Goal: Contribute content: Add original content to the website for others to see

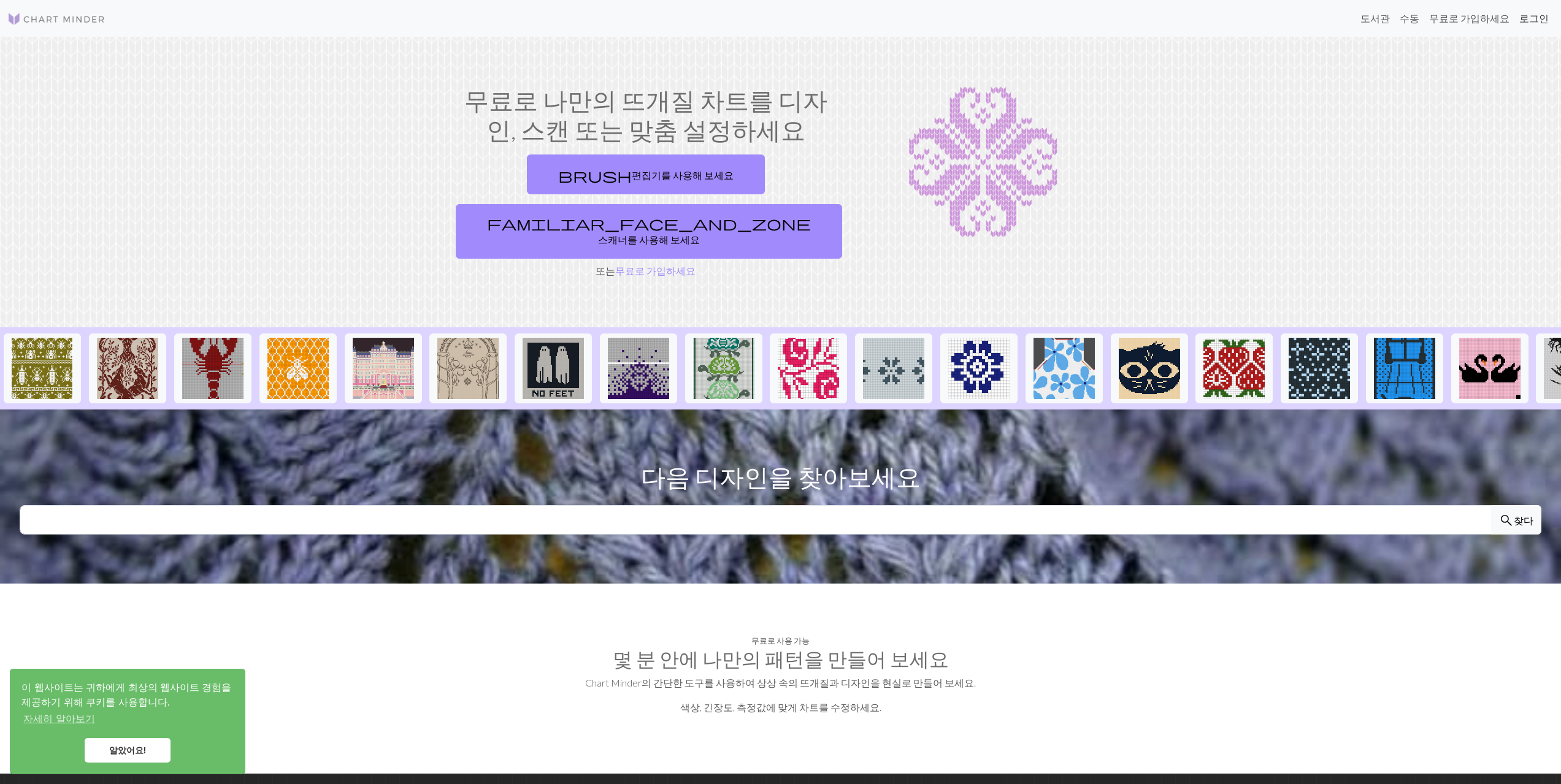
click at [1543, 11] on link "로그인" at bounding box center [1534, 19] width 39 height 24
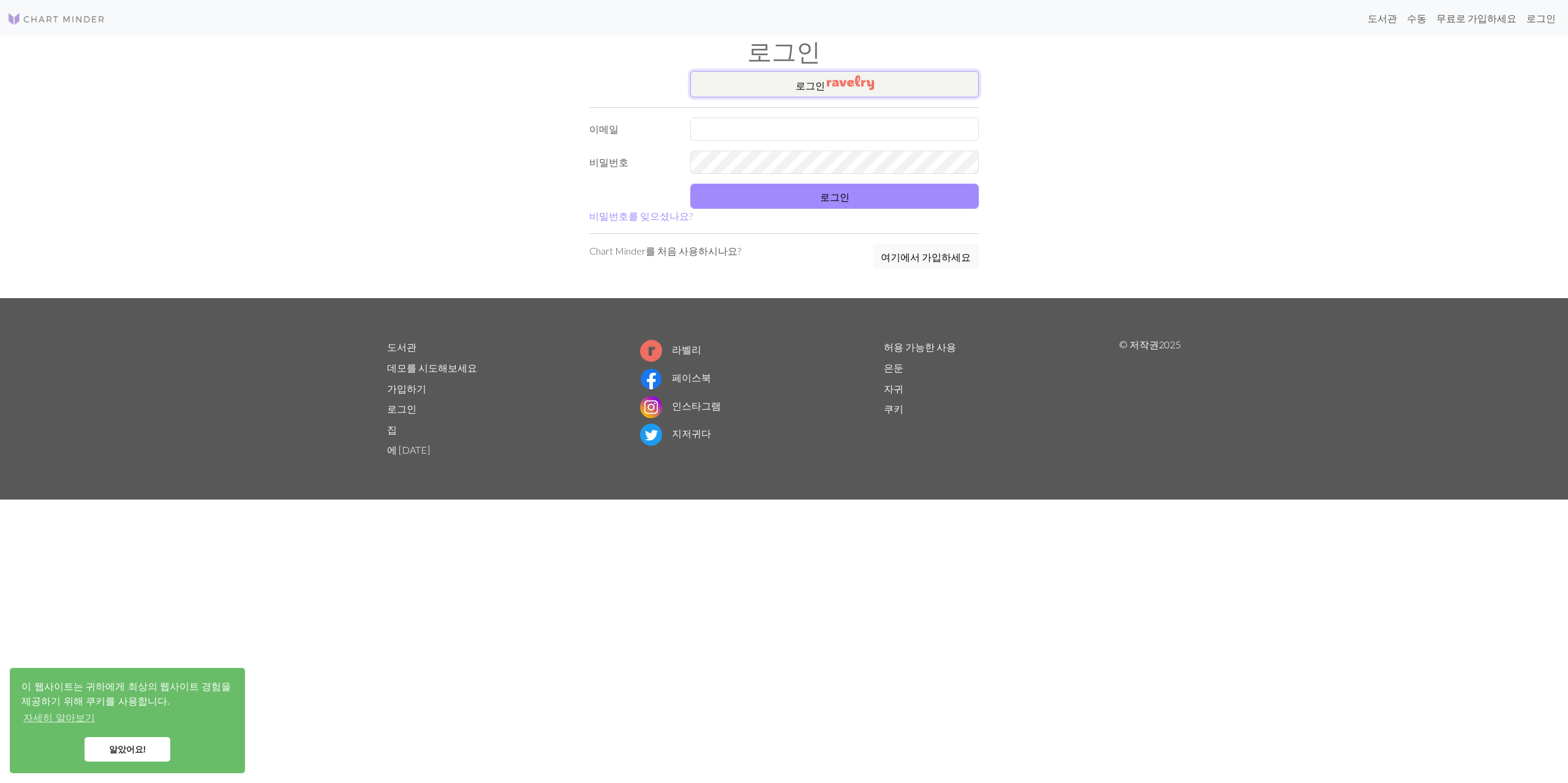
click at [867, 86] on img "button" at bounding box center [850, 83] width 47 height 15
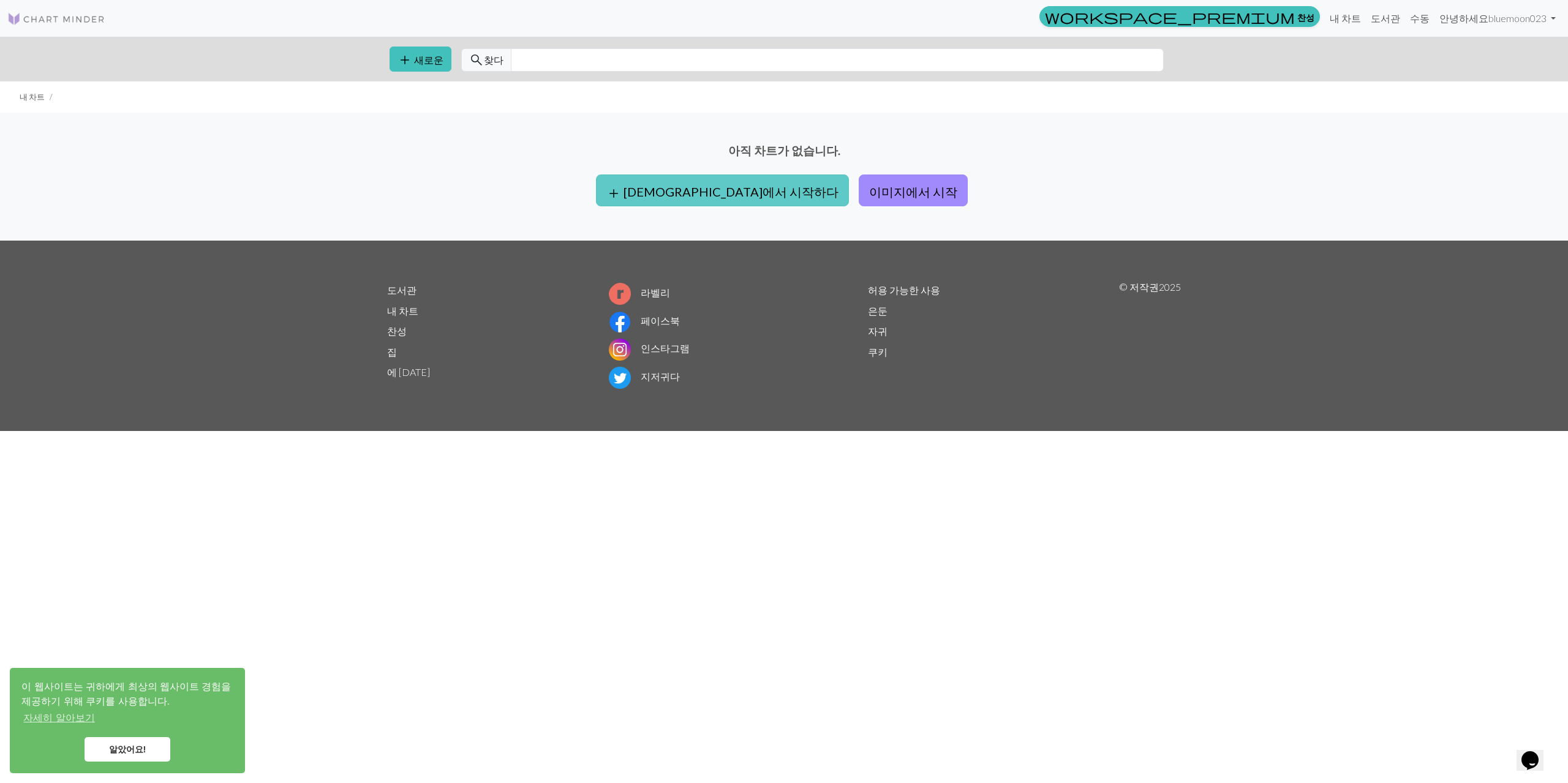
click at [730, 203] on button "add 빈칸에서 시작하다" at bounding box center [723, 191] width 253 height 32
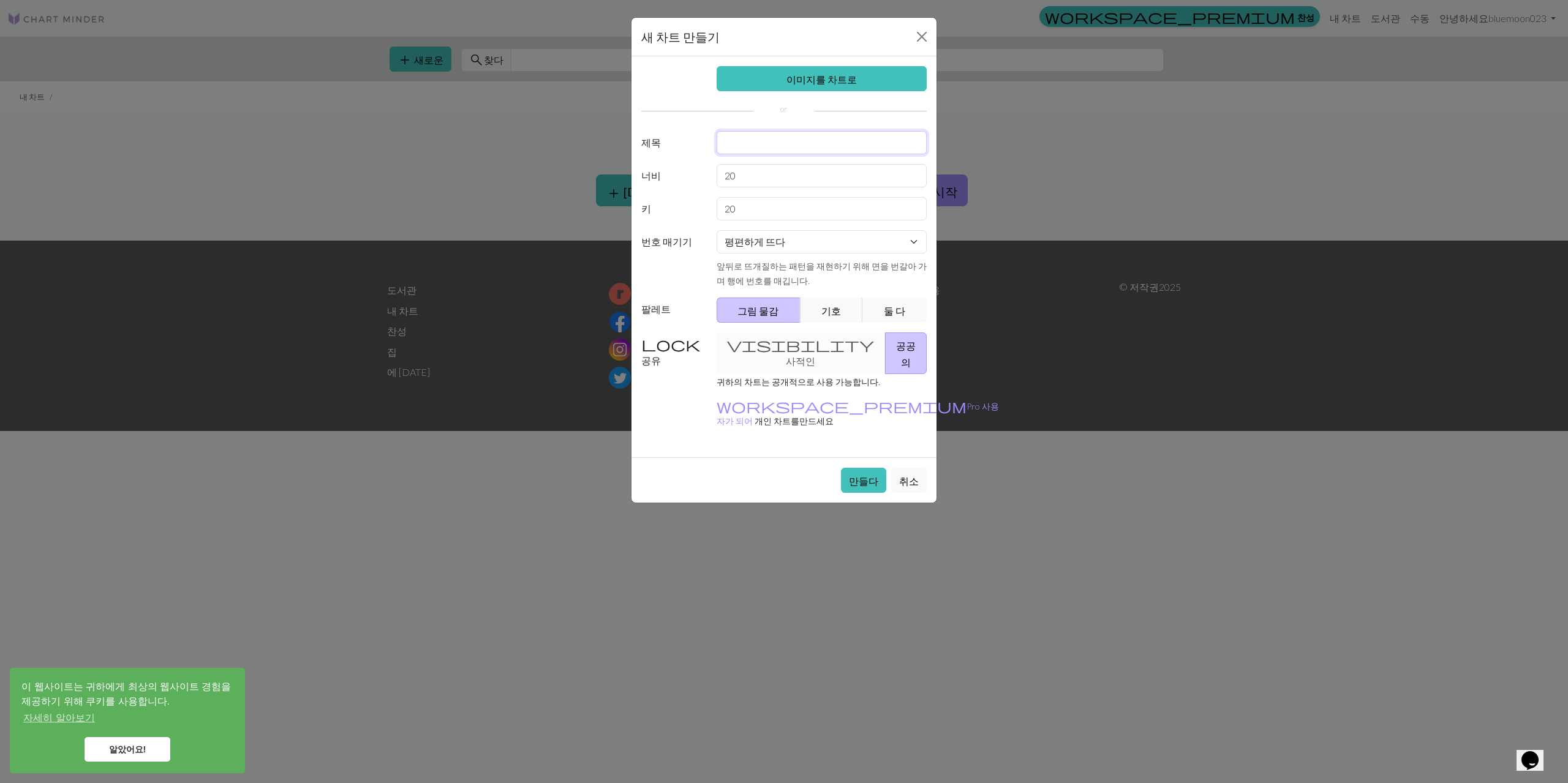
click at [794, 137] on input "text" at bounding box center [822, 142] width 211 height 23
type input "E"
click at [817, 256] on div "평편하게 뜨다 원형으로 뜨다 레이스 뜨개질 크로스 스티치 앞뒤로 뜨개질하는 패턴을 재현하기 위해 면을 번갈아 가며 행에 번호를 매깁니다." at bounding box center [822, 259] width 225 height 58
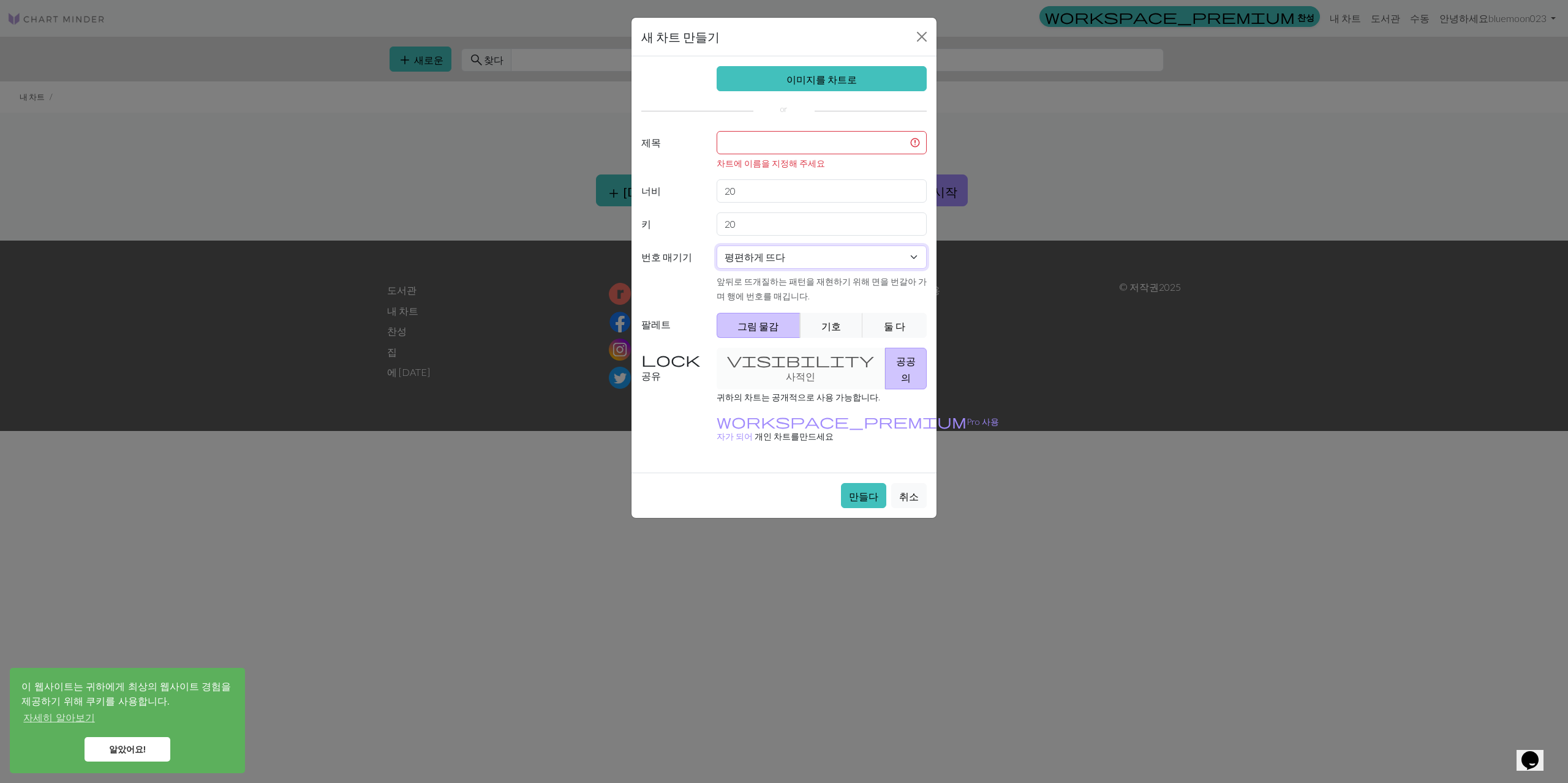
drag, startPoint x: 778, startPoint y: 246, endPoint x: 777, endPoint y: 254, distance: 8.1
click at [778, 246] on select "평편하게 뜨다 원형으로 뜨다 레이스 뜨개질 크로스 스티치" at bounding box center [822, 257] width 211 height 23
select select "round"
click at [717, 246] on select "평편하게 뜨다 원형으로 뜨다 레이스 뜨개질 크로스 스티치" at bounding box center [822, 257] width 211 height 23
click at [757, 255] on select "평편하게 뜨다 원형으로 뜨다 레이스 뜨개질 크로스 스티치" at bounding box center [822, 257] width 211 height 23
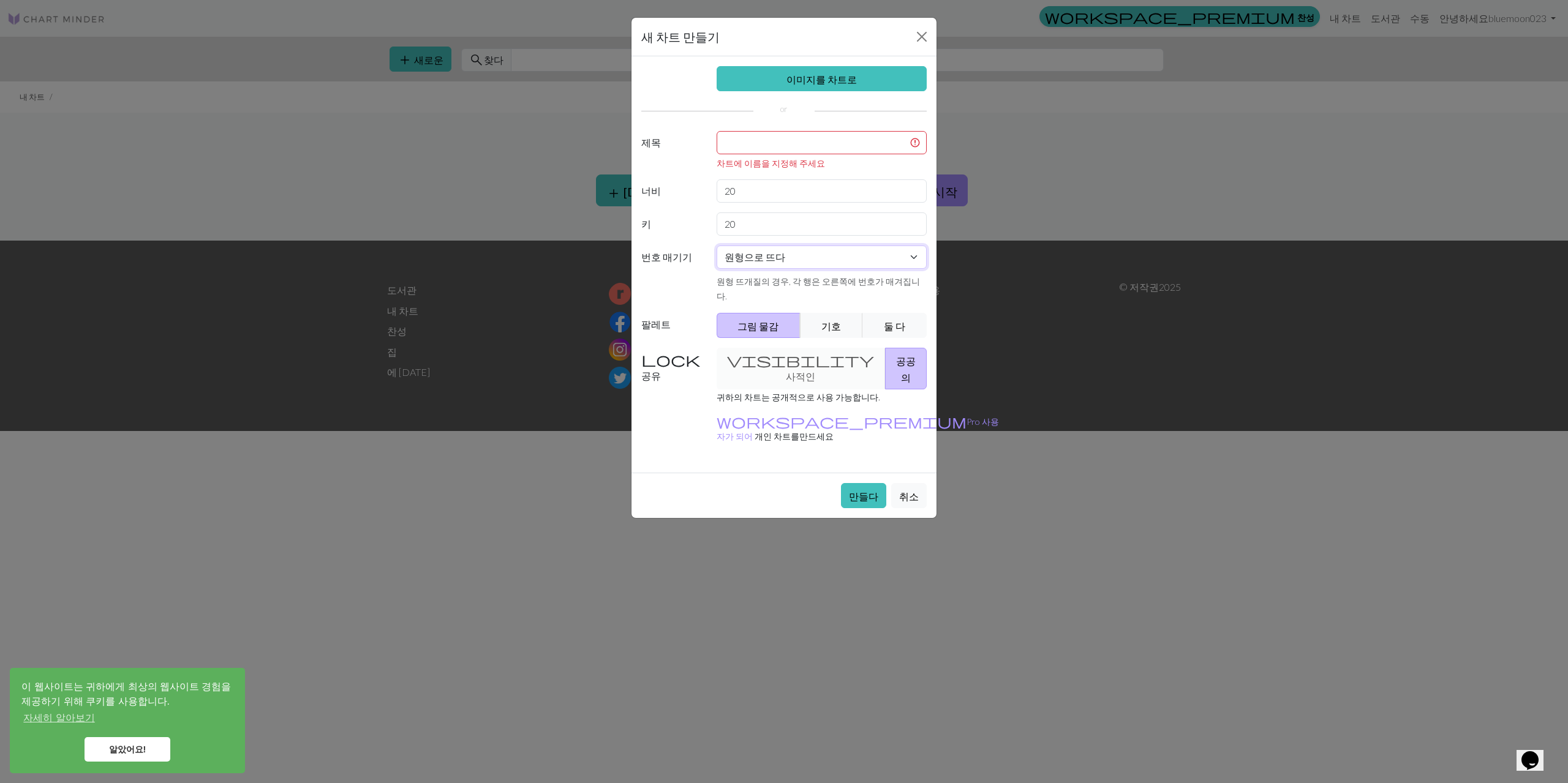
click at [763, 254] on select "평편하게 뜨다 원형으로 뜨다 레이스 뜨개질 크로스 스티치" at bounding box center [822, 257] width 211 height 23
click at [788, 147] on input "text" at bounding box center [822, 142] width 211 height 23
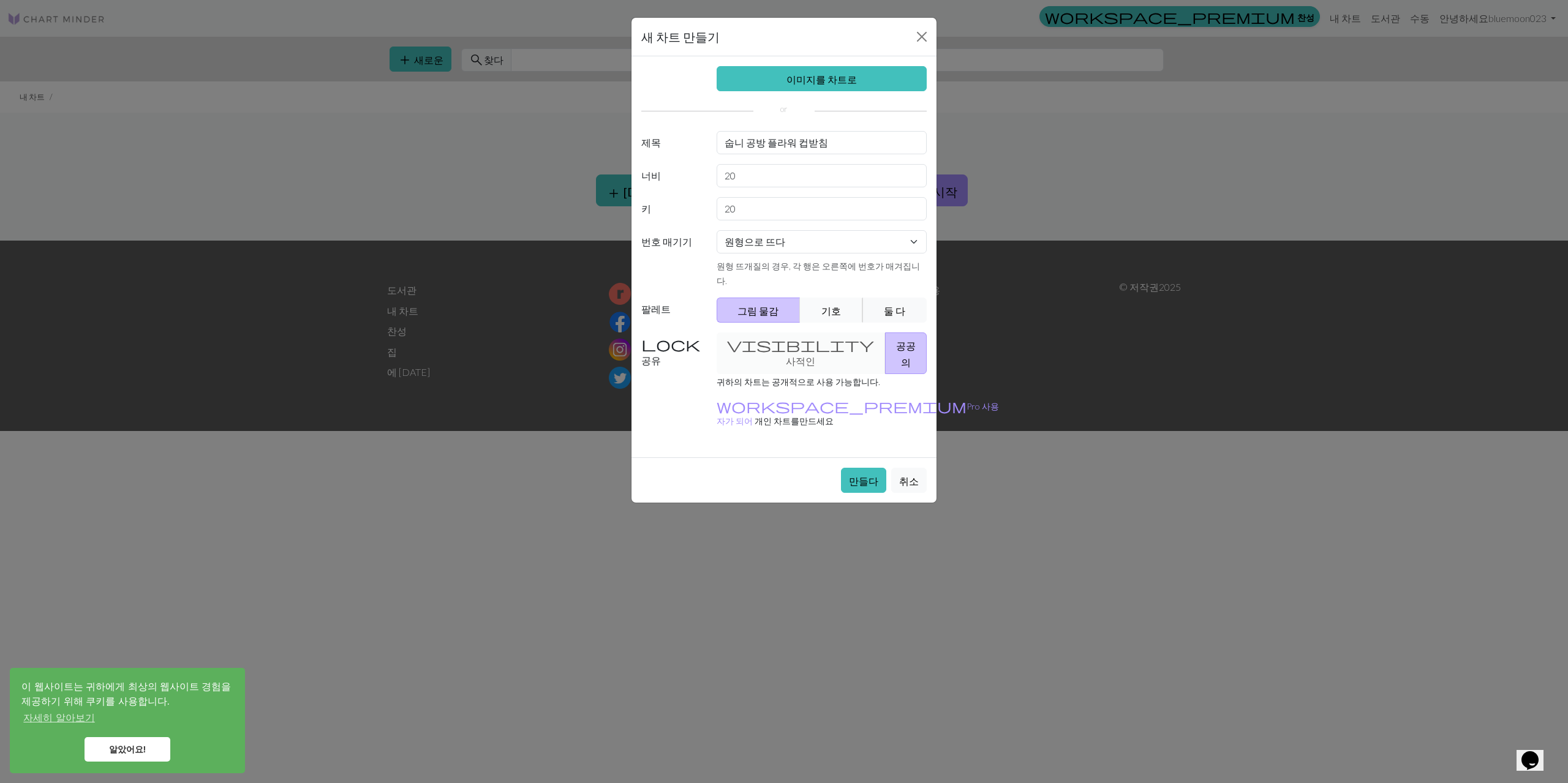
click at [813, 299] on button "기호" at bounding box center [831, 310] width 63 height 25
click at [882, 299] on button "둘 다" at bounding box center [894, 310] width 64 height 25
click at [751, 333] on div "visibility 사적인 공공의" at bounding box center [822, 353] width 225 height 42
click at [770, 333] on div "visibility 사적인 공공의" at bounding box center [822, 353] width 225 height 42
click at [751, 333] on div "visibility 사적인 공공의" at bounding box center [822, 353] width 225 height 42
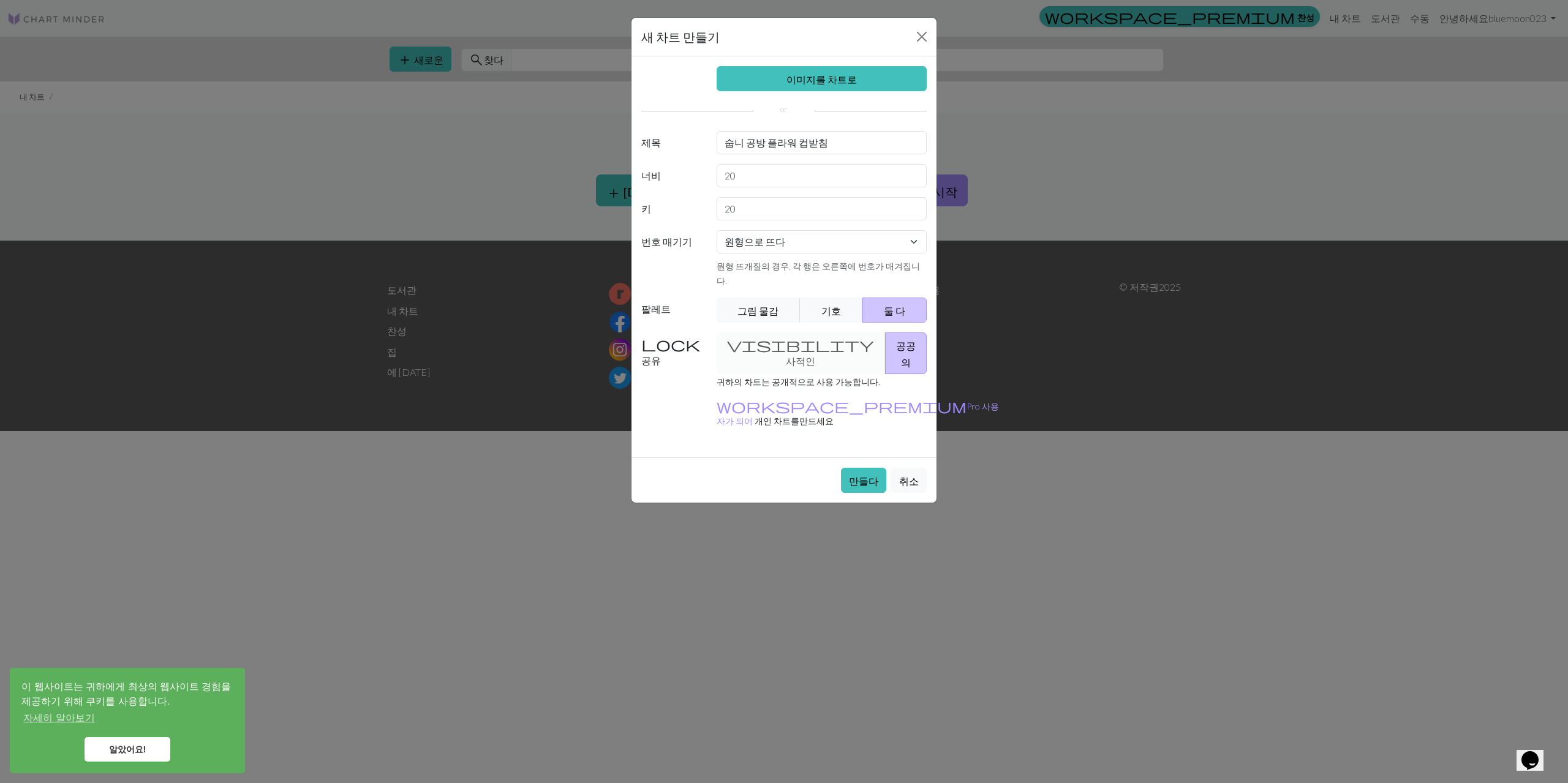
click at [777, 333] on div "visibility 사적인 공공의" at bounding box center [822, 353] width 225 height 42
click at [885, 333] on button "공공의" at bounding box center [906, 353] width 42 height 42
click at [752, 335] on div "visibility 사적인 공공의" at bounding box center [822, 353] width 225 height 42
click at [757, 333] on div "visibility 사적인 공공의" at bounding box center [822, 353] width 225 height 42
click at [785, 333] on div "visibility 사적인 공공의" at bounding box center [822, 353] width 225 height 42
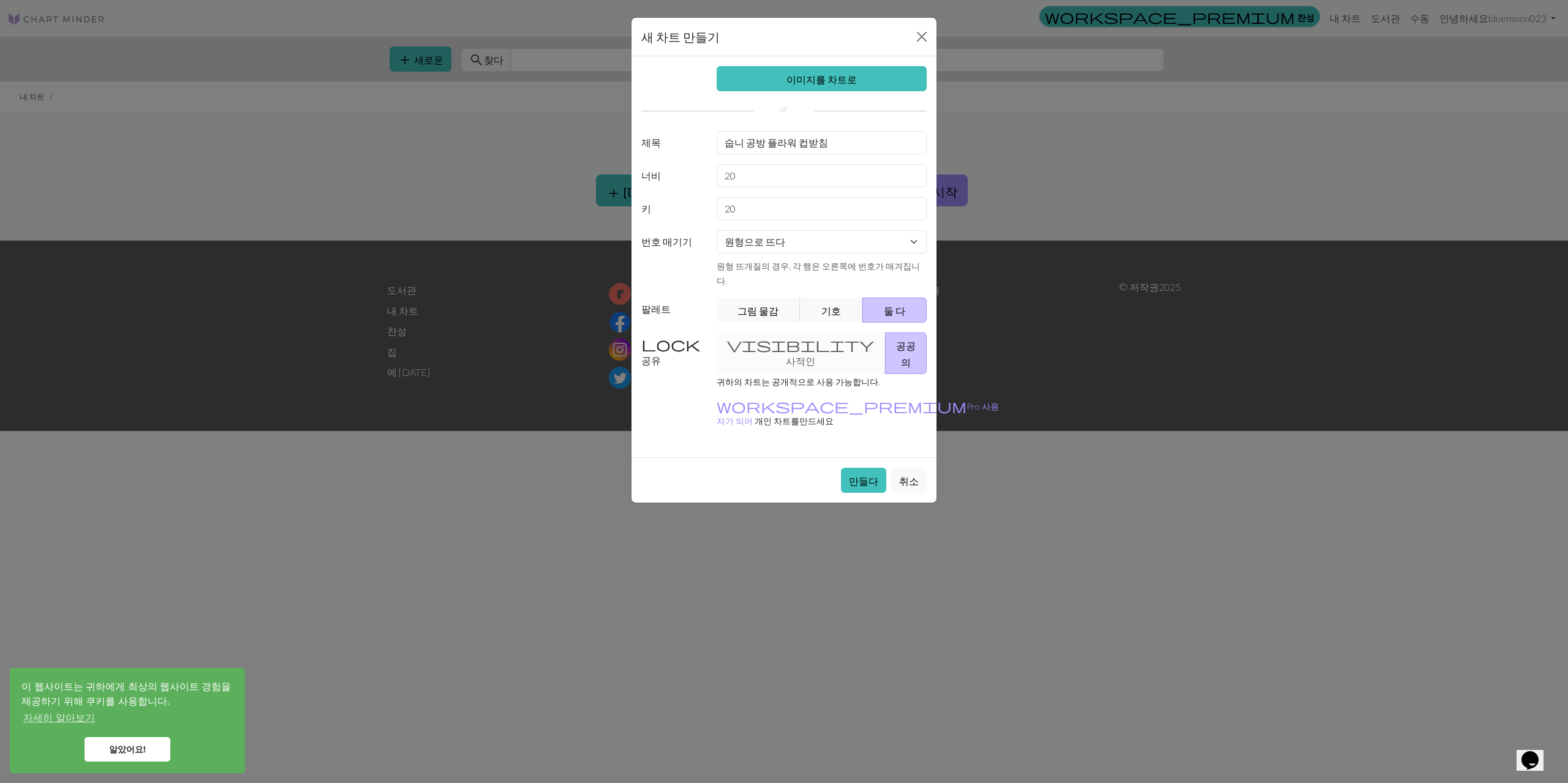
click at [772, 333] on div "visibility 사적인 공공의" at bounding box center [822, 353] width 225 height 42
click at [774, 341] on div "visibility 사적인 공공의" at bounding box center [822, 353] width 225 height 42
click at [696, 333] on label "공유" at bounding box center [671, 353] width 75 height 42
click at [775, 333] on div "visibility 사적인 공공의" at bounding box center [822, 353] width 225 height 42
click at [897, 340] on font "공공의" at bounding box center [906, 354] width 20 height 28
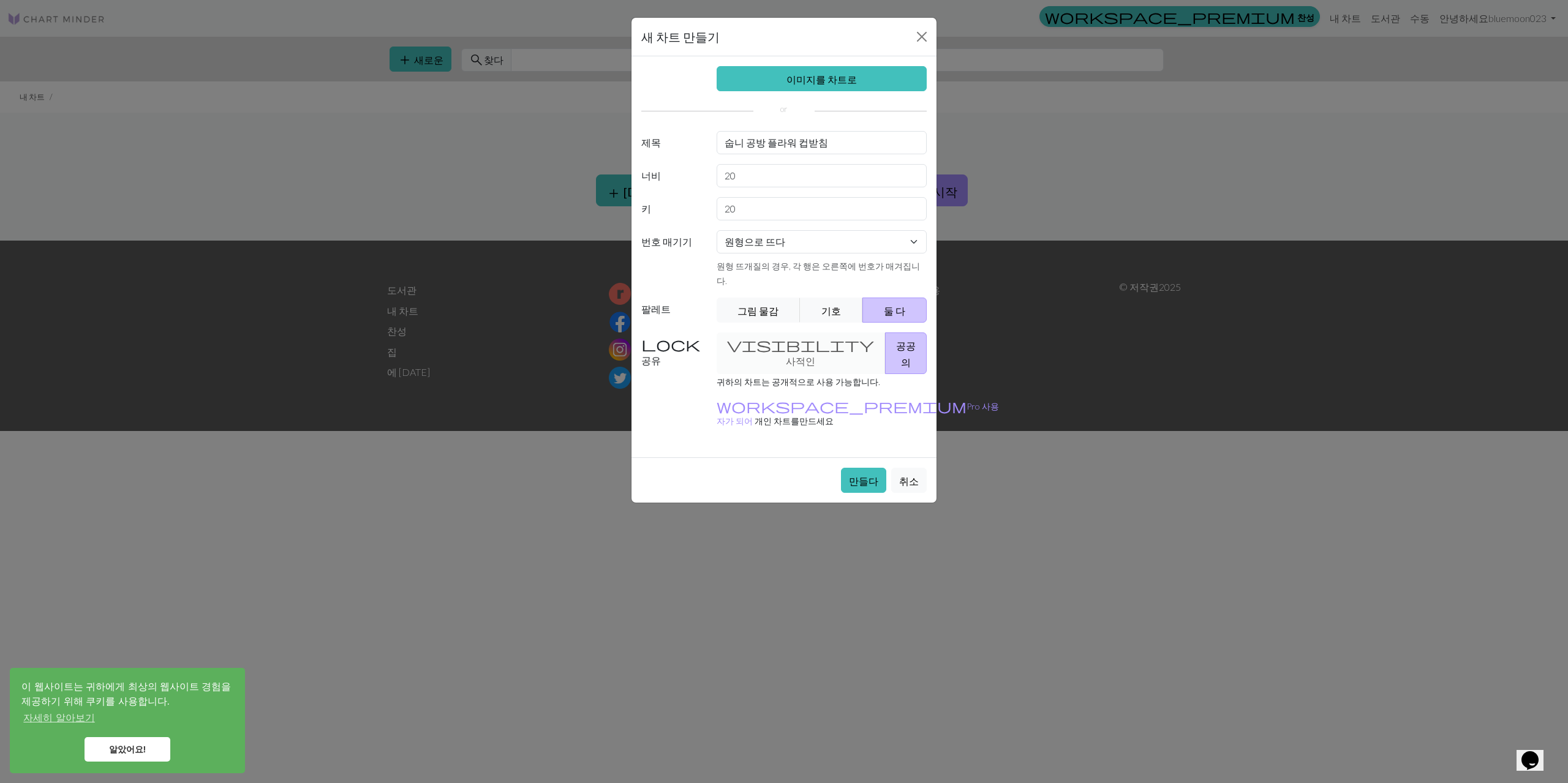
click at [781, 333] on div "visibility 사적인 공공의" at bounding box center [822, 353] width 225 height 42
click at [893, 333] on button "공공의" at bounding box center [906, 353] width 42 height 42
click at [746, 337] on div "visibility 사적인 공공의" at bounding box center [822, 353] width 225 height 42
click at [767, 333] on div "visibility 사적인 공공의" at bounding box center [822, 353] width 225 height 42
drag, startPoint x: 873, startPoint y: 325, endPoint x: 880, endPoint y: 326, distance: 7.1
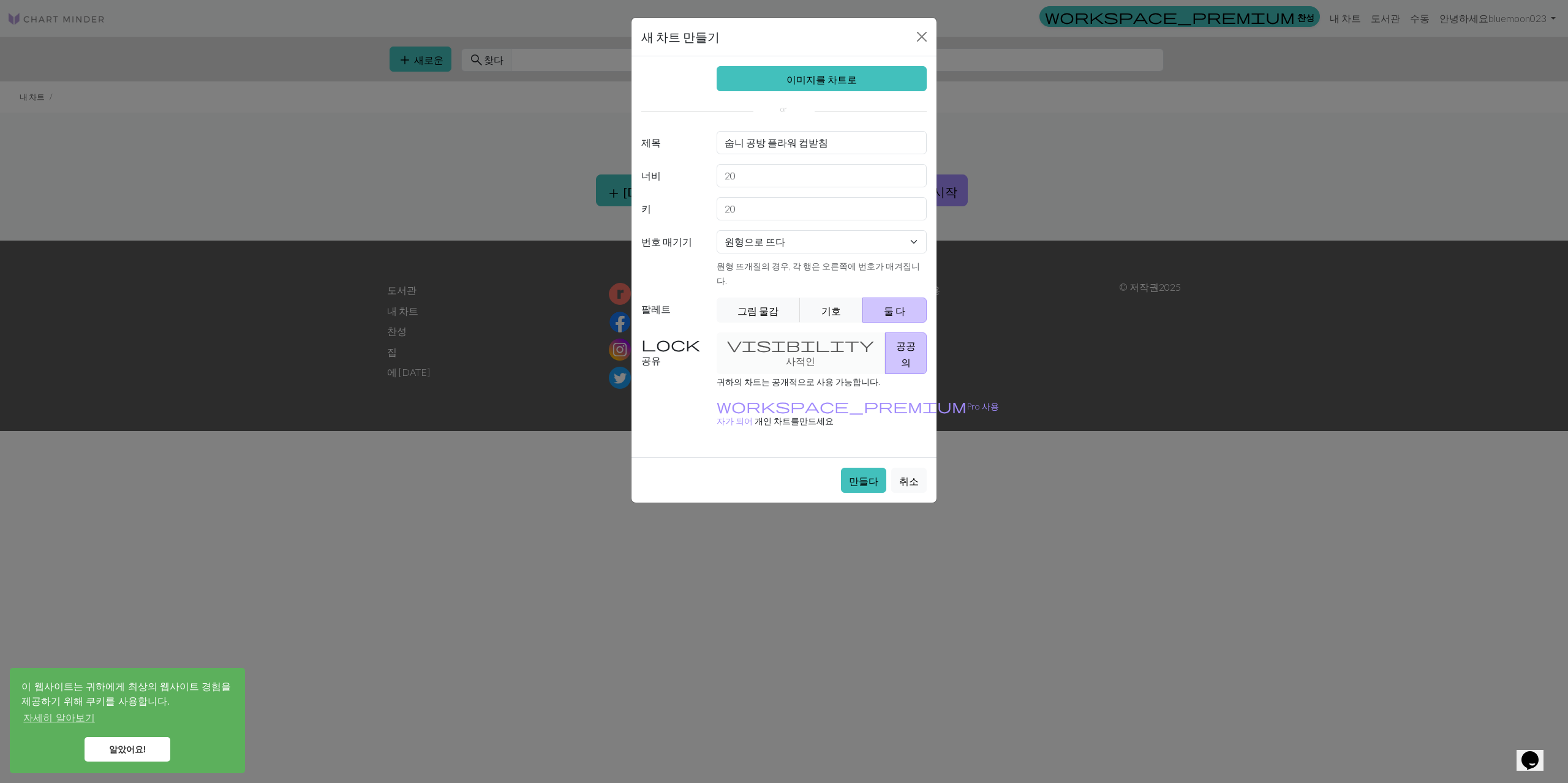
click at [897, 340] on font "공공의" at bounding box center [906, 354] width 20 height 28
click at [845, 142] on input "숩니 공방 플라워 컵받침" at bounding box center [822, 142] width 211 height 23
drag, startPoint x: 825, startPoint y: 145, endPoint x: 268, endPoint y: 135, distance: 557.1
click at [268, 135] on div "새 차트 만들기 이미지를 차트로 제목 숩니 공방 플라워 컵받침 도안 연습 너비 20 키 20 번호 매기기 평편하게 뜨다 원형으로 뜨다 레이스 …" at bounding box center [784, 392] width 1568 height 783
click at [866, 146] on input "도안 연습 (숩니 공방 플라워 컵받침 )도안 연습" at bounding box center [822, 142] width 211 height 23
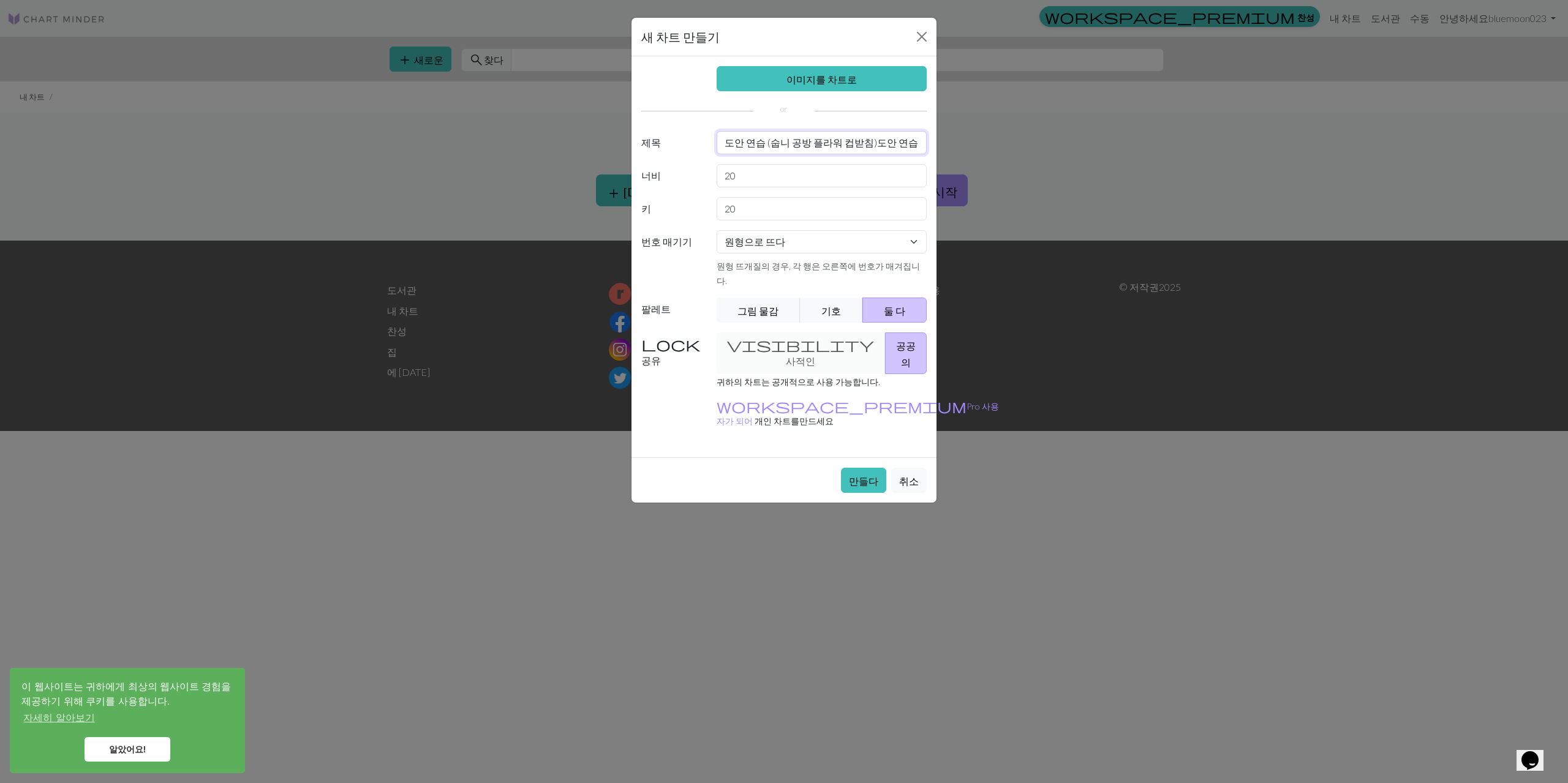
drag, startPoint x: 879, startPoint y: 142, endPoint x: 929, endPoint y: 146, distance: 50.2
click at [929, 146] on div "도안 연습 (숩니 공방 플라워 컵받침)도안 연습" at bounding box center [822, 142] width 225 height 23
type input "도안 연습 (숩니 공방 플라워 컵받침)"
click at [860, 475] on font "만들다" at bounding box center [864, 481] width 30 height 12
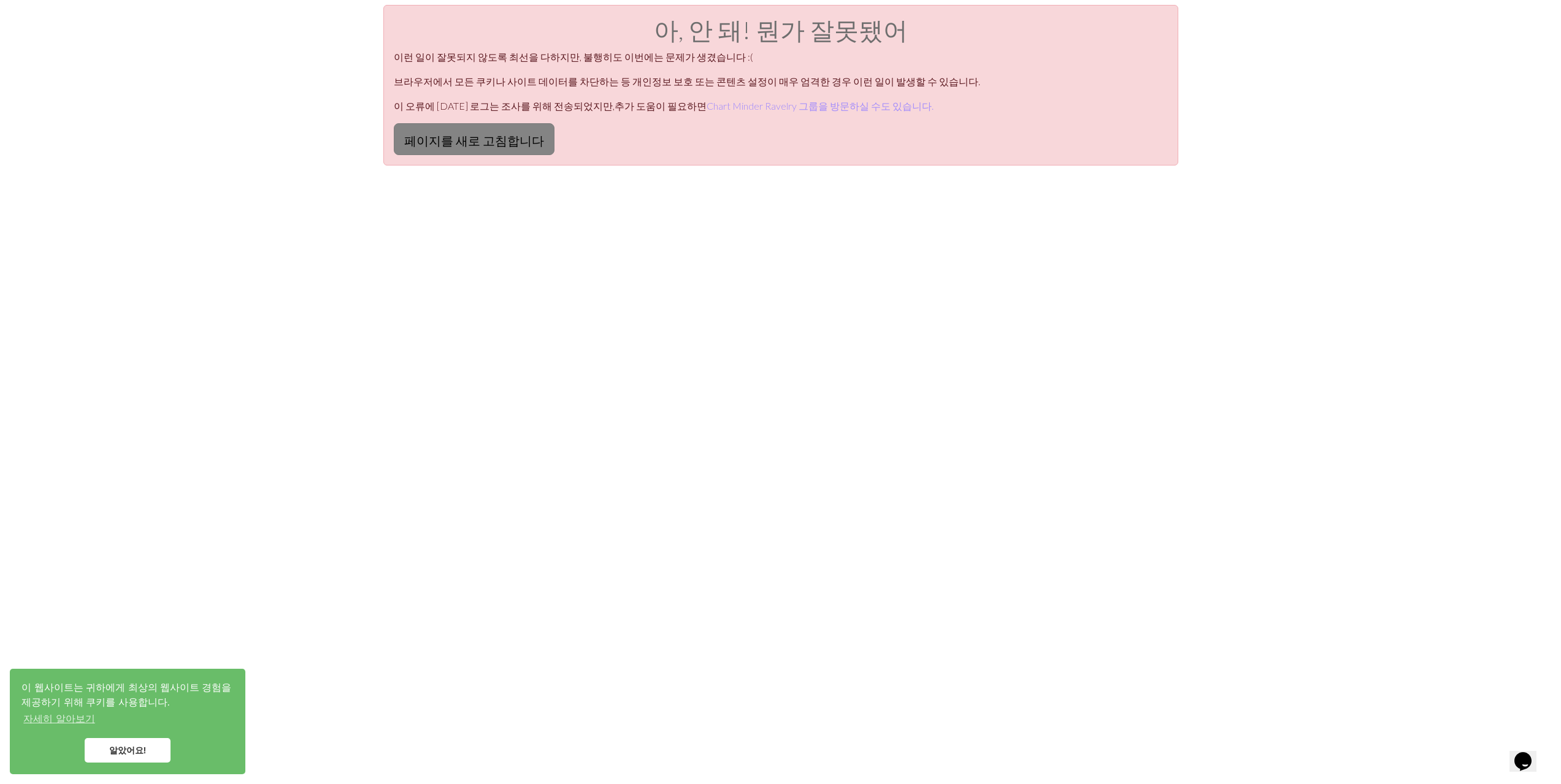
click at [438, 148] on button "페이지를 새로 고침합니다" at bounding box center [474, 139] width 161 height 32
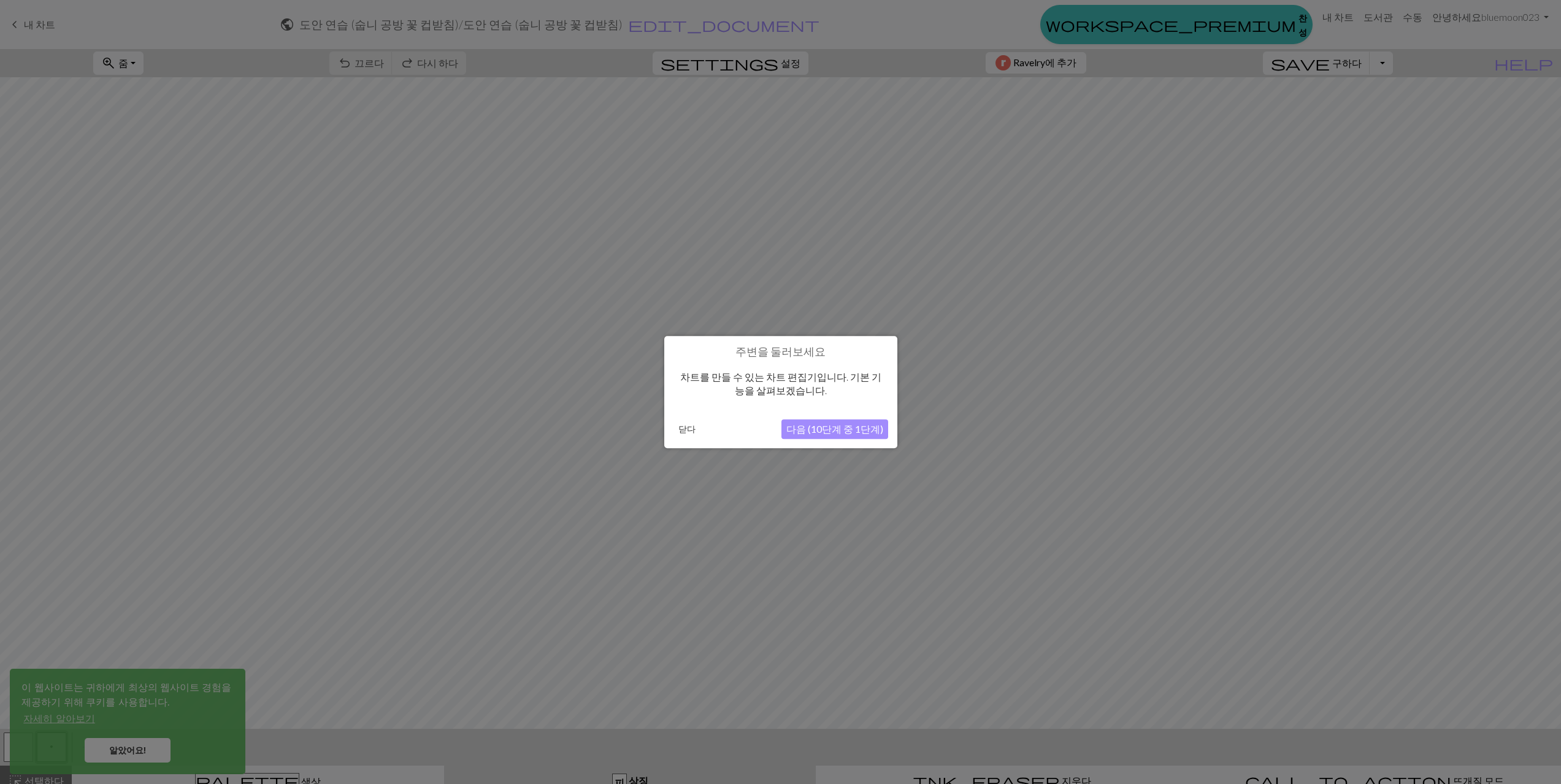
click at [844, 433] on font "다음 (10단계 중 1단계)" at bounding box center [835, 428] width 97 height 12
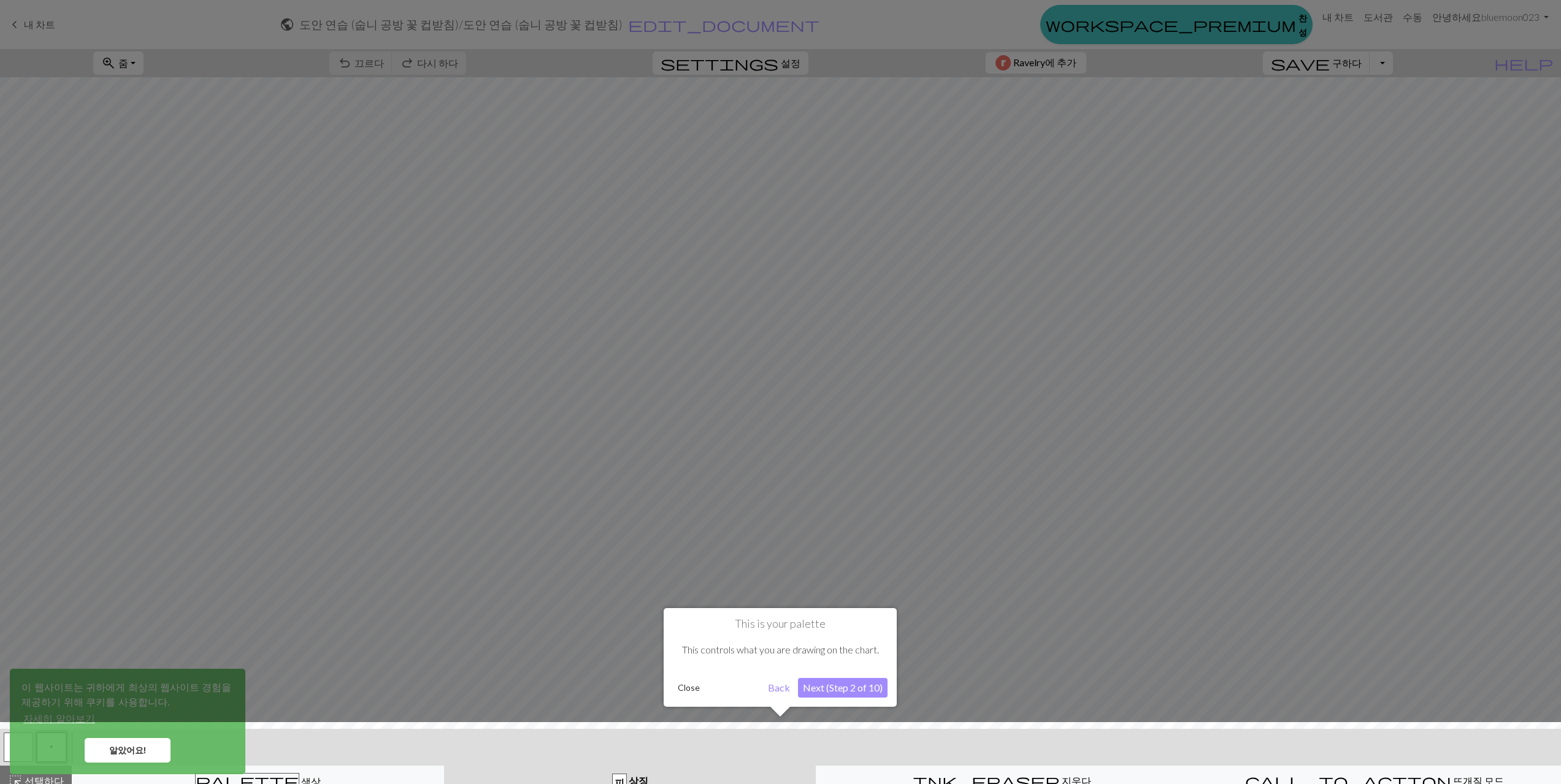
scroll to position [12, 0]
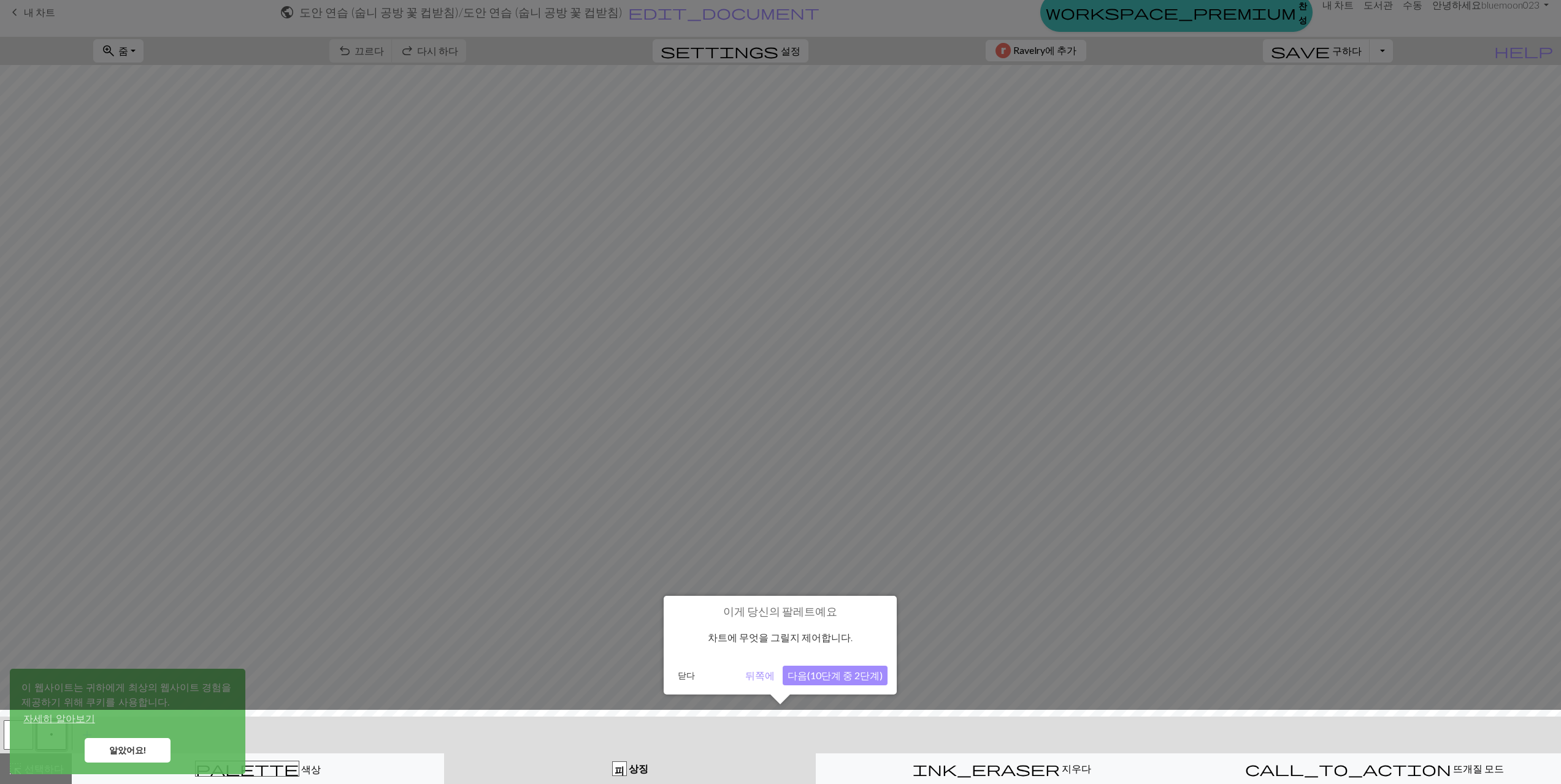
click at [833, 680] on font "다음(10단계 중 2단계)" at bounding box center [835, 675] width 95 height 12
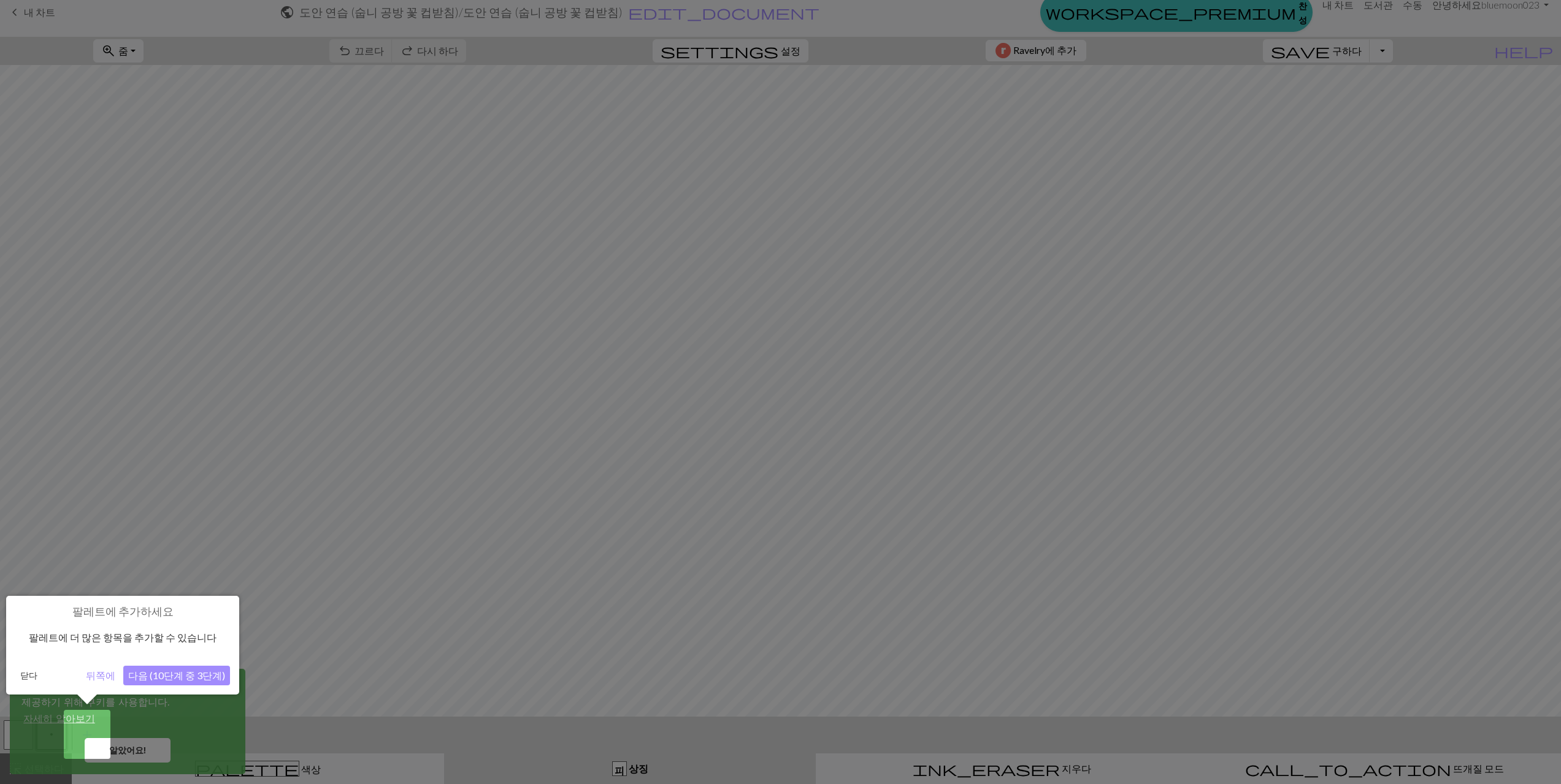
click at [167, 676] on font "다음 (10단계 중 3단계)" at bounding box center [177, 675] width 97 height 12
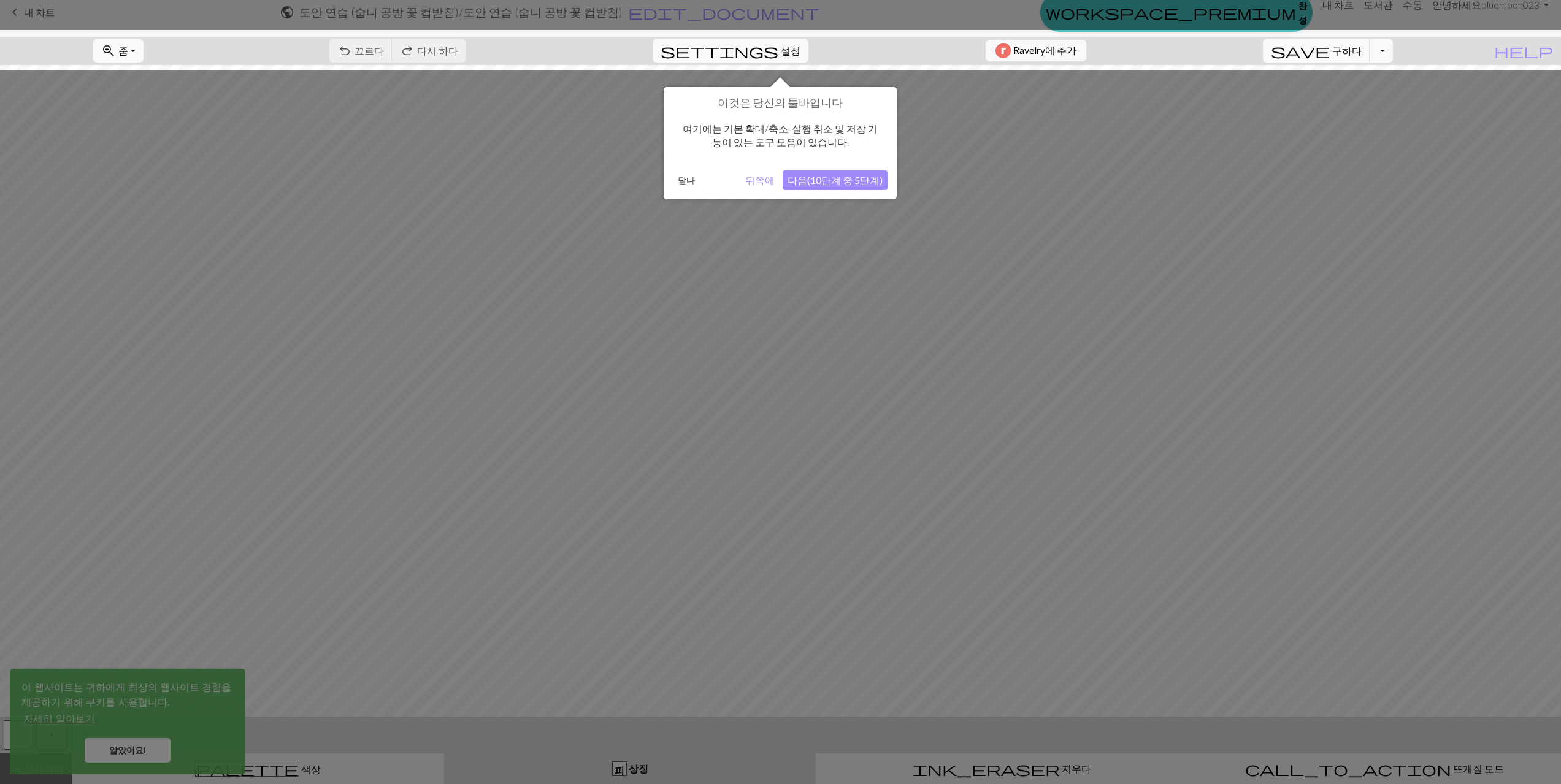
click at [833, 168] on div "이것은 당신의 툴바입니다 여기에는 기본 확대/축소, 실행 취소 및 저장 기능이 있는 도구 모음이 있습니다. 닫다 뒤쪽에 다음(10단계 중 5단…" at bounding box center [780, 143] width 233 height 113
click at [844, 185] on font "다음(10단계 중 5단계)" at bounding box center [835, 180] width 95 height 12
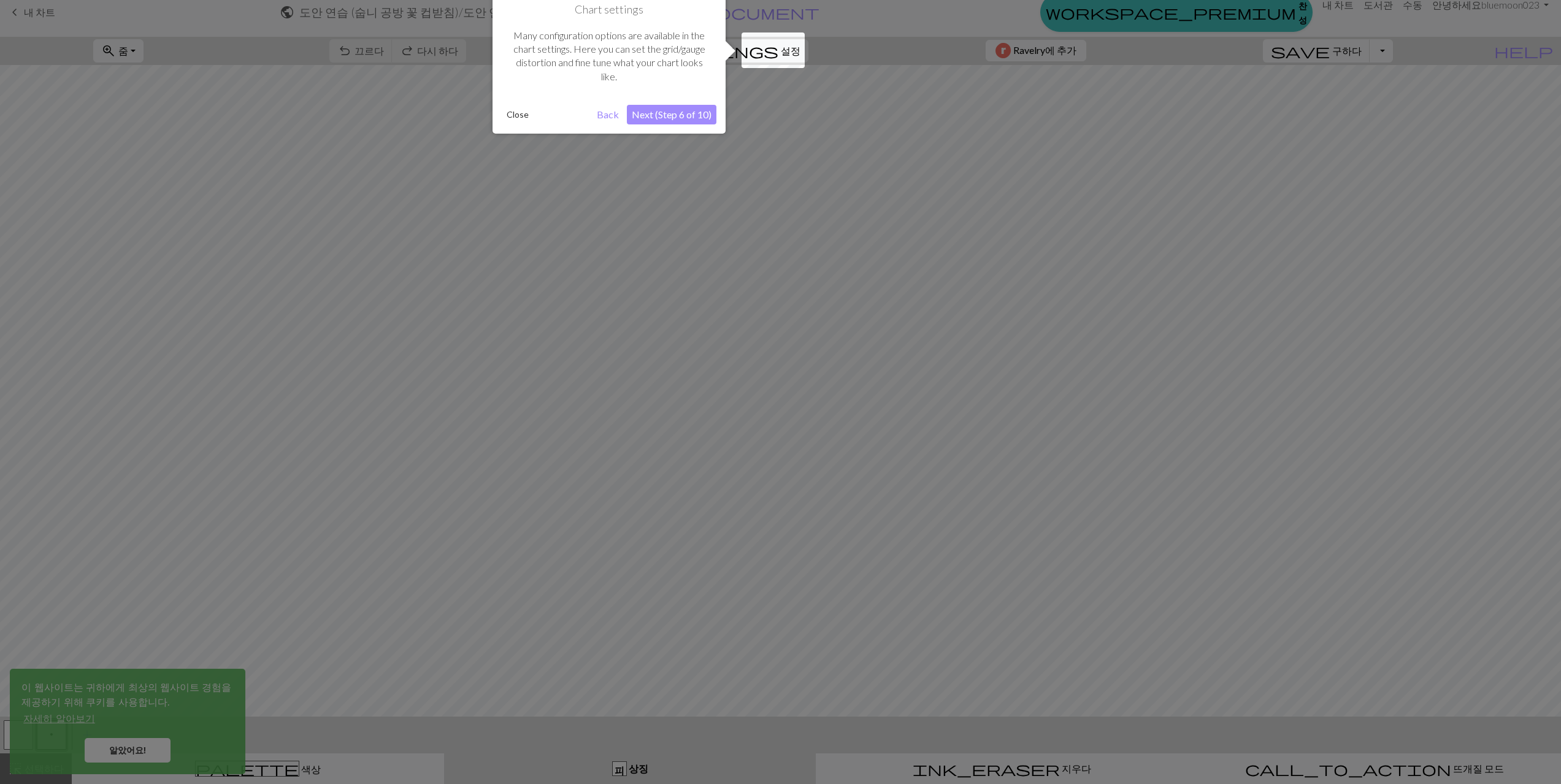
scroll to position [0, 0]
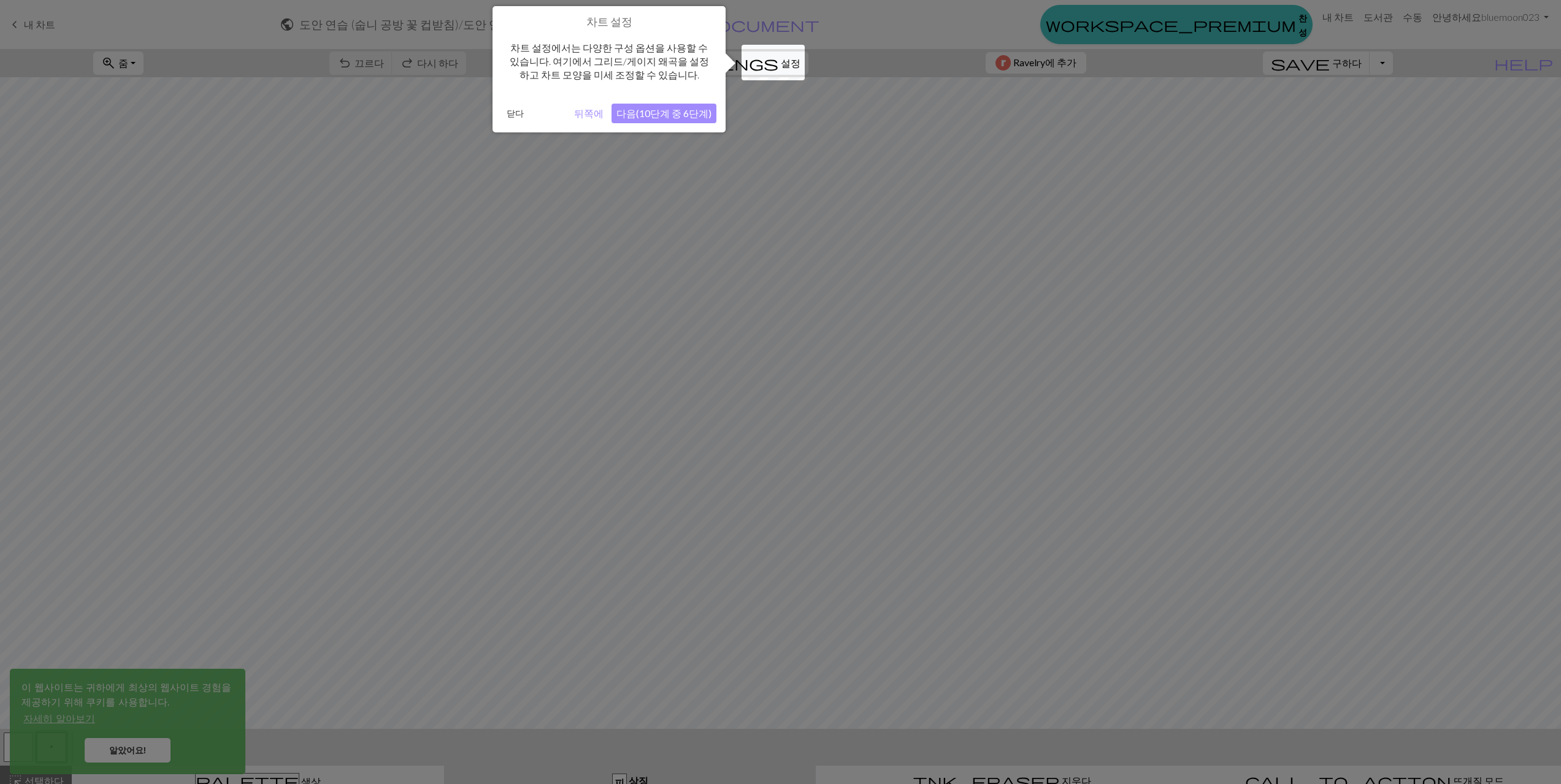
click at [670, 113] on font "다음(10단계 중 6단계)" at bounding box center [664, 113] width 95 height 12
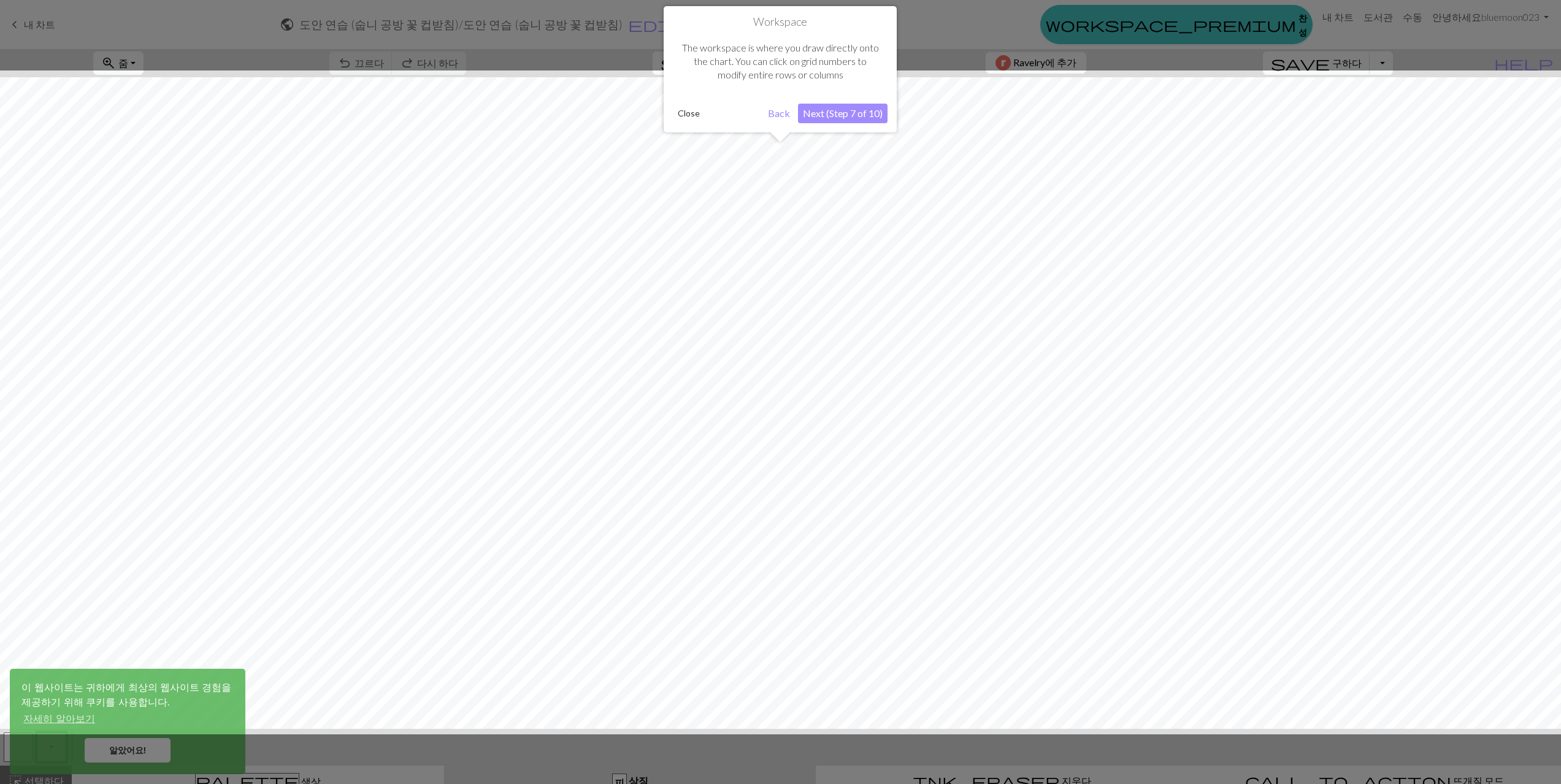
scroll to position [12, 0]
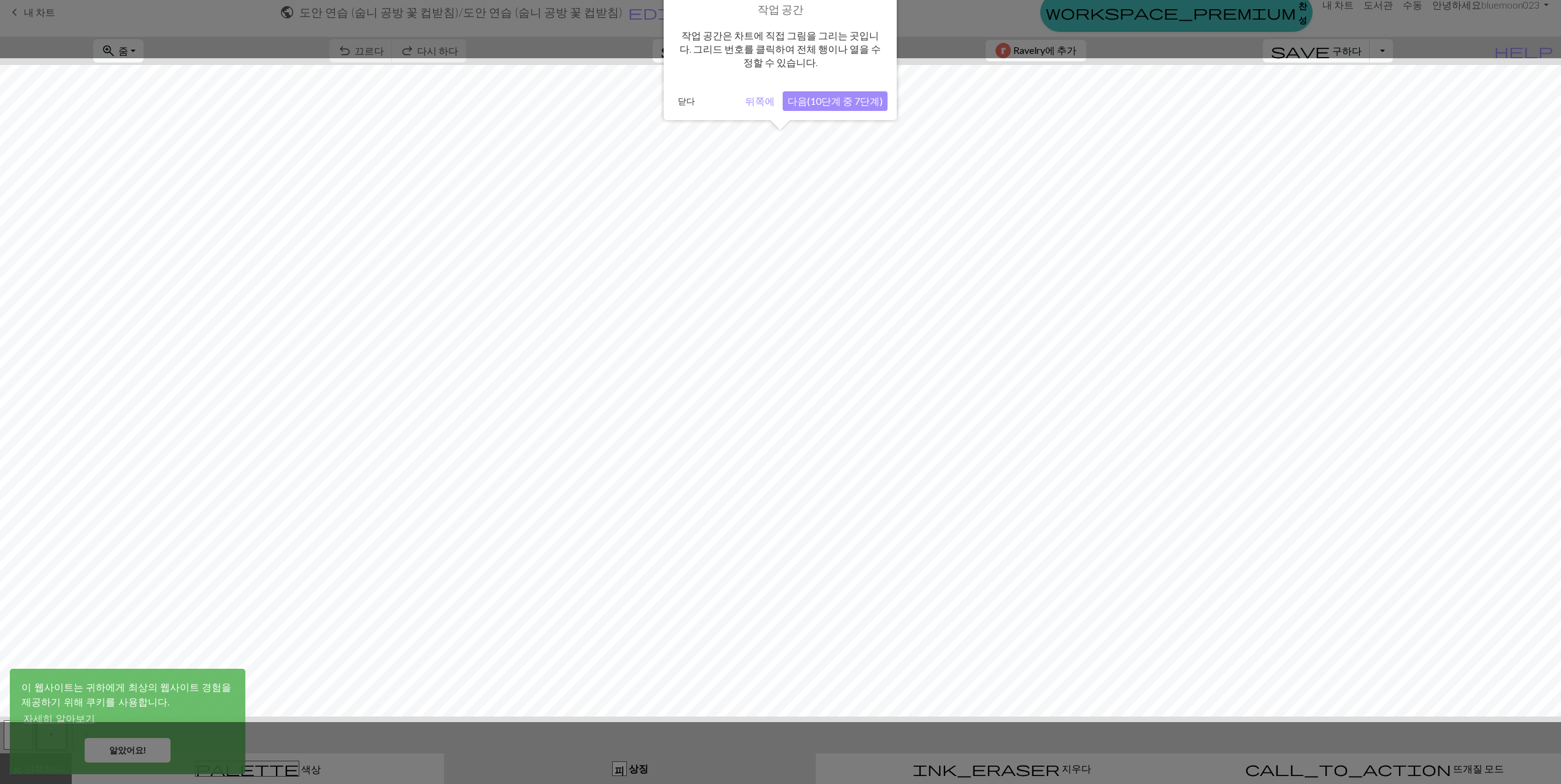
click at [836, 108] on button "다음(10단계 중 7단계)" at bounding box center [835, 101] width 105 height 20
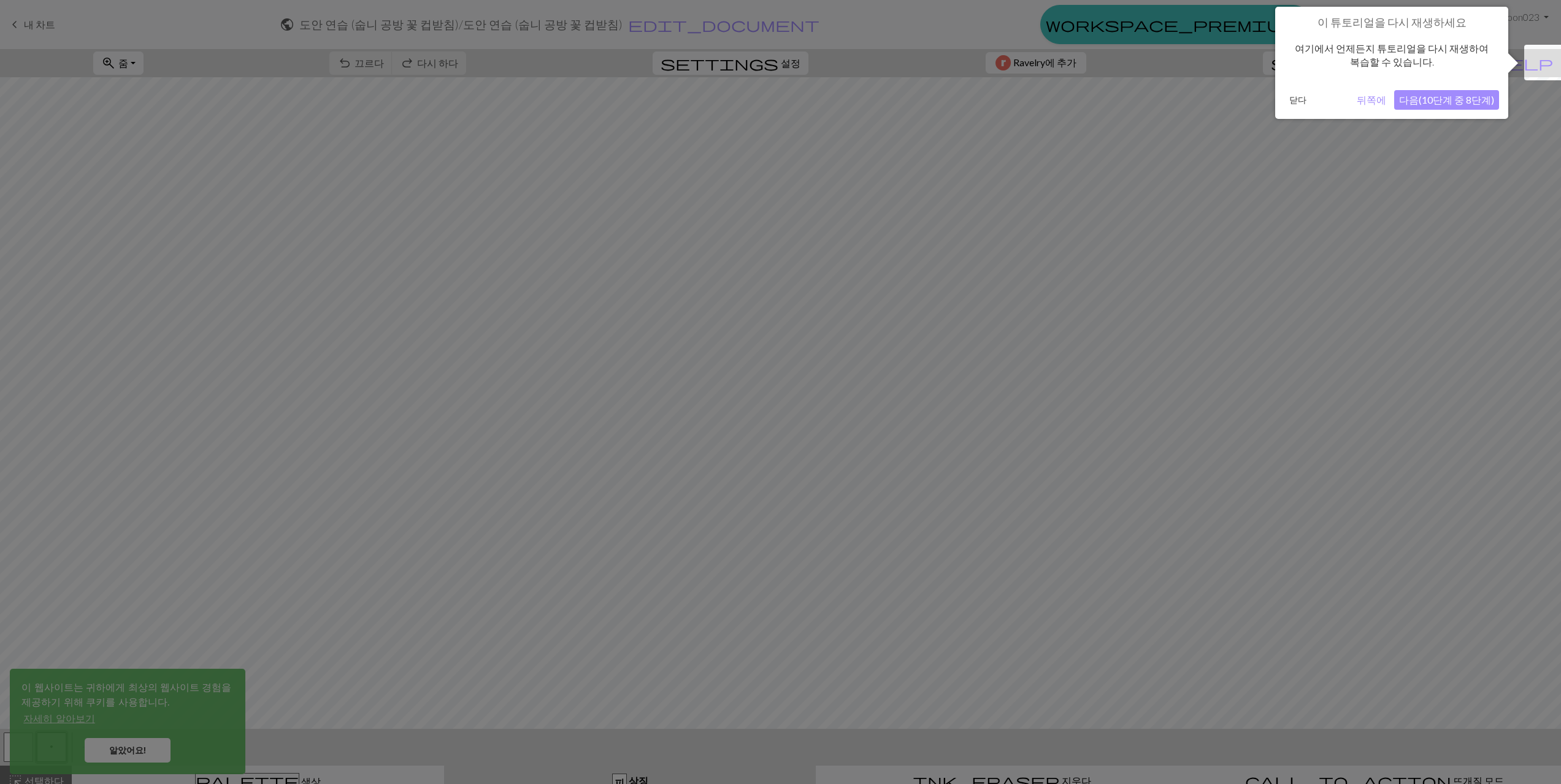
click at [1457, 100] on font "다음(10단계 중 8단계)" at bounding box center [1446, 100] width 95 height 12
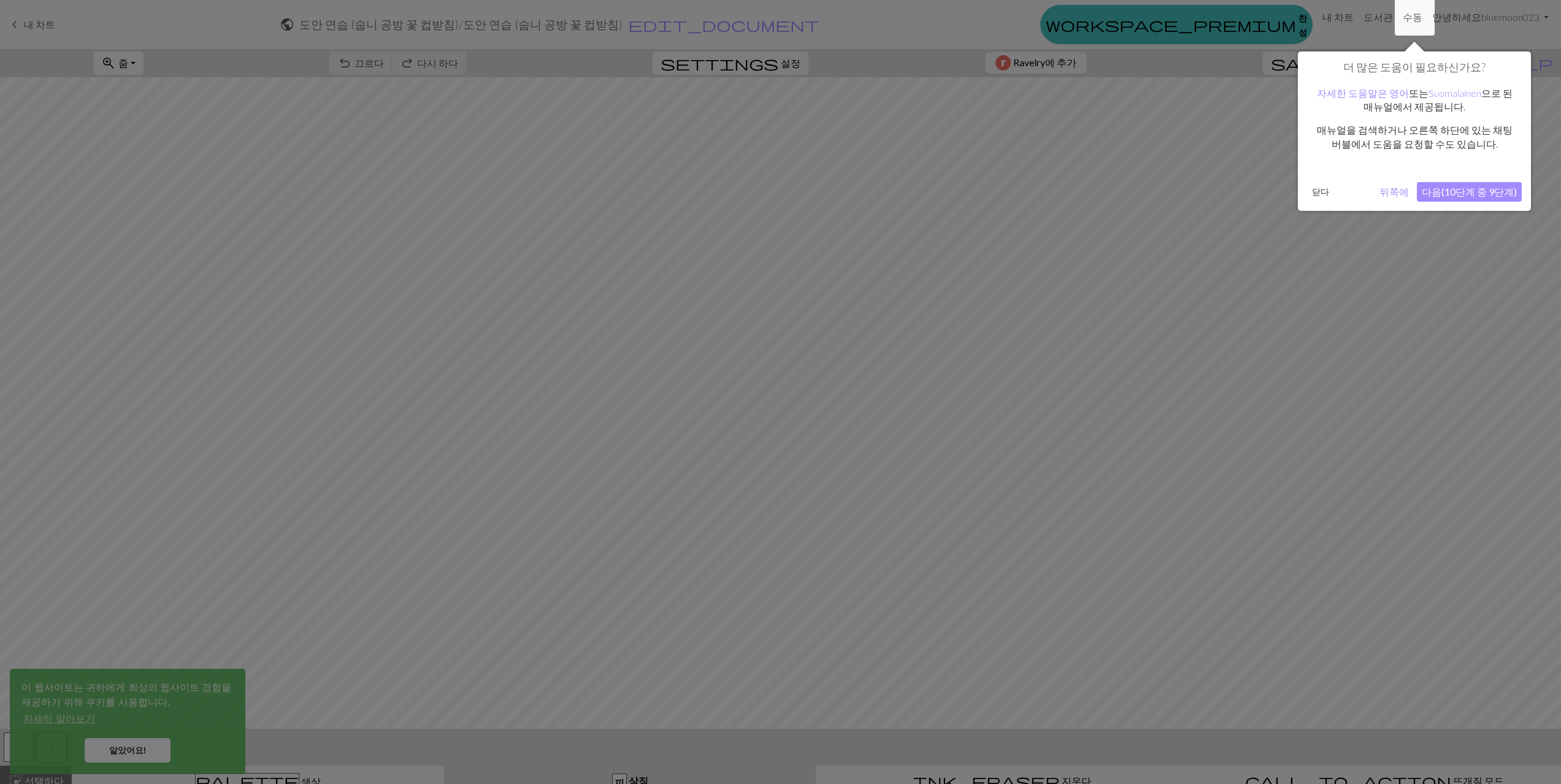
click at [1487, 195] on font "다음(10단계 중 9단계)" at bounding box center [1470, 192] width 95 height 12
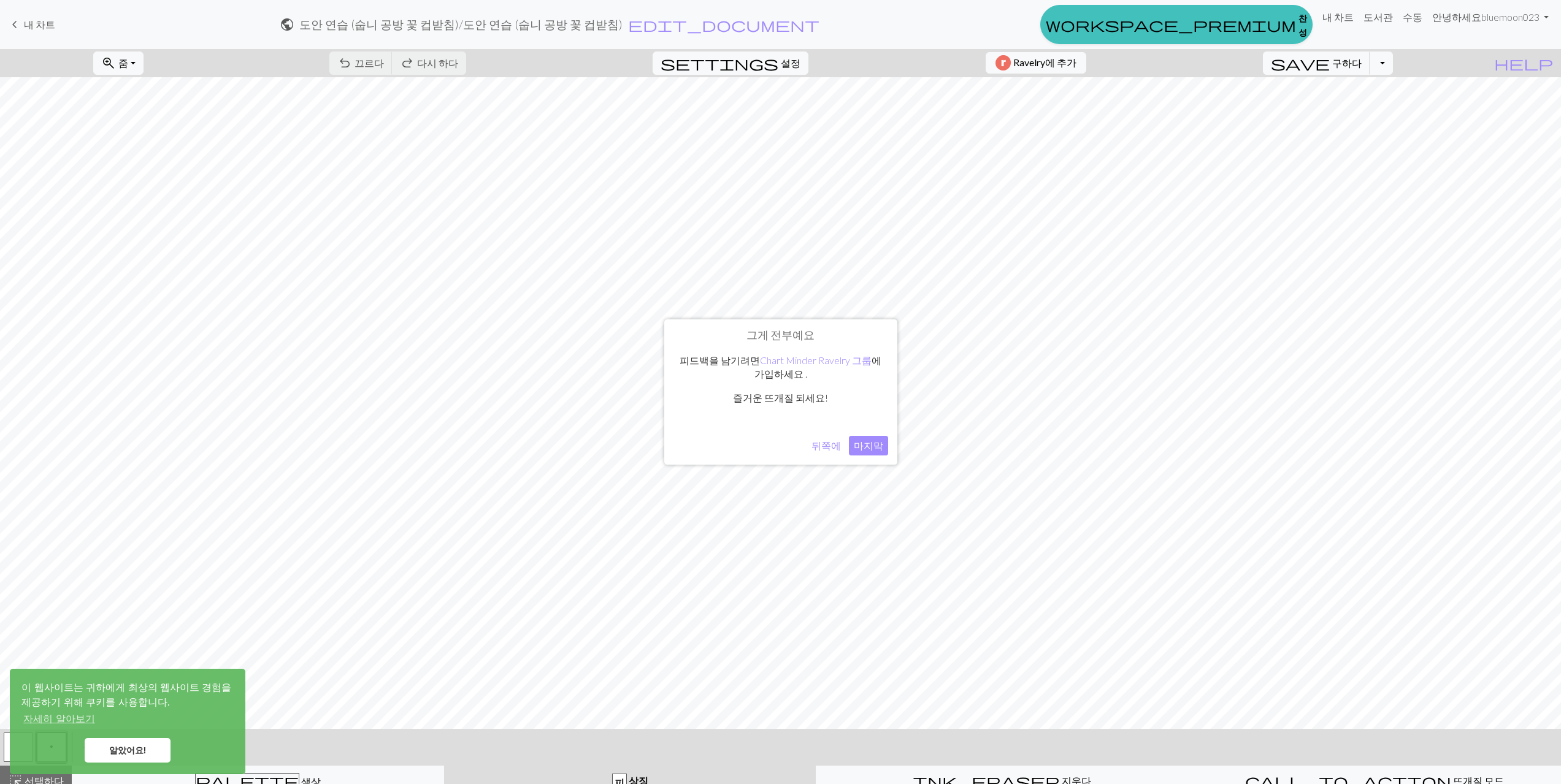
click at [882, 440] on font "마지막" at bounding box center [869, 445] width 30 height 12
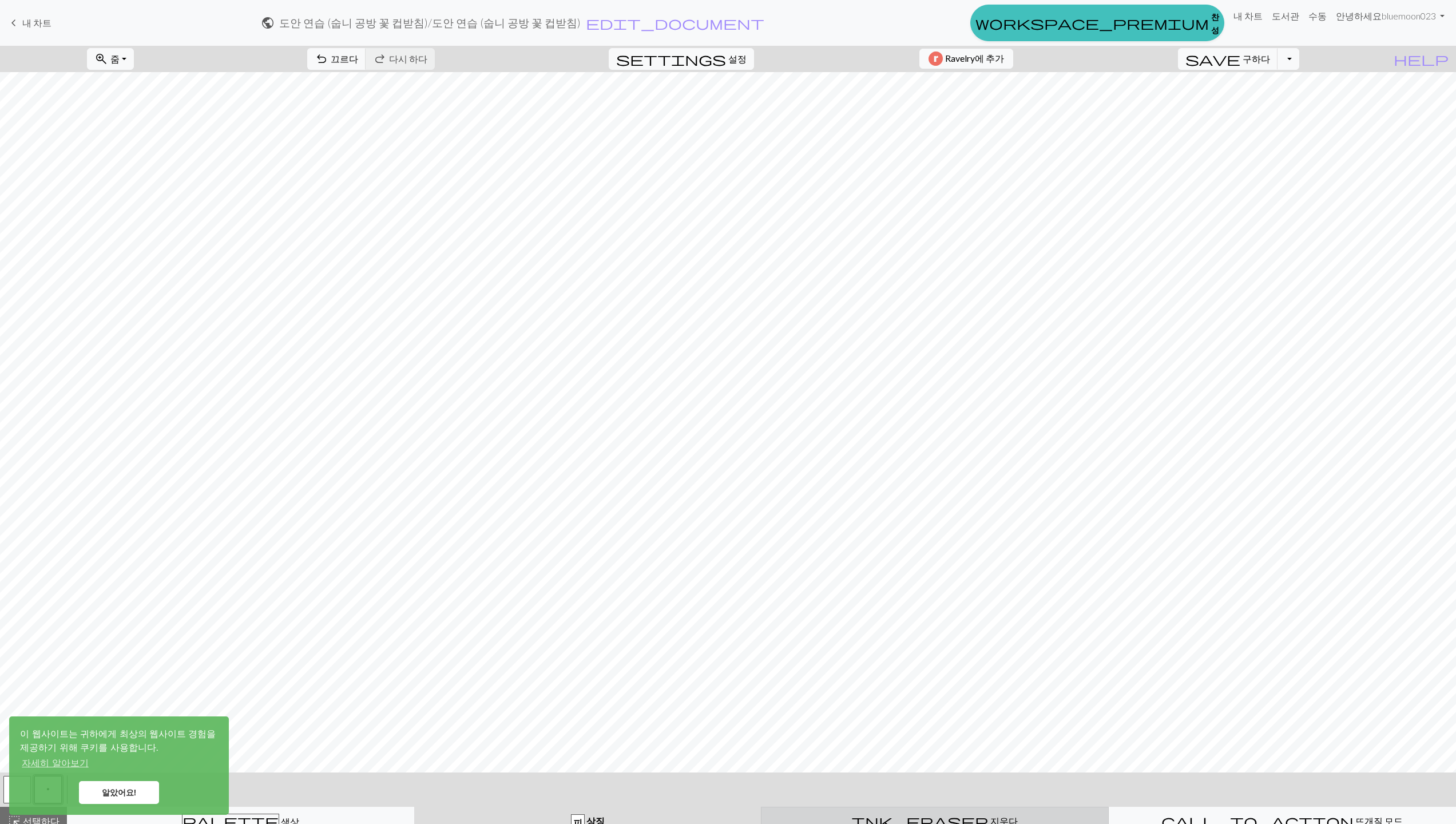
click at [926, 732] on span "ink_eraser" at bounding box center [920, 821] width 137 height 16
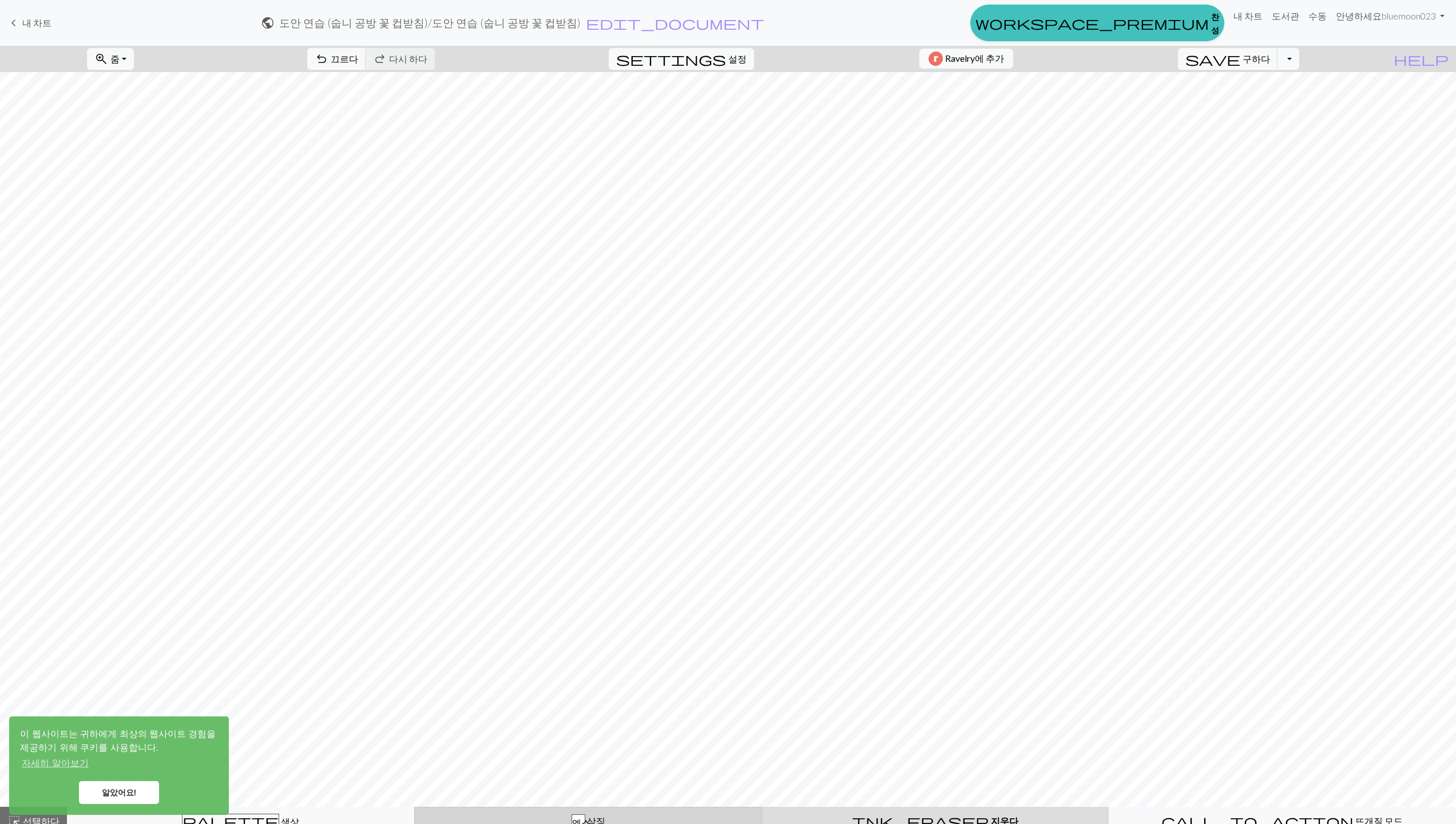
click at [625, 732] on div "엑스 상징" at bounding box center [587, 821] width 333 height 14
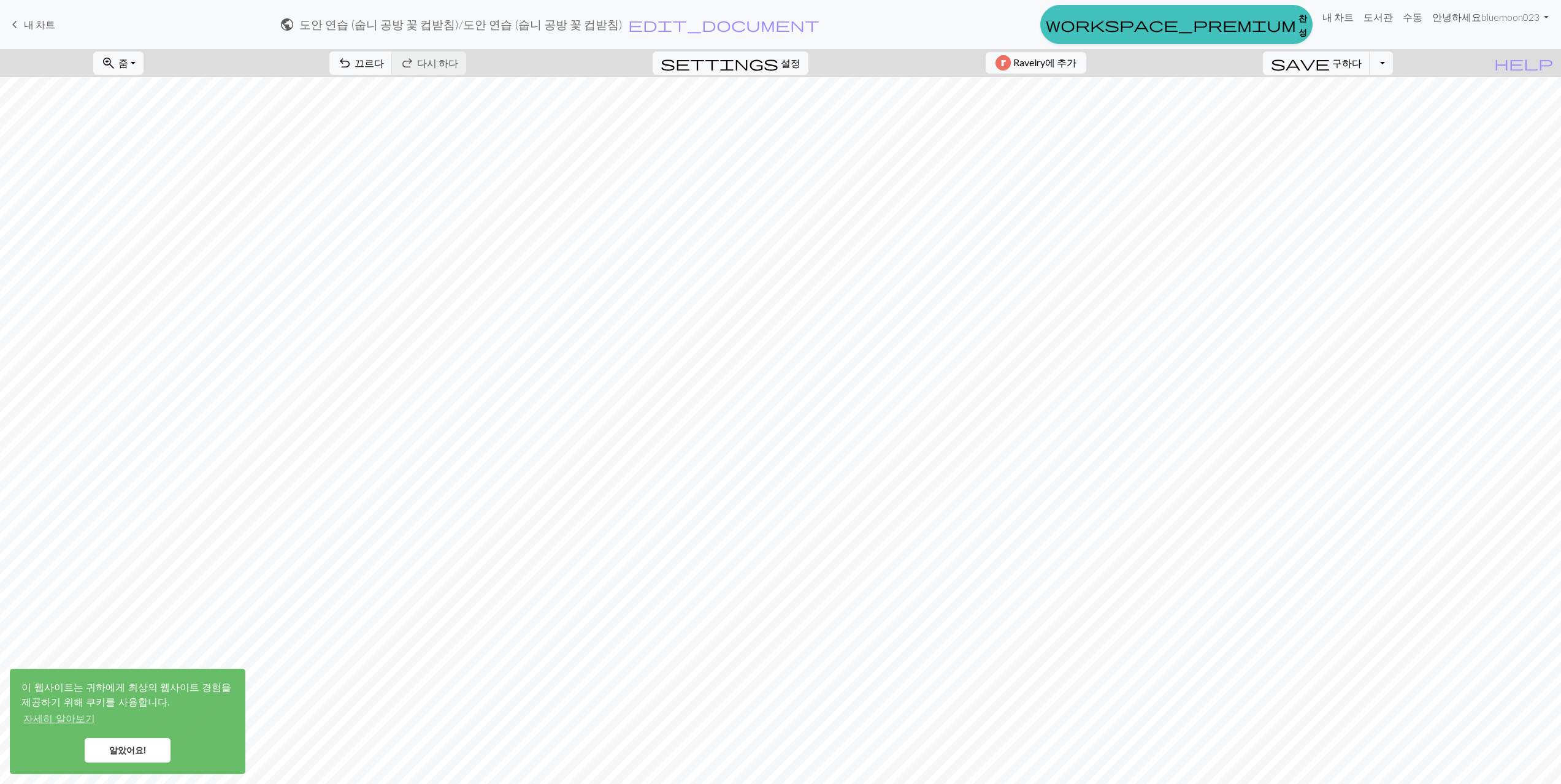
scroll to position [148, 0]
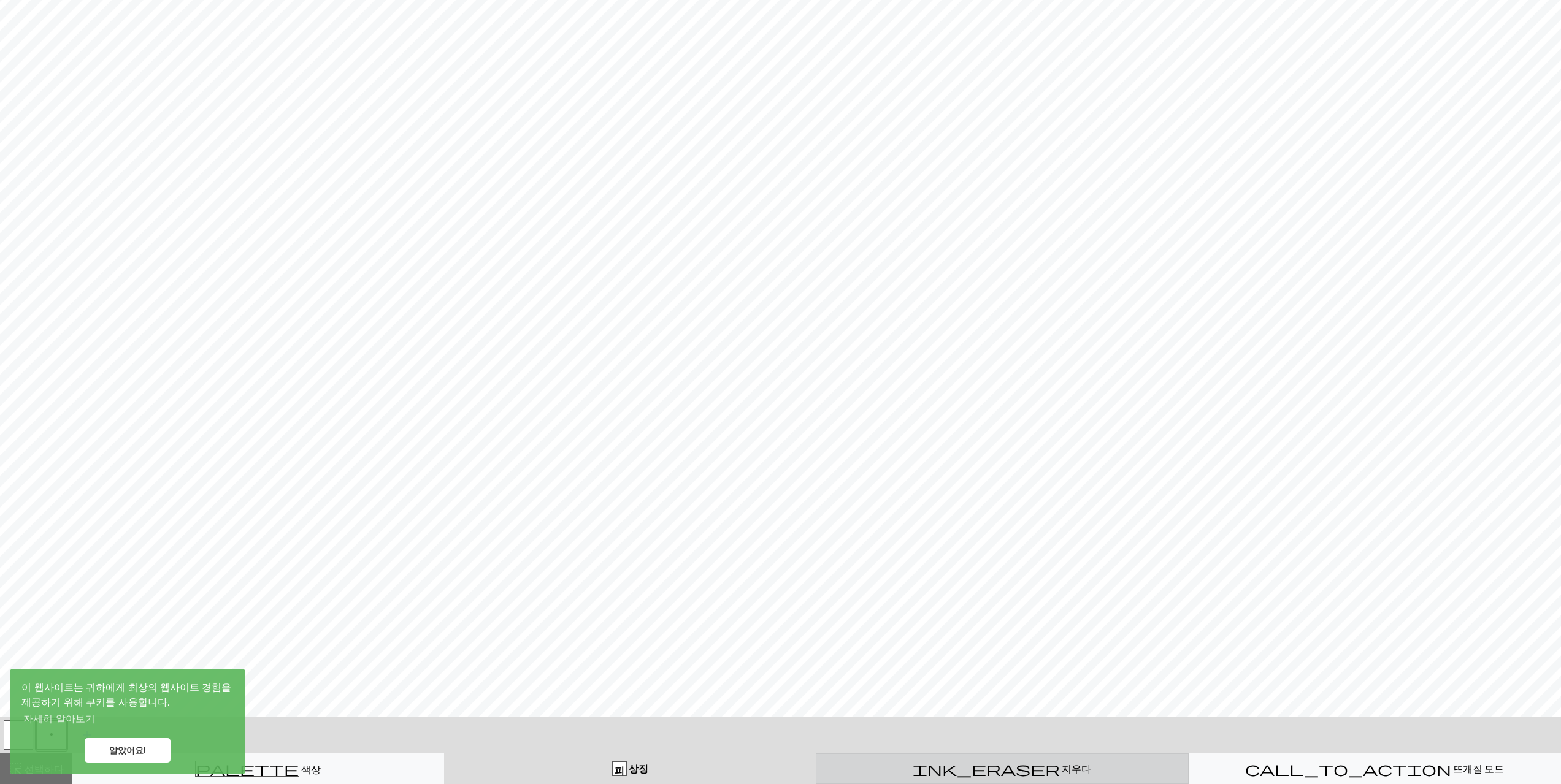
click at [979, 762] on div "ink_eraser 지우다 지우다" at bounding box center [1002, 769] width 357 height 15
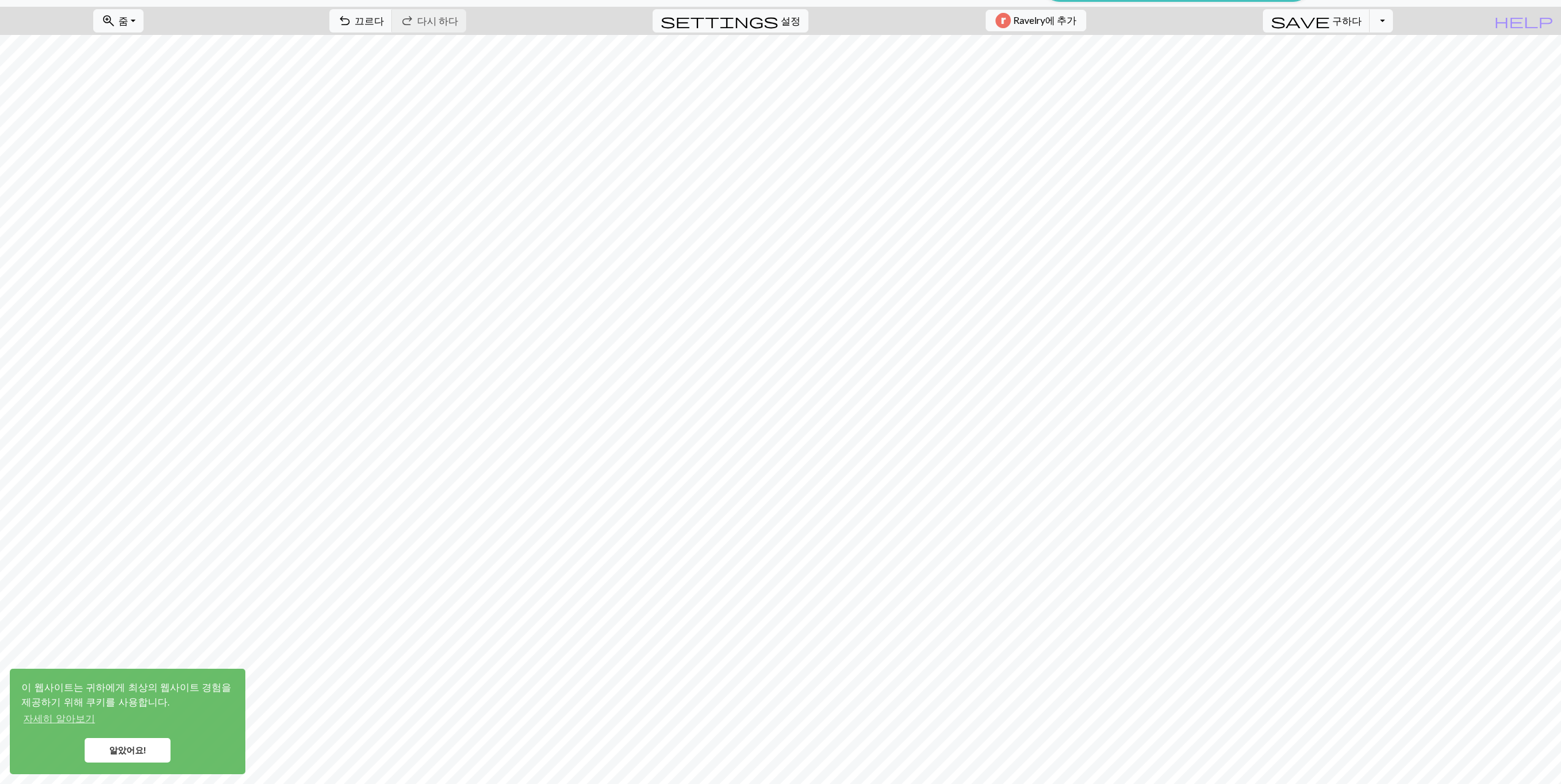
scroll to position [0, 0]
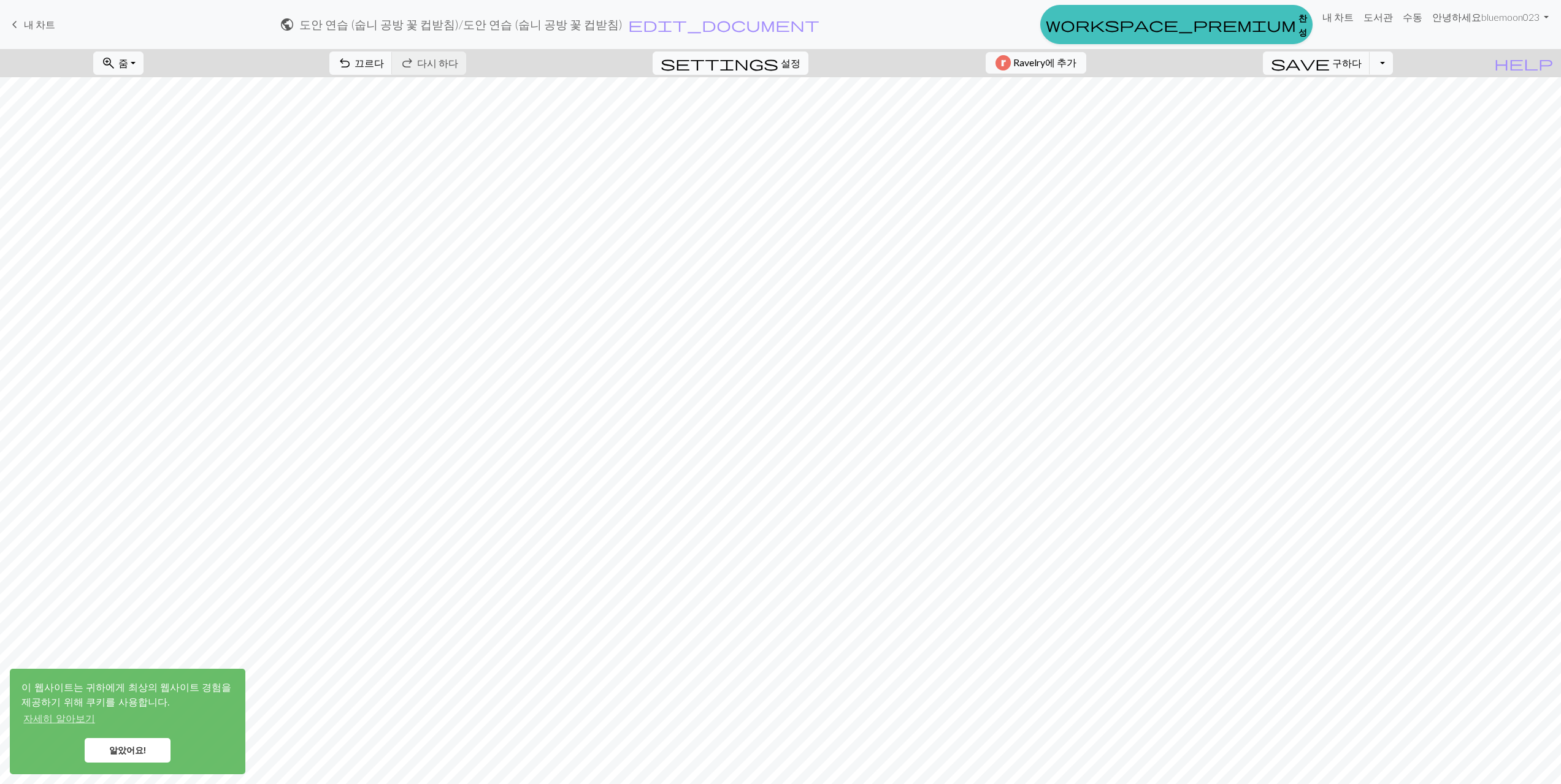
click at [780, 57] on font "설정" at bounding box center [790, 62] width 20 height 12
select select "aran"
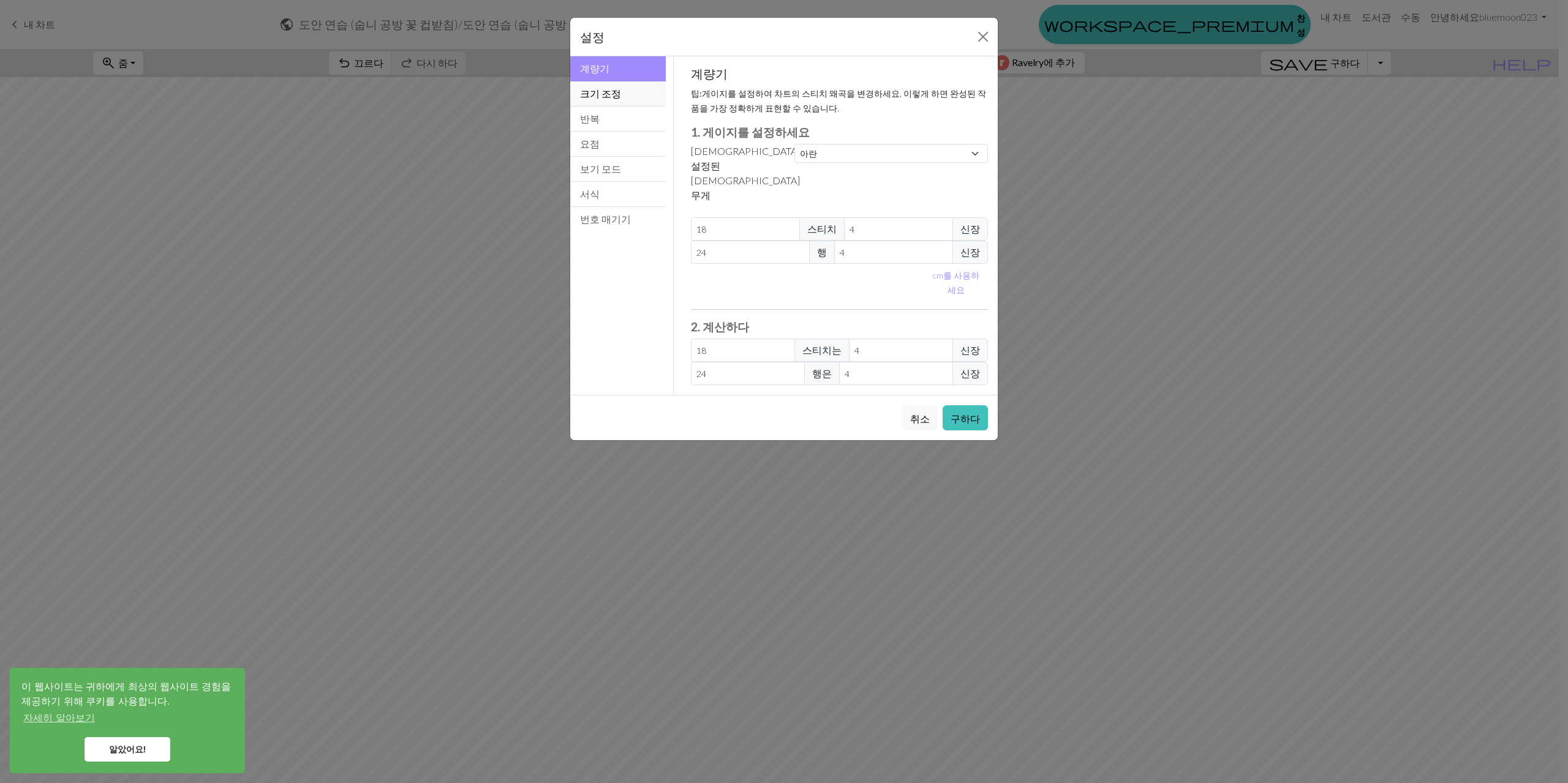
click at [615, 99] on font "크기 조정" at bounding box center [601, 93] width 41 height 12
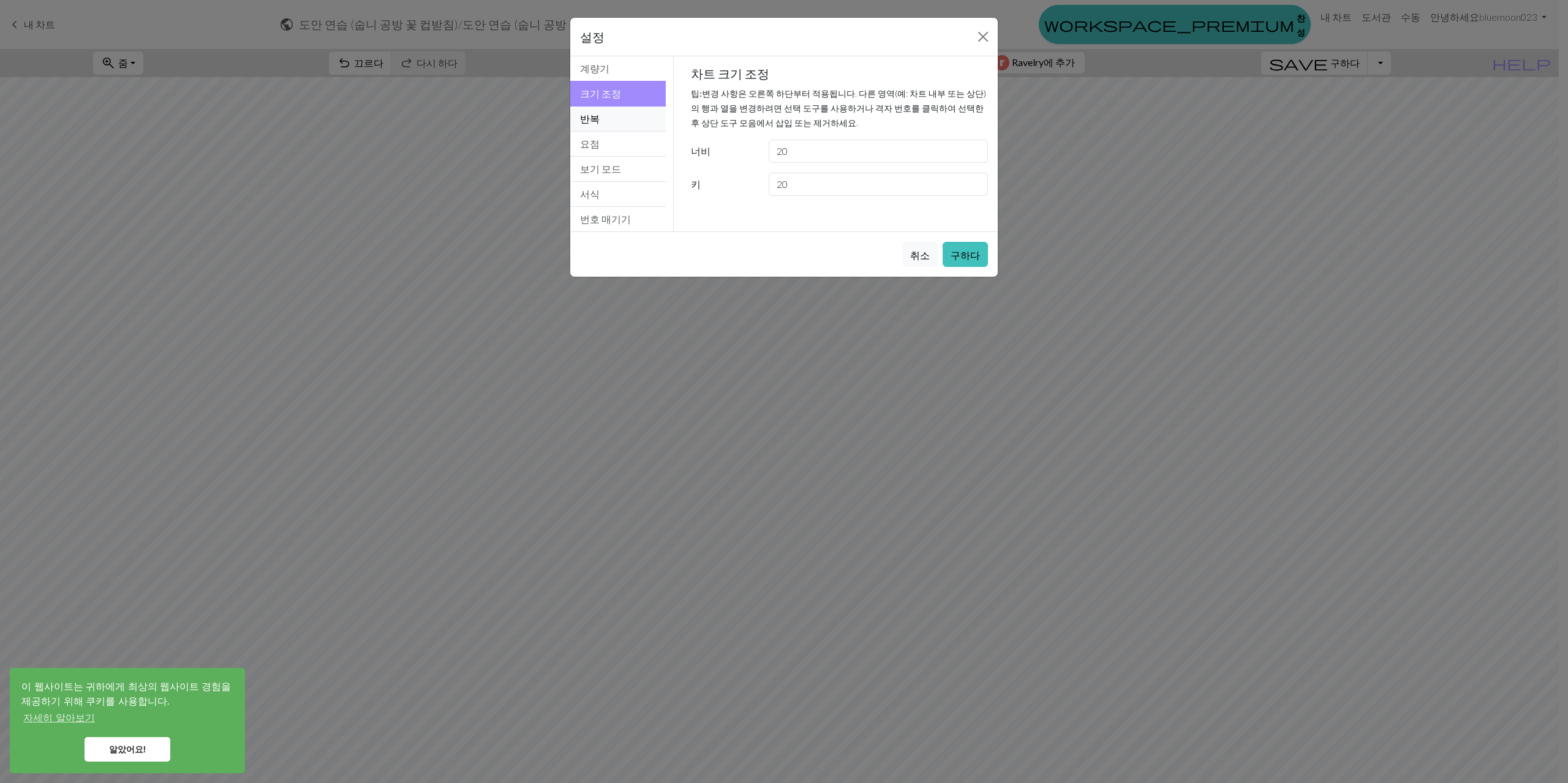
click at [609, 107] on button "반복" at bounding box center [618, 119] width 96 height 25
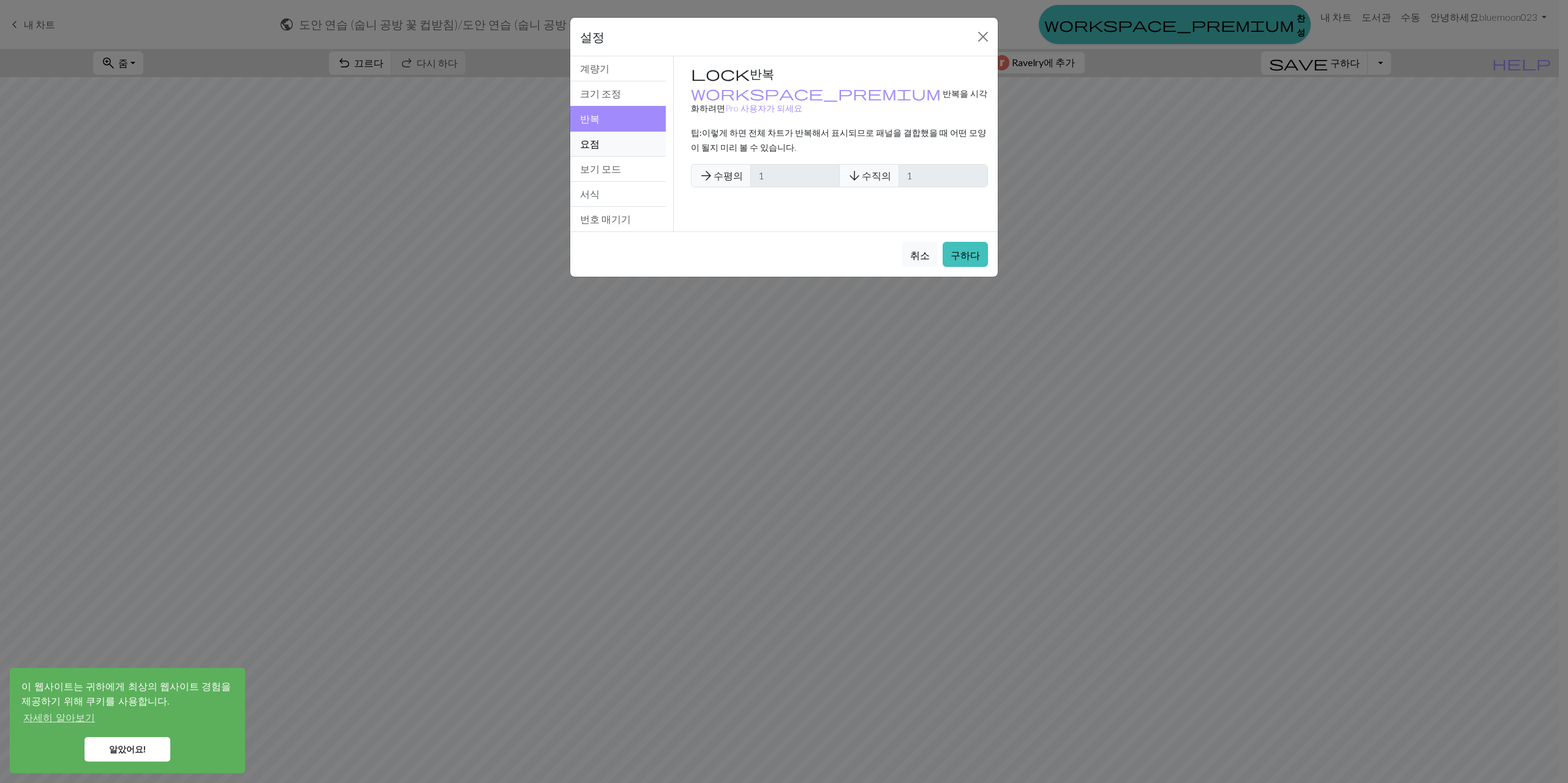
click at [607, 143] on button "요점" at bounding box center [618, 144] width 96 height 25
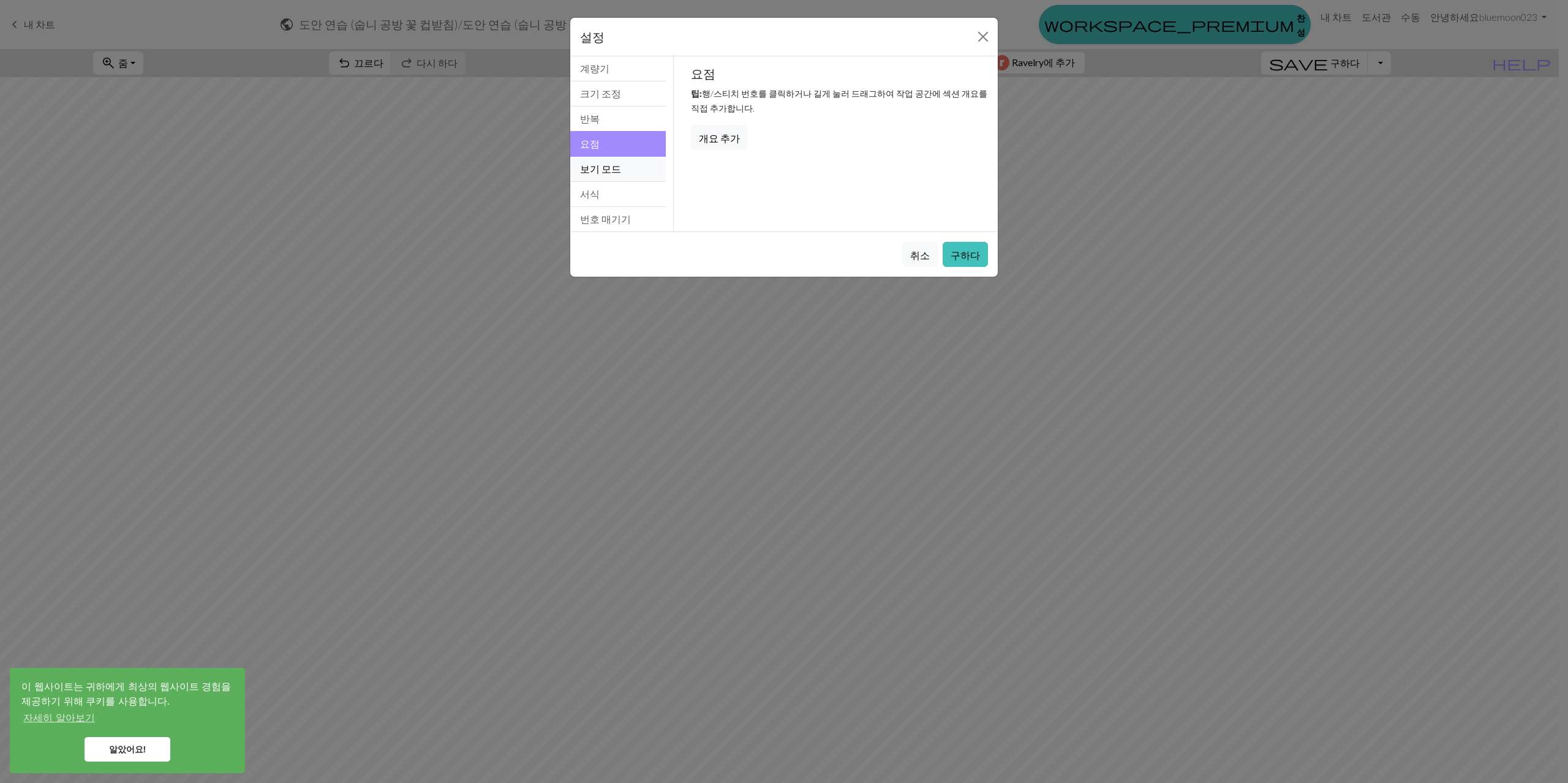
click at [611, 174] on font "보기 모드" at bounding box center [601, 168] width 41 height 12
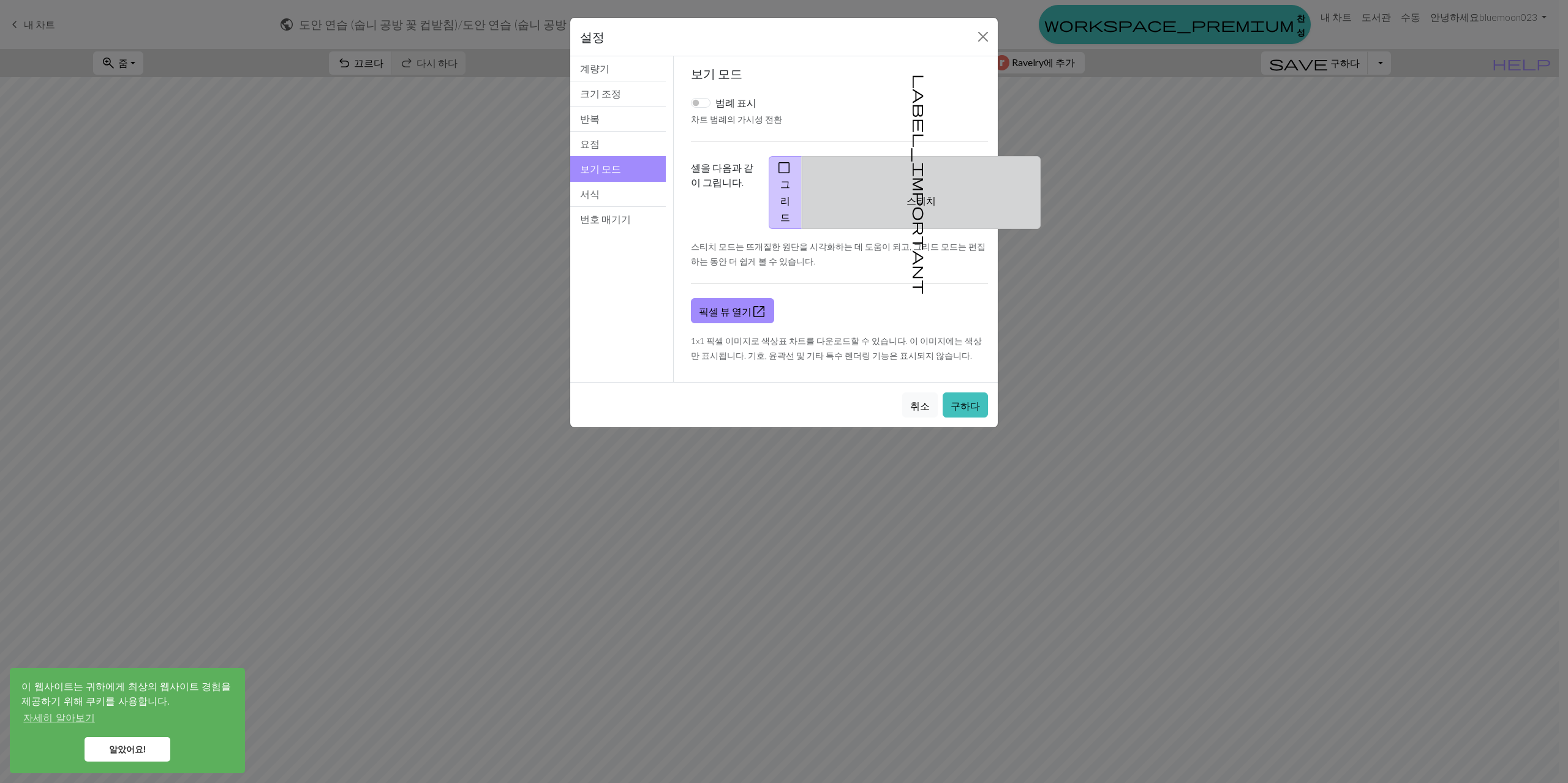
click at [936, 194] on font "스티치" at bounding box center [922, 200] width 30 height 12
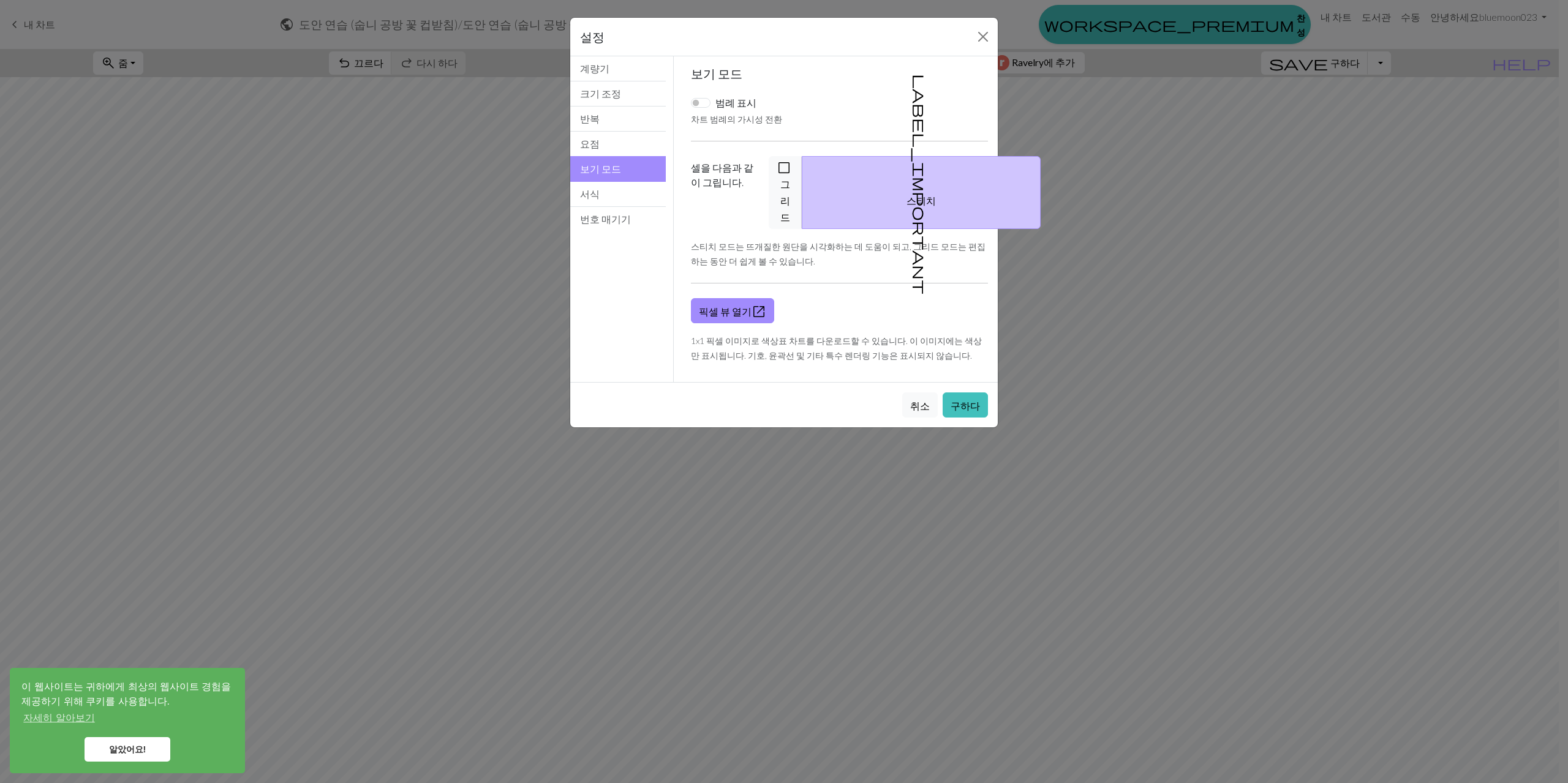
drag, startPoint x: 756, startPoint y: 174, endPoint x: 751, endPoint y: 177, distance: 5.8
click at [752, 175] on label "셀을 다음과 같이 그립니다." at bounding box center [723, 192] width 78 height 73
click at [791, 177] on font "그리드" at bounding box center [785, 199] width 10 height 45
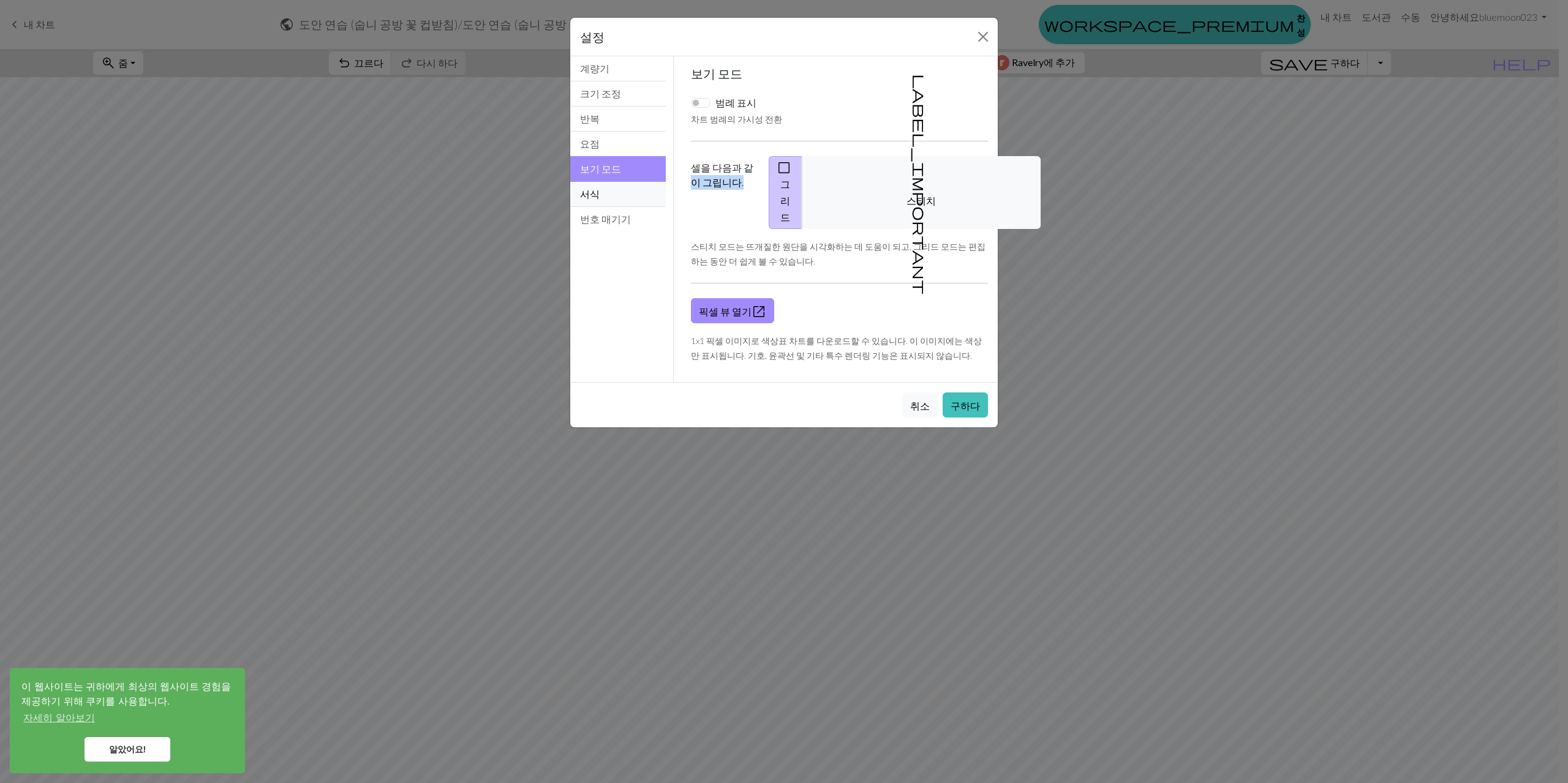
click at [623, 195] on button "서식" at bounding box center [618, 194] width 96 height 25
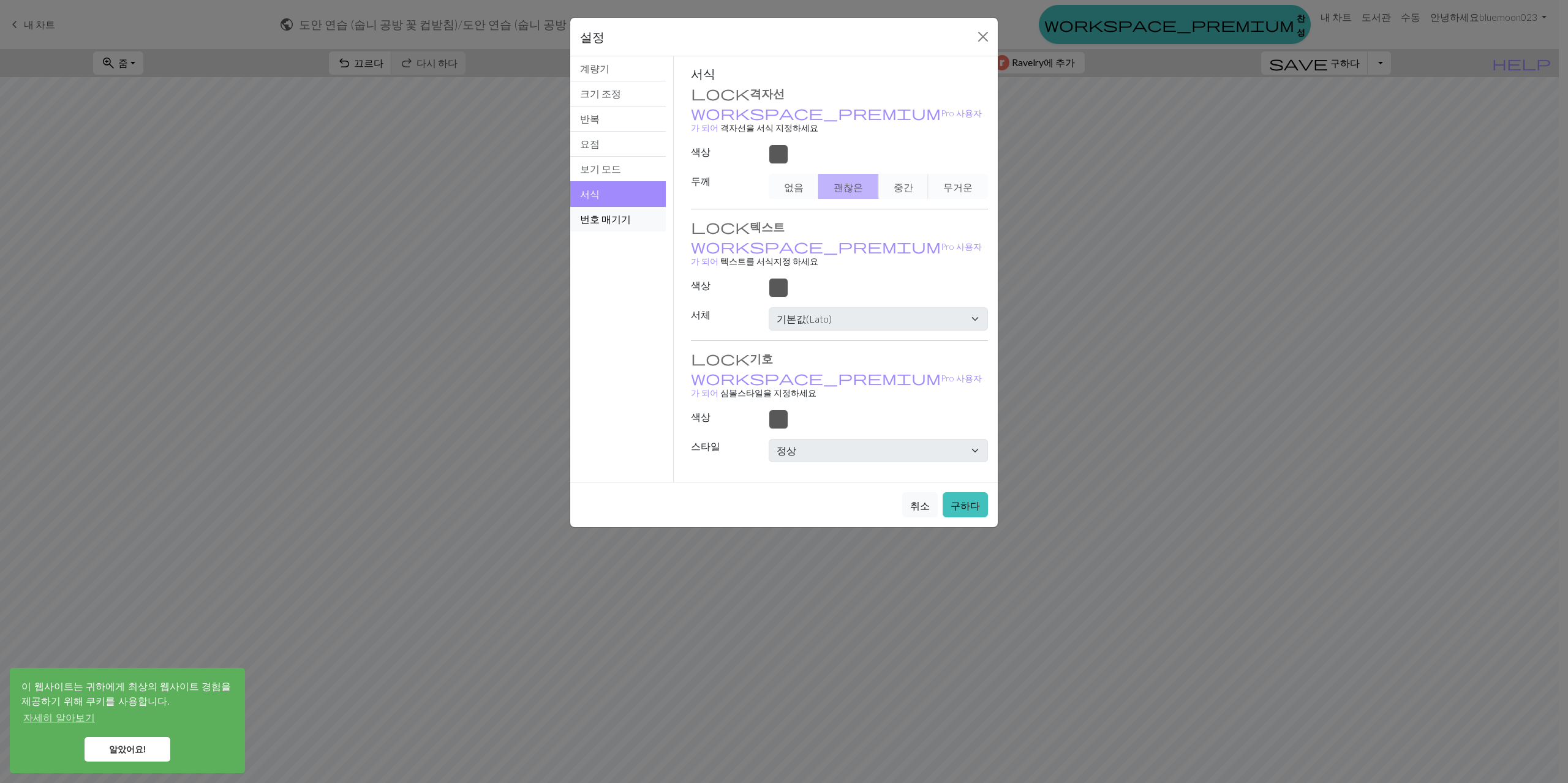
click at [611, 222] on font "번호 매기기" at bounding box center [605, 219] width 51 height 12
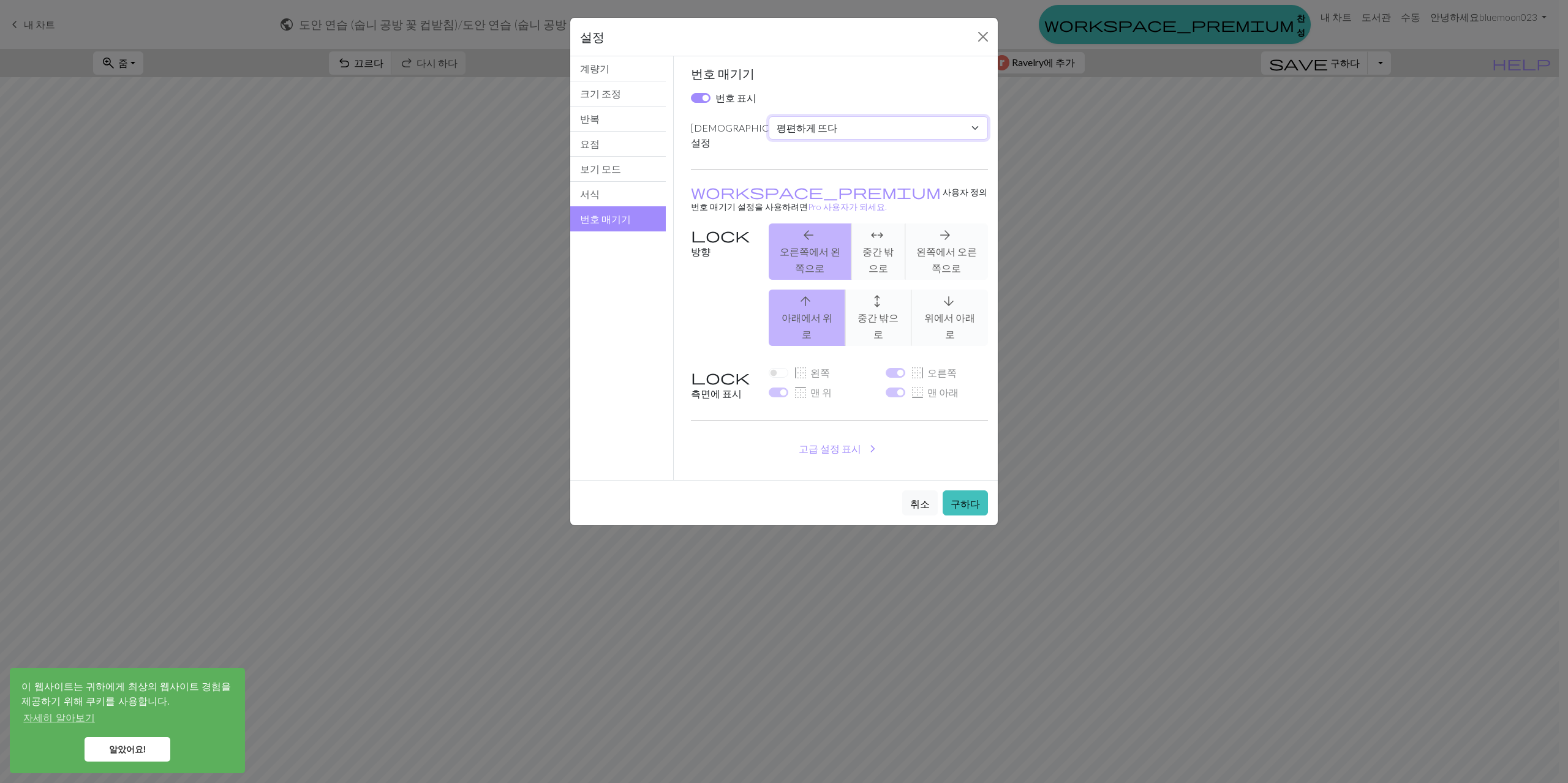
click at [879, 132] on select "관습 평편하게 뜨다 원형으로 뜨다 레이스 뜨개질 크로스 스티치" at bounding box center [879, 127] width 219 height 23
select select "round"
click at [769, 116] on select "관습 평편하게 뜨다 원형으로 뜨다 레이스 뜨개질 크로스 스티치" at bounding box center [879, 127] width 219 height 23
click at [966, 503] on font "구하다" at bounding box center [965, 509] width 30 height 12
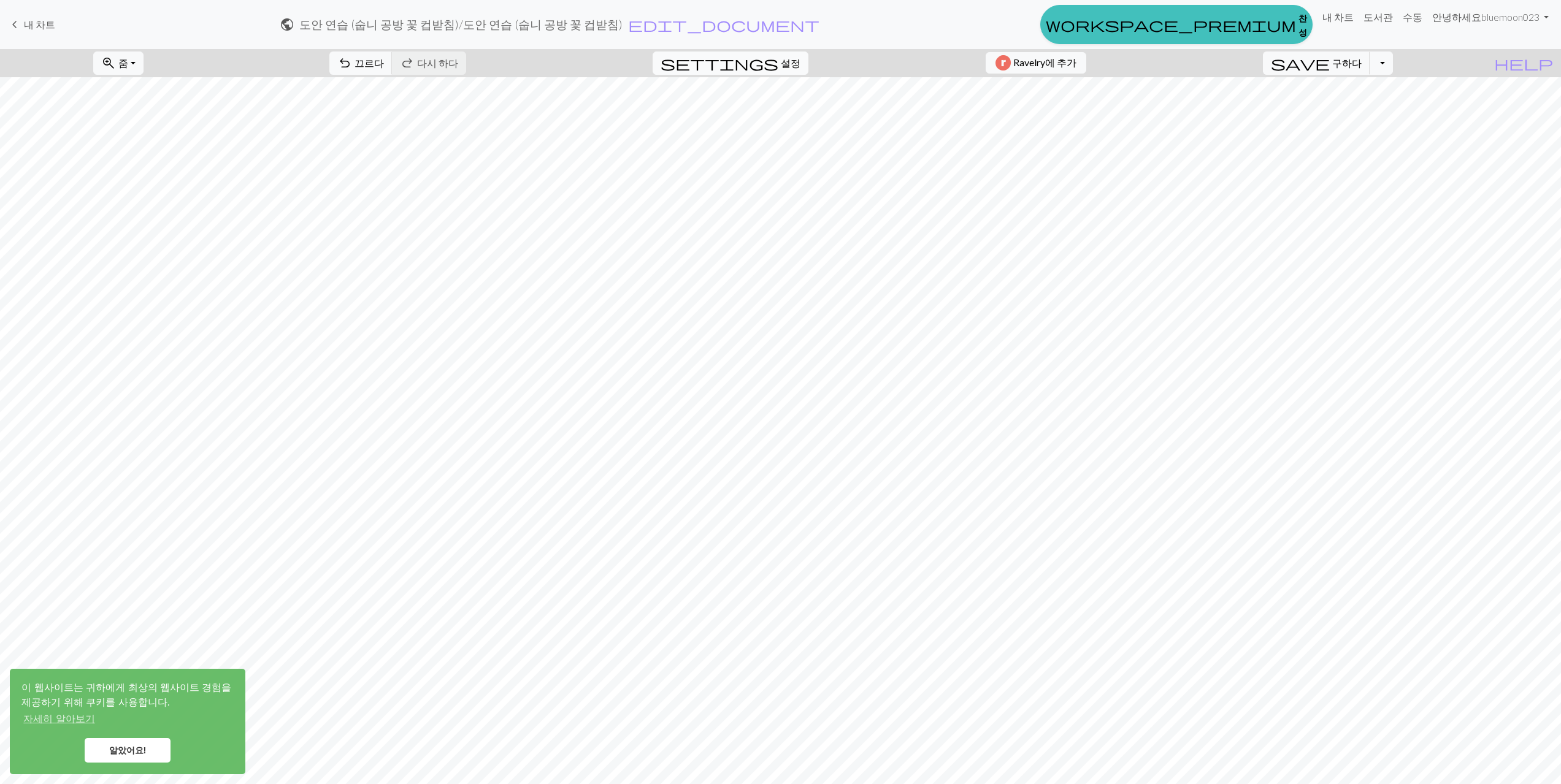
click at [780, 64] on font "설정" at bounding box center [790, 62] width 20 height 12
select select "round"
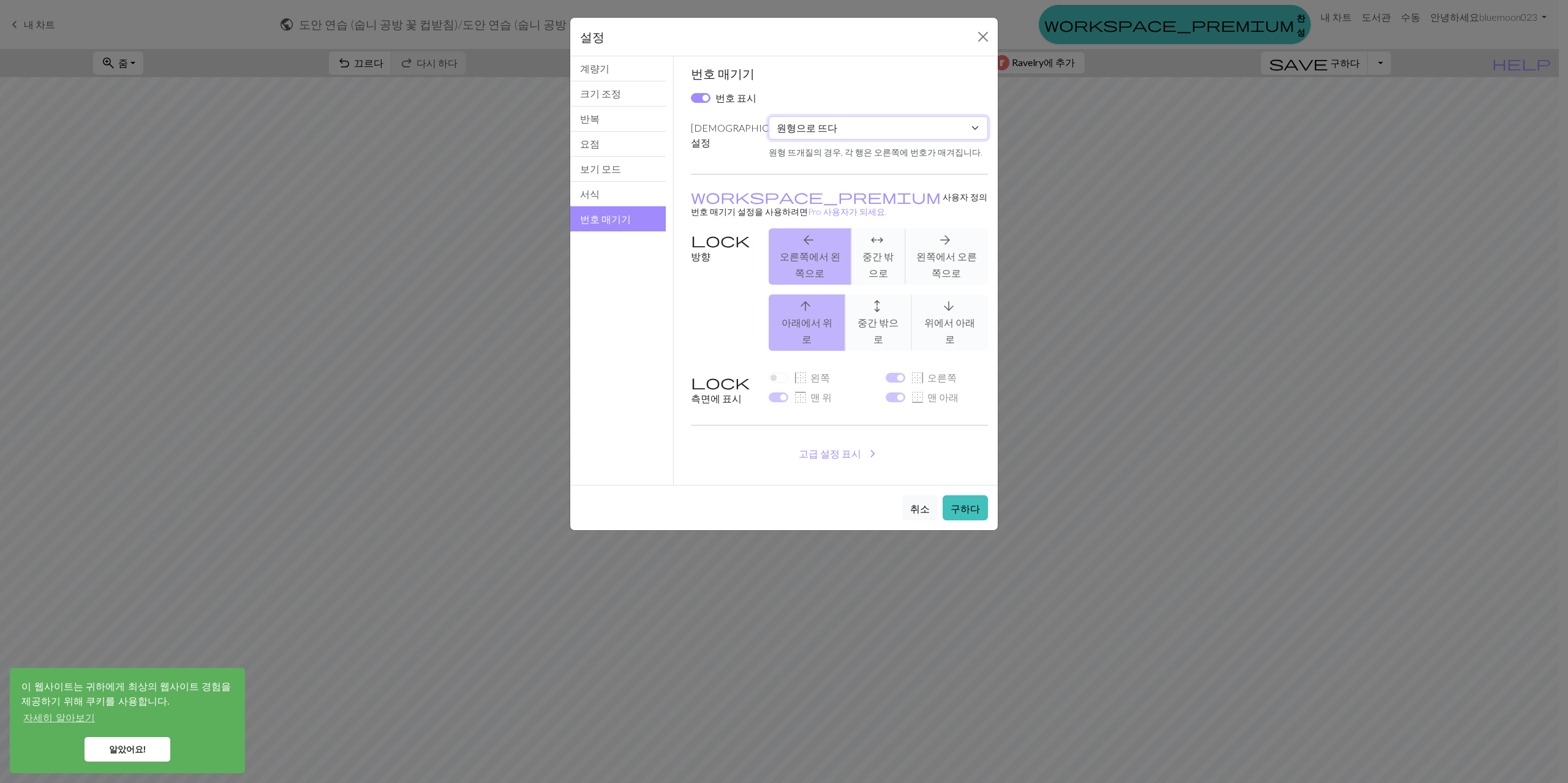
click at [898, 133] on select "관습 평편하게 뜨다 원형으로 뜨다 레이스 뜨개질 크로스 스티치" at bounding box center [879, 127] width 219 height 23
click at [769, 116] on select "관습 평편하게 뜨다 원형으로 뜨다 레이스 뜨개질 크로스 스티치" at bounding box center [879, 127] width 219 height 23
click at [850, 447] on font "고급 설정 표시" at bounding box center [830, 453] width 62 height 12
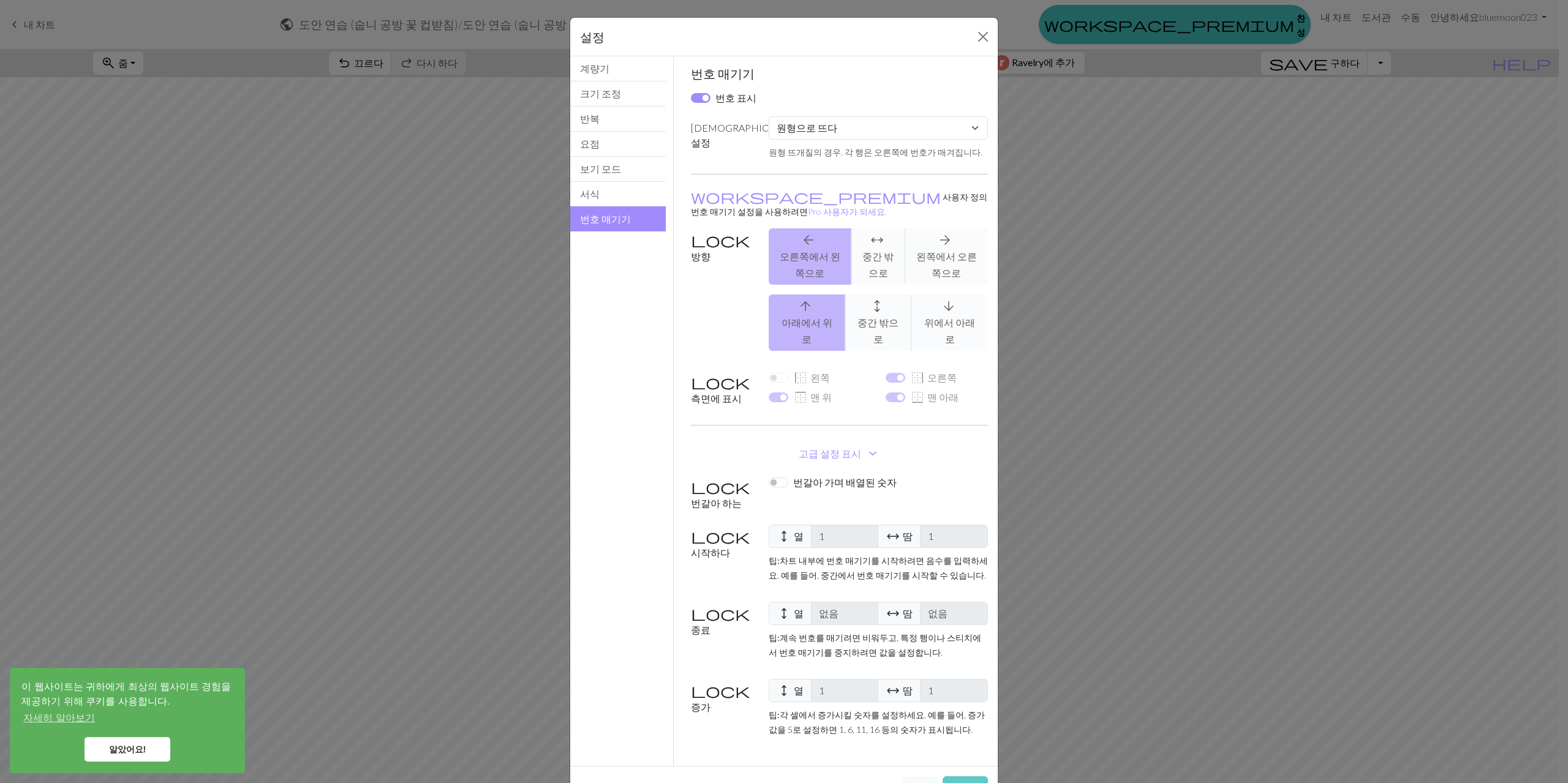
click at [967, 783] on font "구하다" at bounding box center [965, 790] width 30 height 12
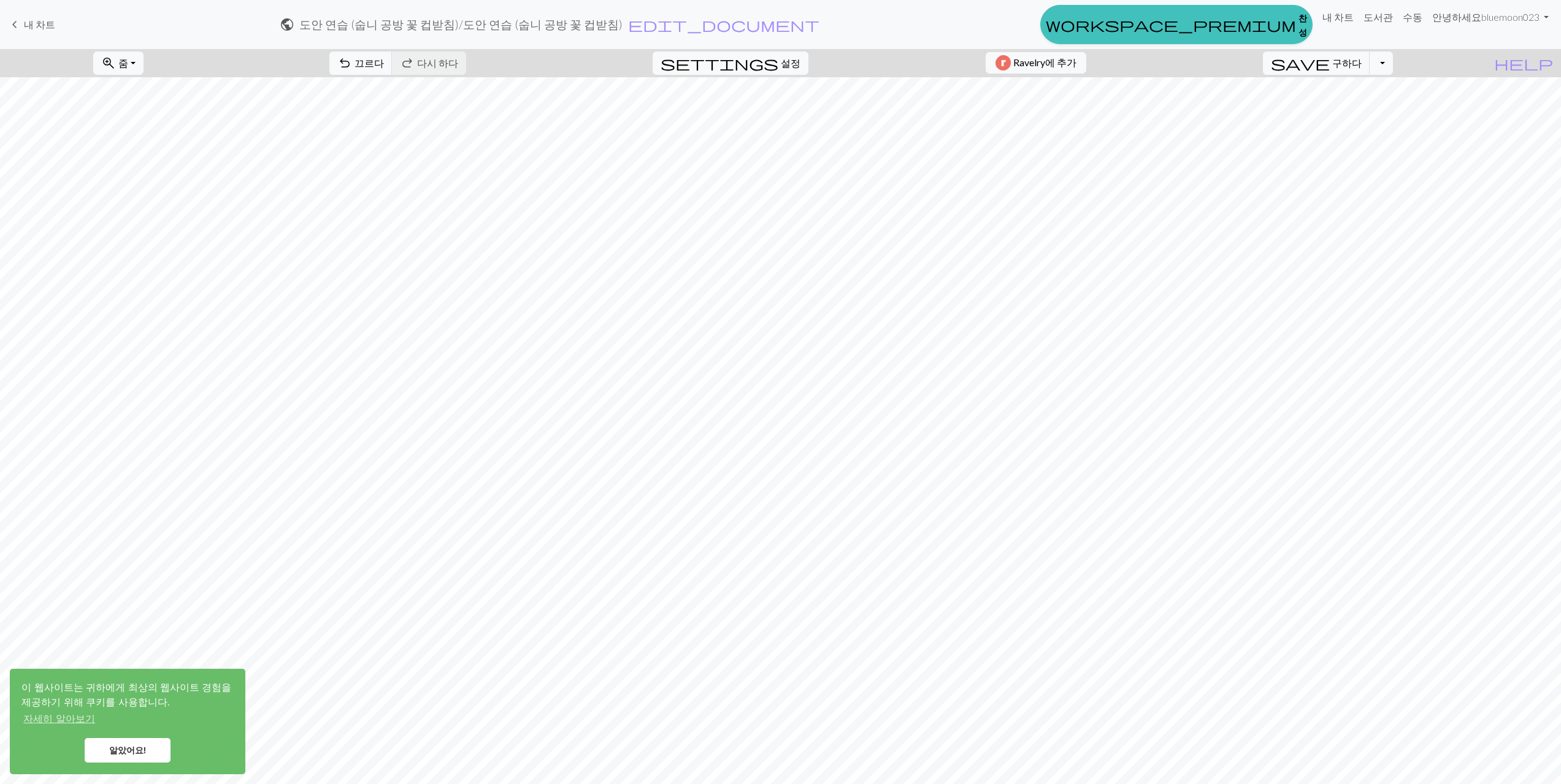
scroll to position [111, 0]
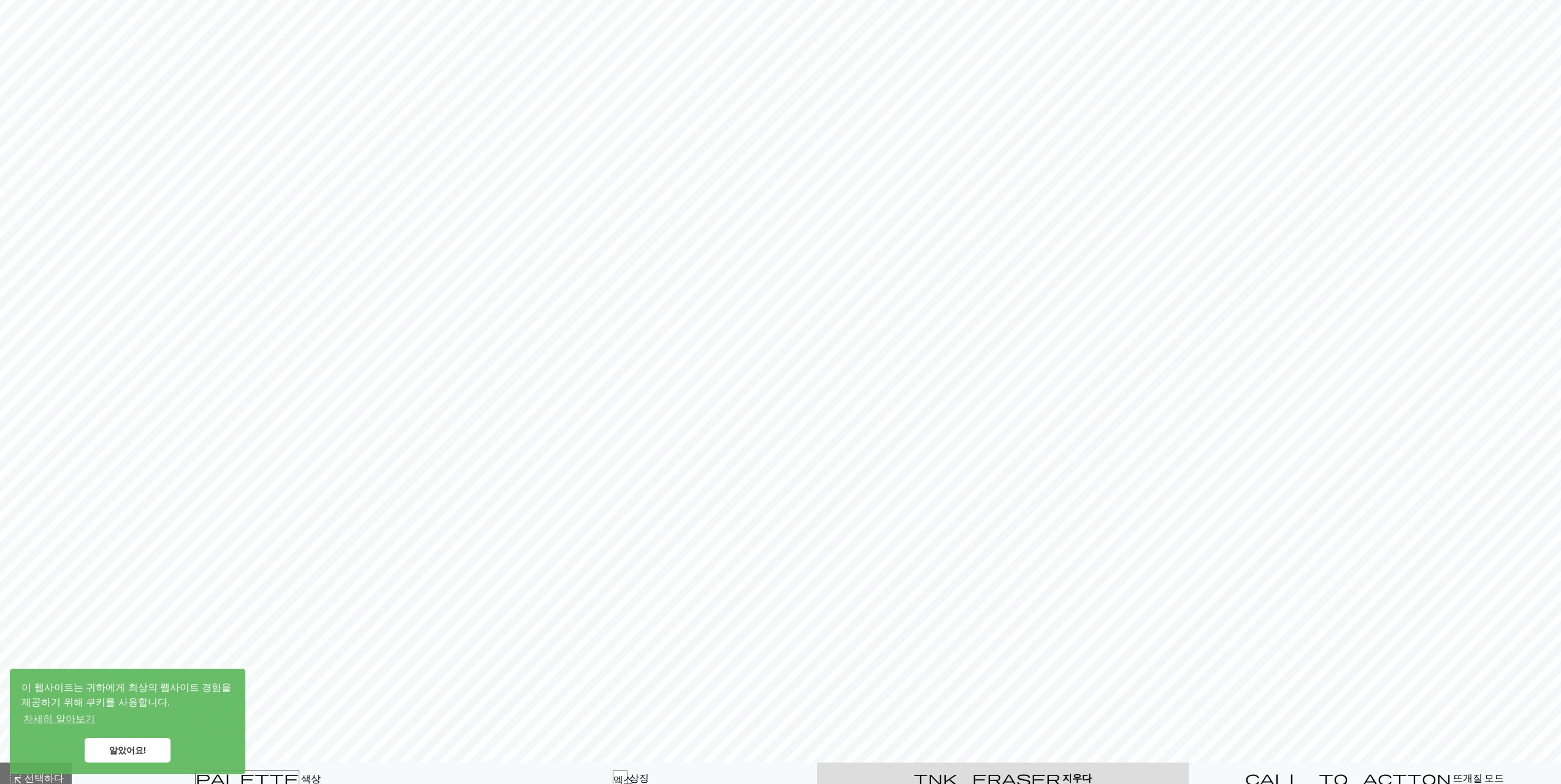
scroll to position [111, 0]
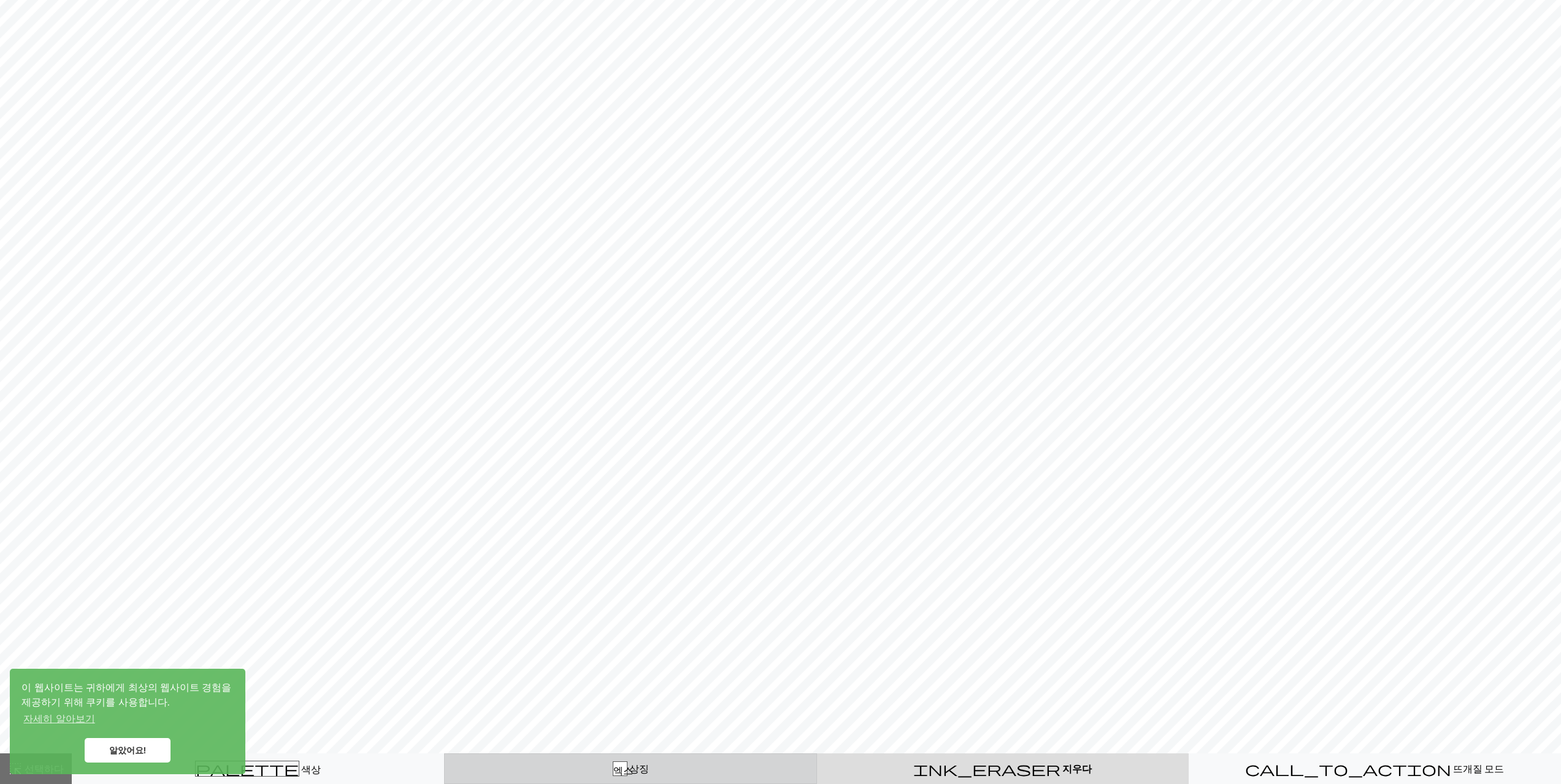
click at [673, 770] on div "엑스 상징" at bounding box center [630, 769] width 357 height 15
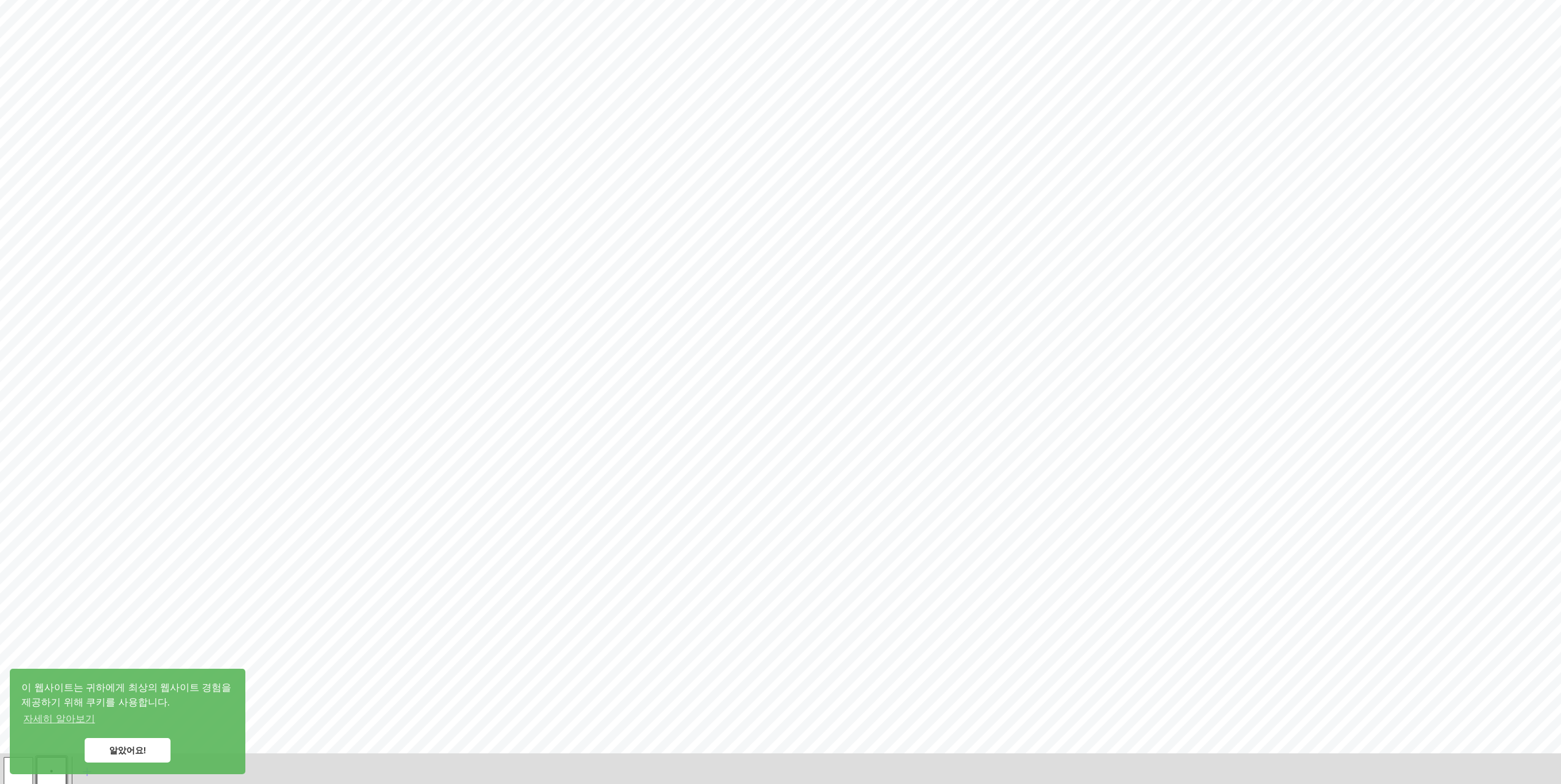
click at [11, 780] on button "button" at bounding box center [19, 772] width 30 height 30
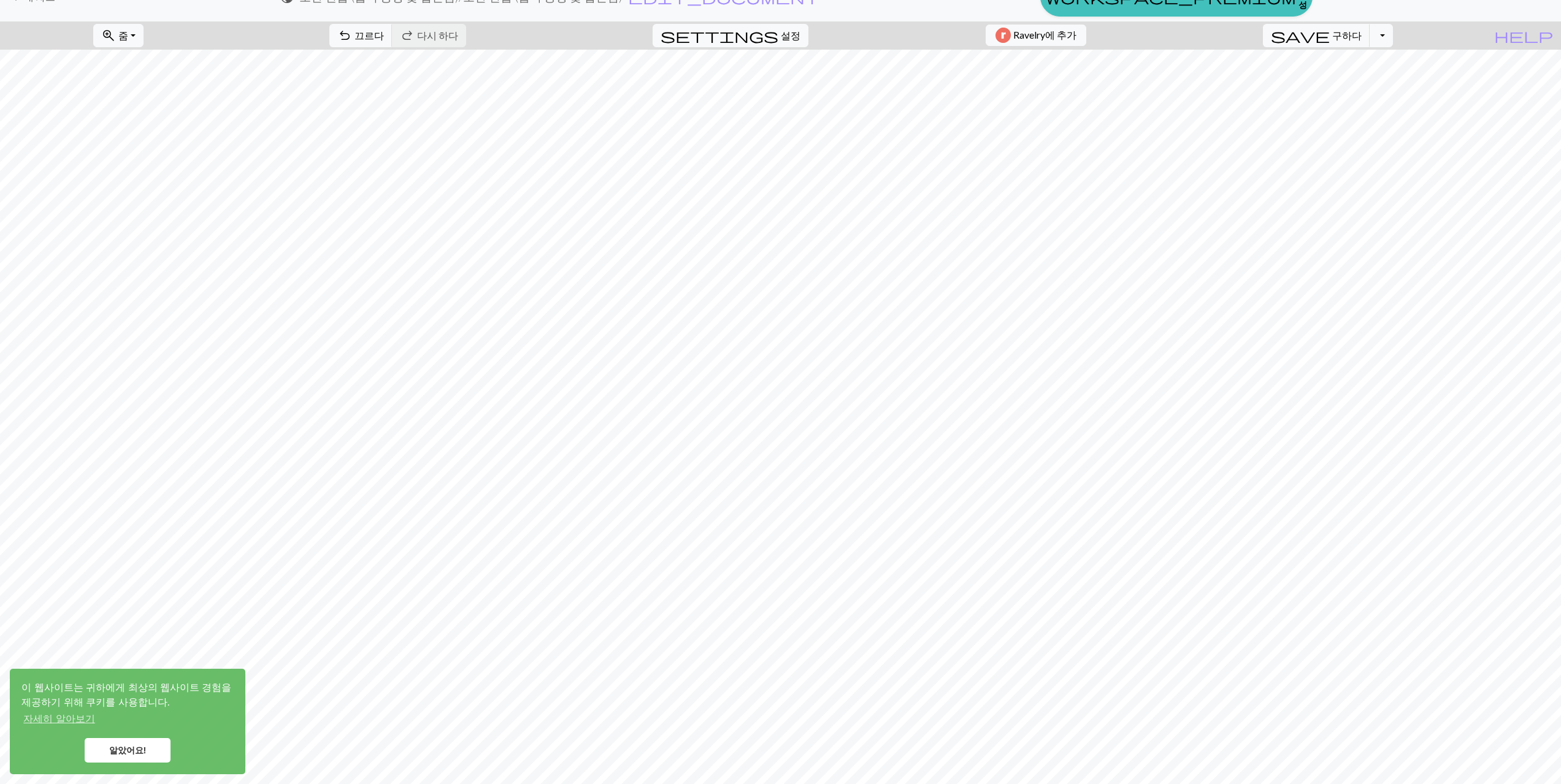
scroll to position [0, 0]
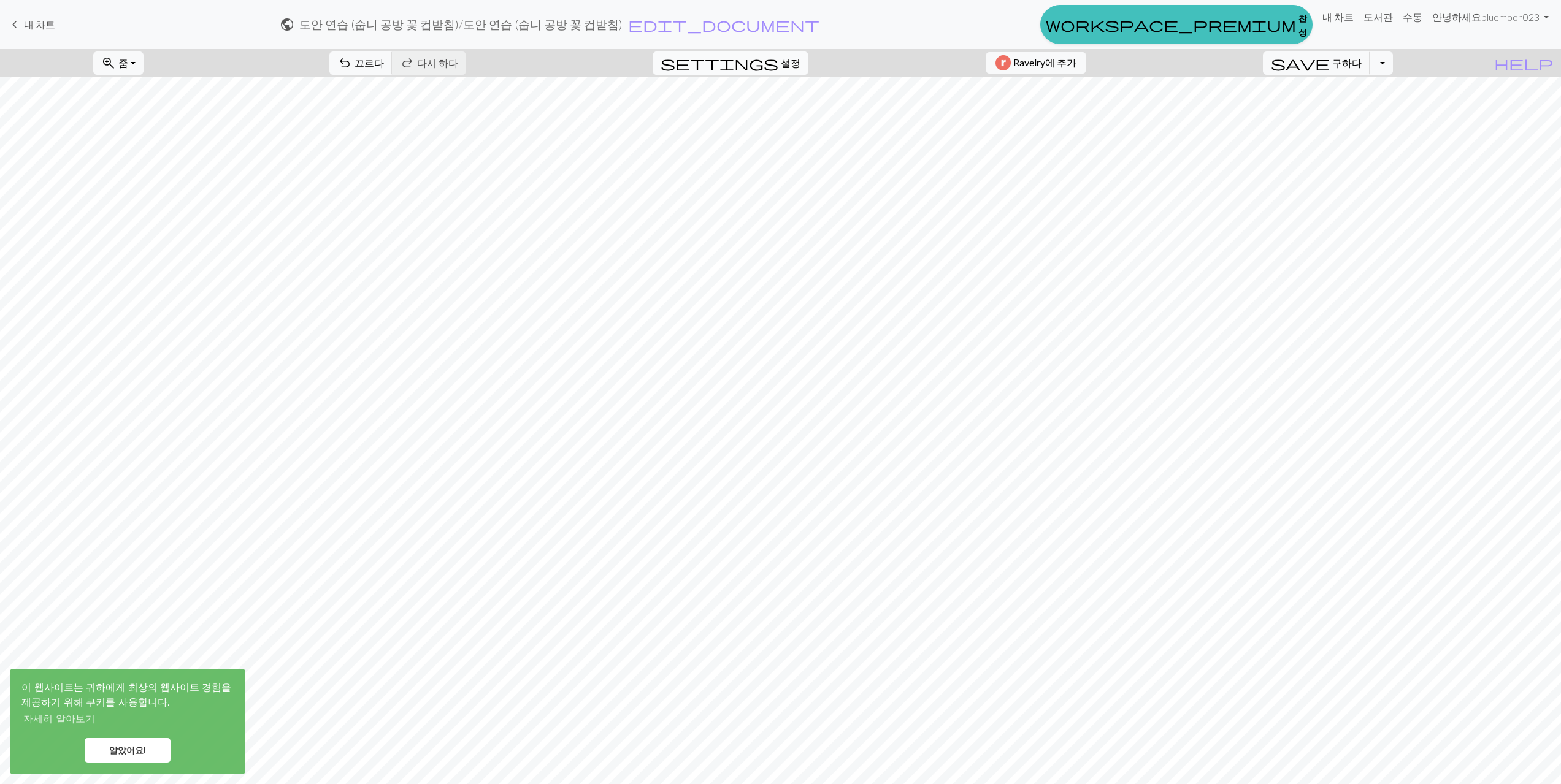
click at [780, 70] on span "설정" at bounding box center [790, 63] width 20 height 15
select select "round"
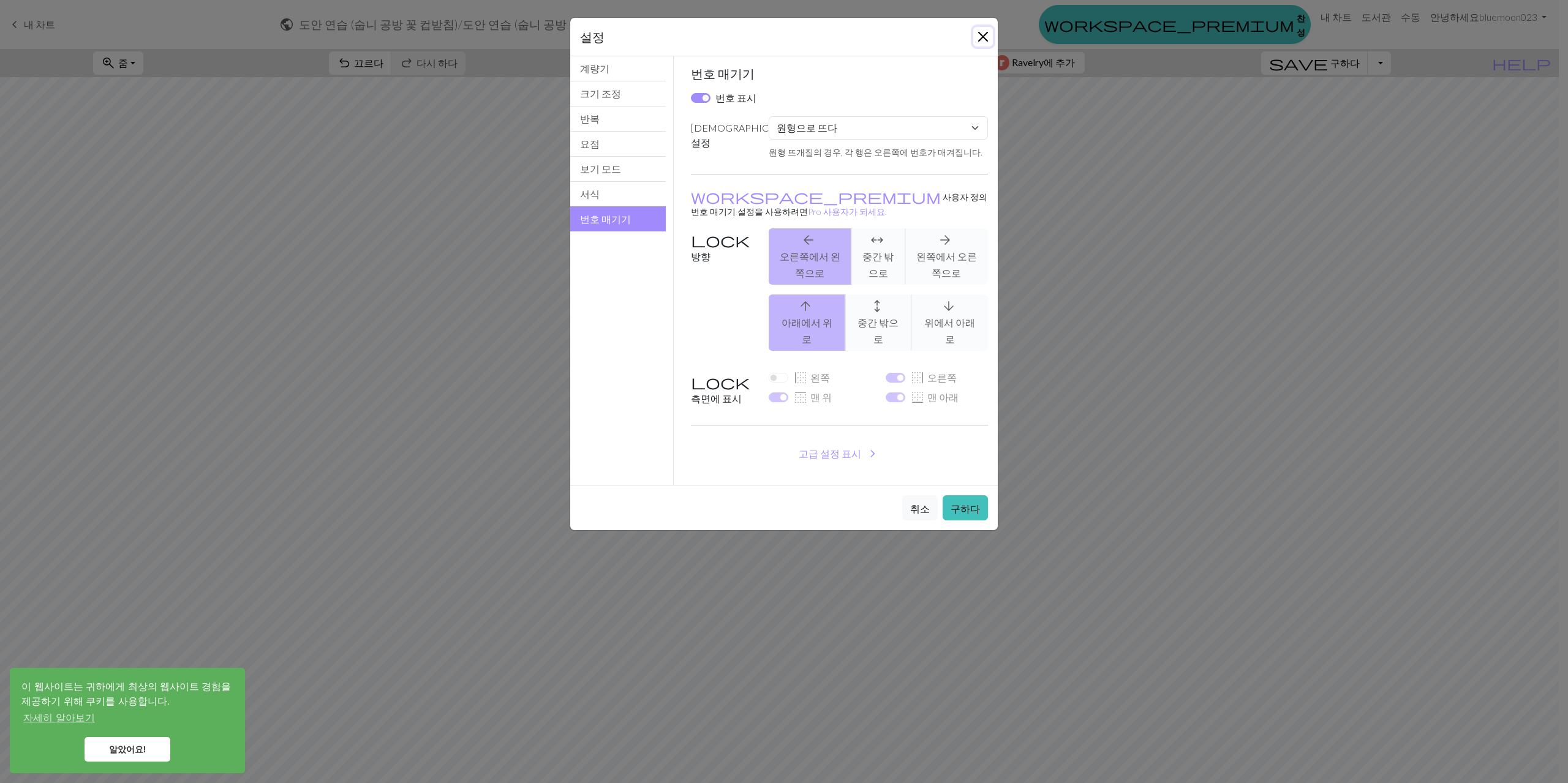
click at [980, 34] on button "닫다" at bounding box center [983, 36] width 20 height 20
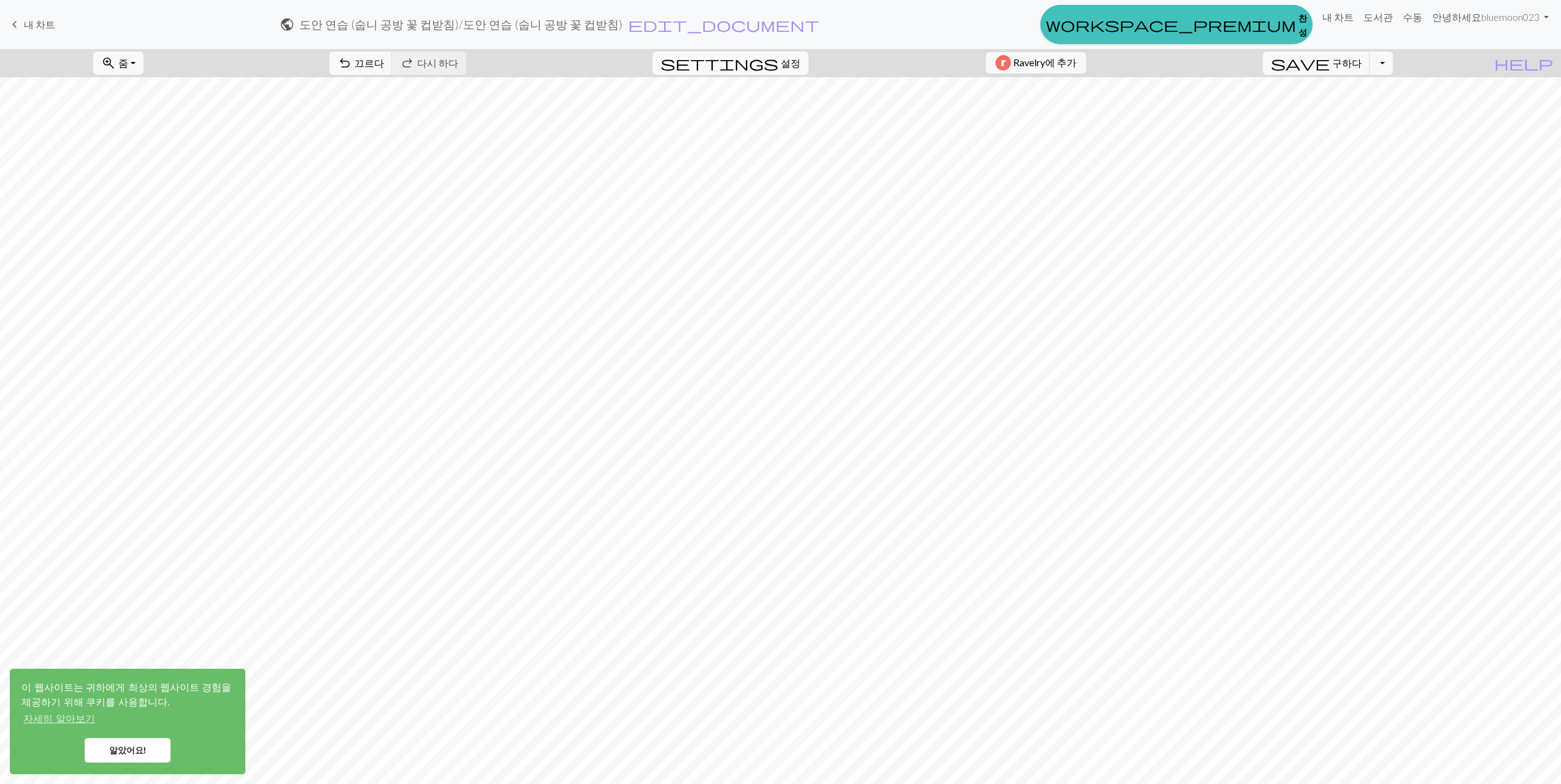
click at [784, 61] on font "설정" at bounding box center [790, 62] width 20 height 12
select select "round"
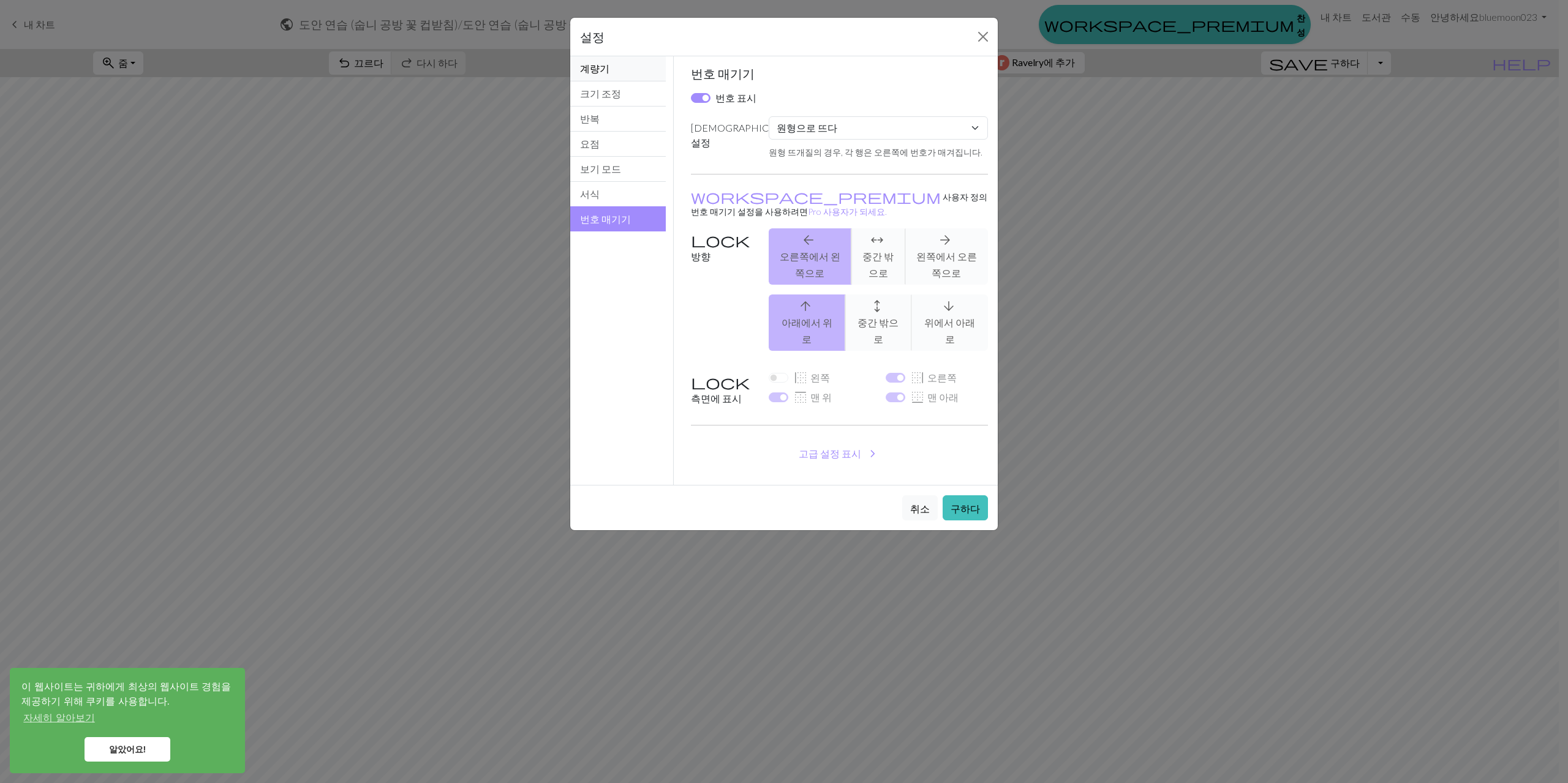
click at [596, 73] on font "계량기" at bounding box center [595, 68] width 30 height 12
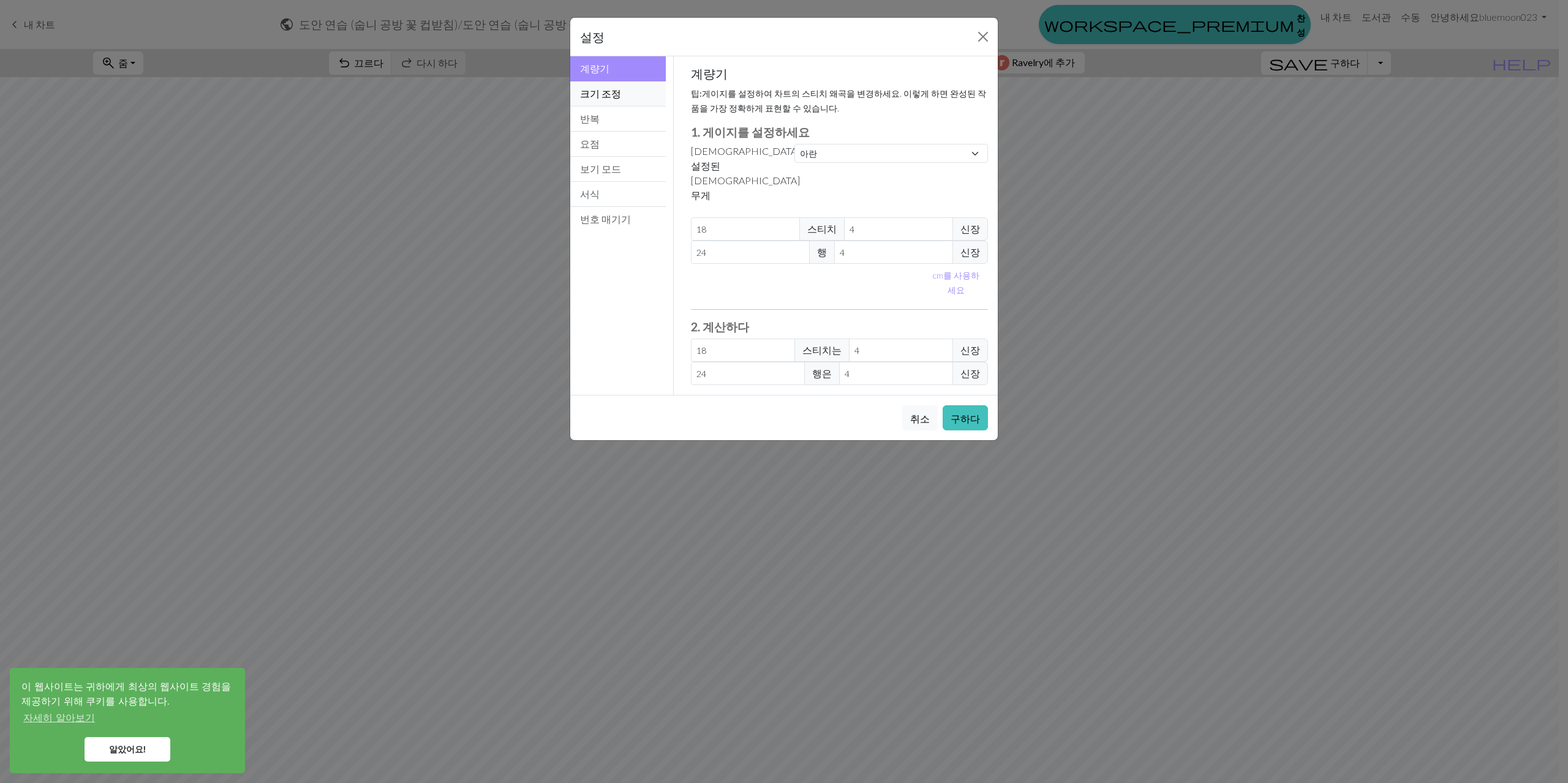
click at [600, 94] on font "크기 조정" at bounding box center [601, 93] width 41 height 12
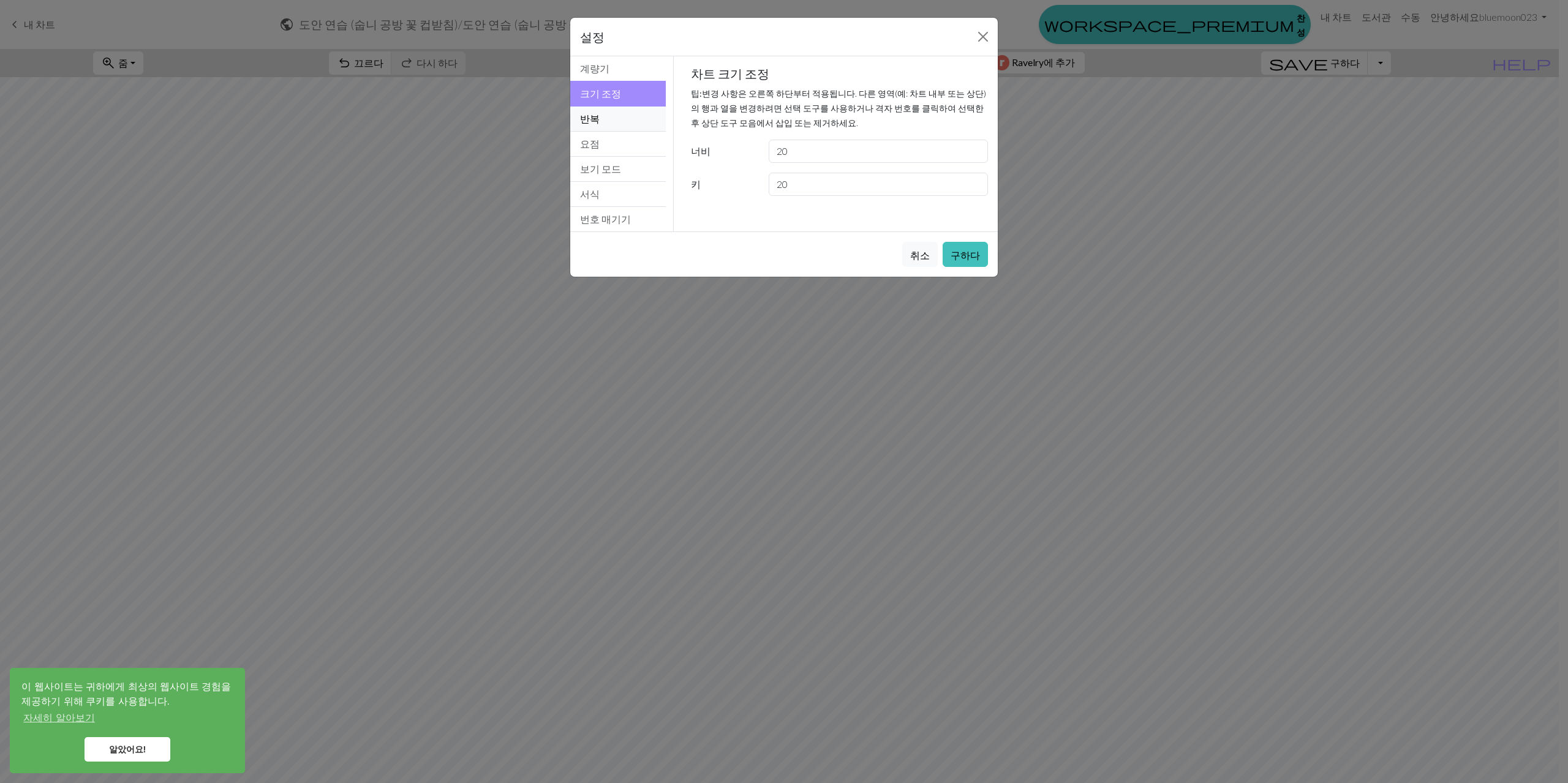
click at [607, 123] on button "반복" at bounding box center [618, 119] width 96 height 25
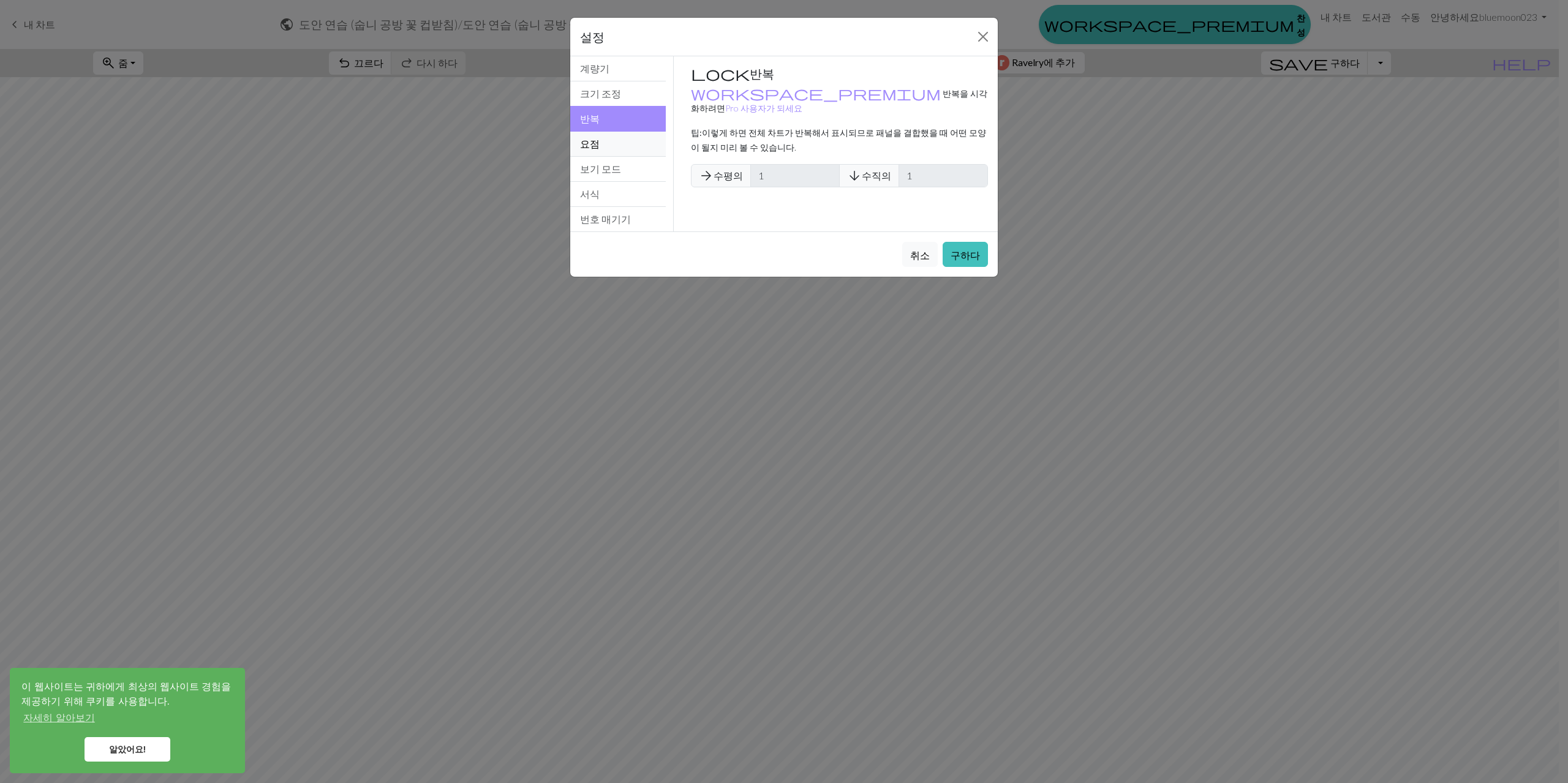
click at [615, 150] on button "요점" at bounding box center [618, 144] width 96 height 25
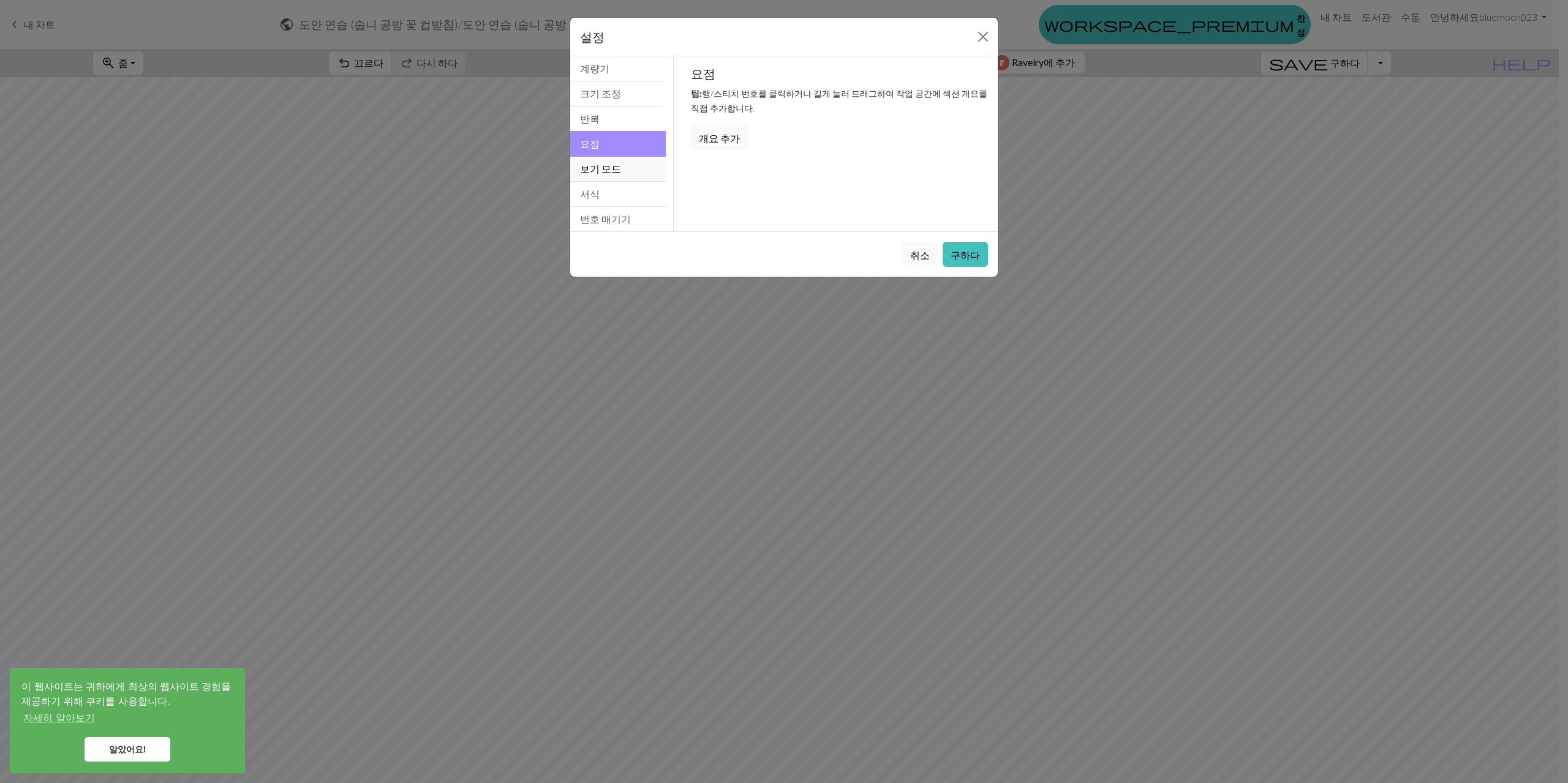
click at [651, 175] on button "보기 모드" at bounding box center [618, 169] width 96 height 25
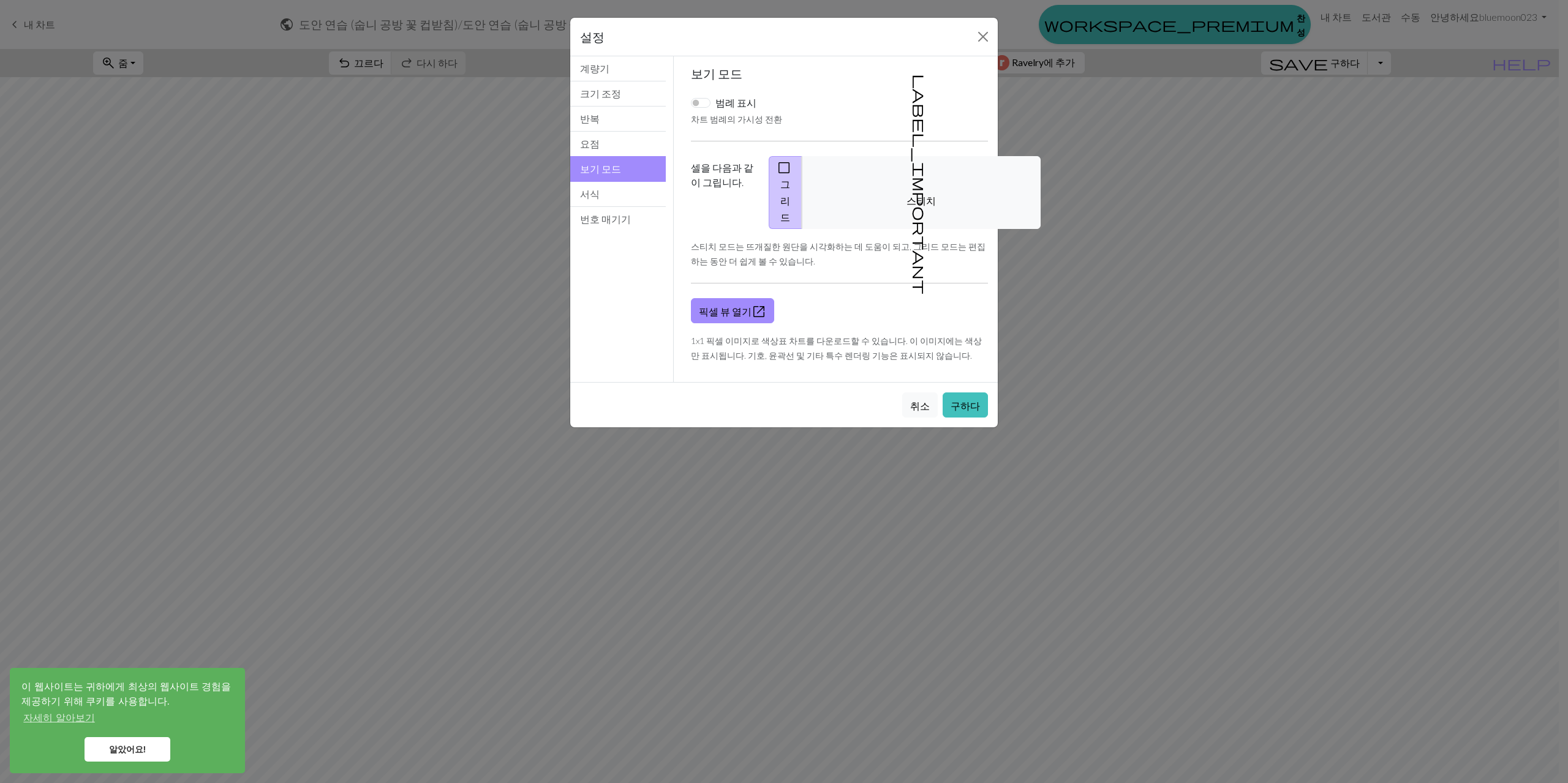
click at [698, 108] on div "범례 표시" at bounding box center [724, 103] width 65 height 15
click at [624, 198] on button "서식" at bounding box center [618, 194] width 96 height 25
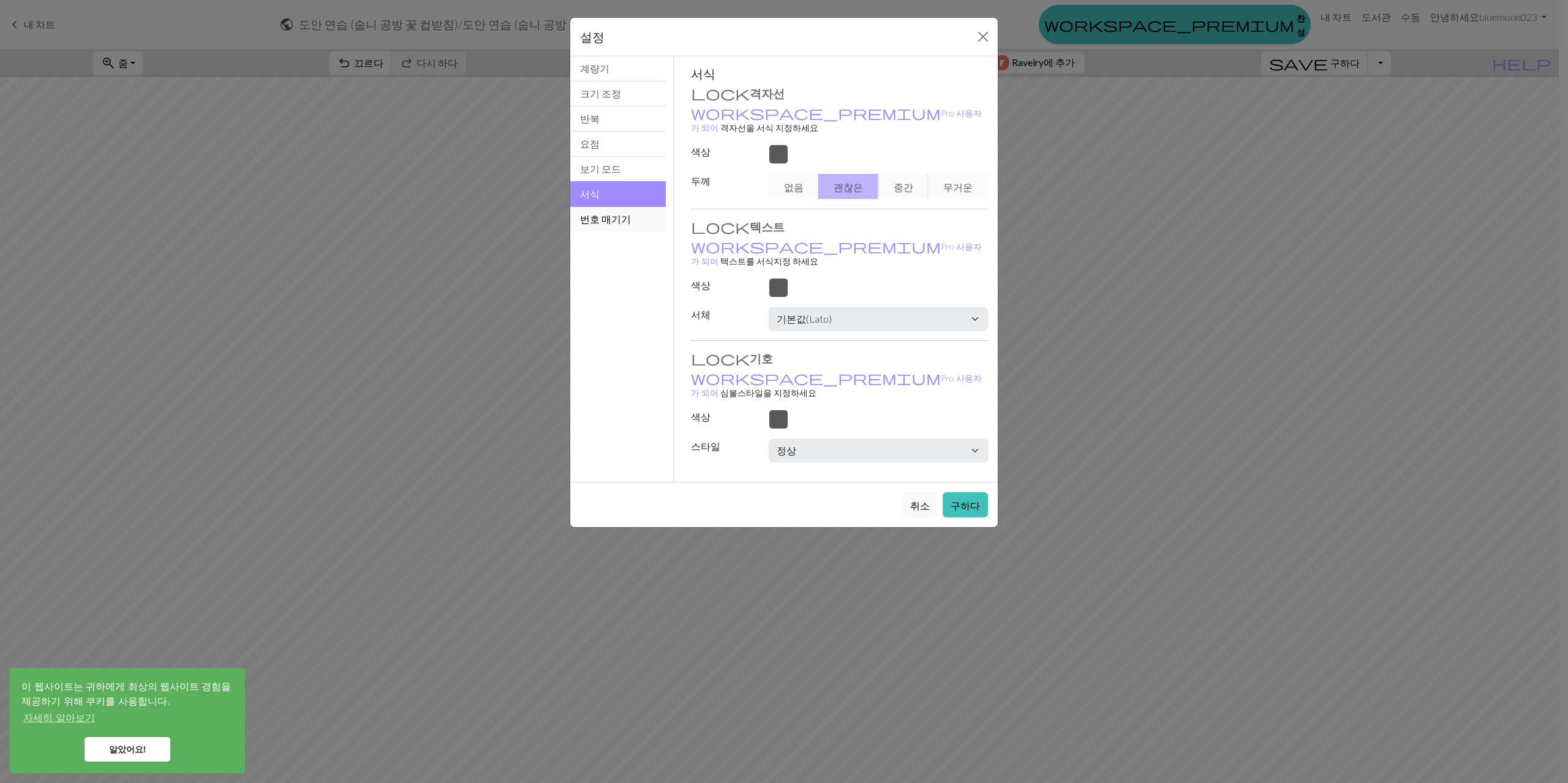
click at [611, 213] on button "번호 매기기" at bounding box center [618, 219] width 96 height 24
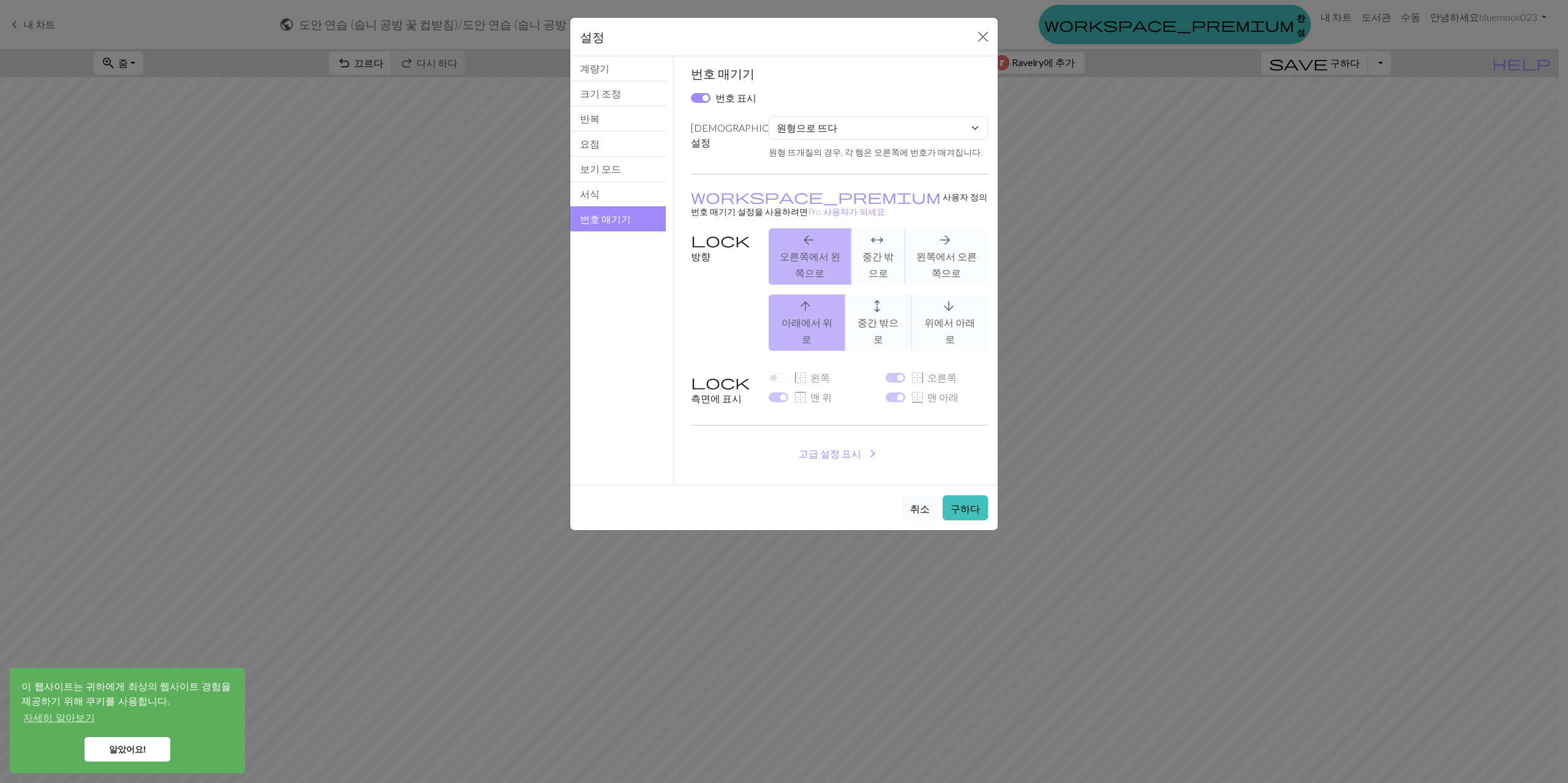
click at [925, 503] on font "취소" at bounding box center [920, 509] width 20 height 12
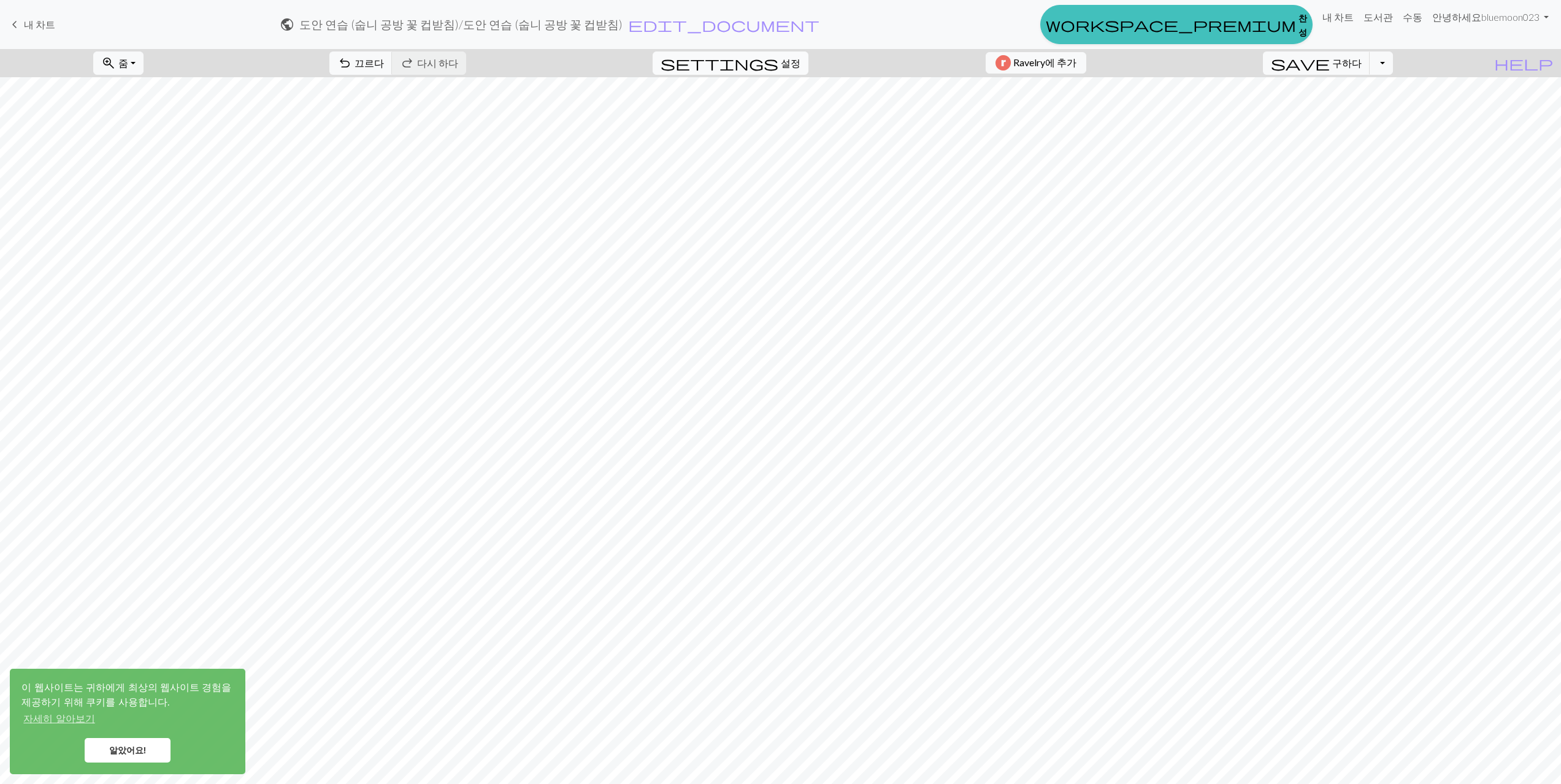
click at [771, 62] on button "settings 설정" at bounding box center [730, 62] width 156 height 23
select select "round"
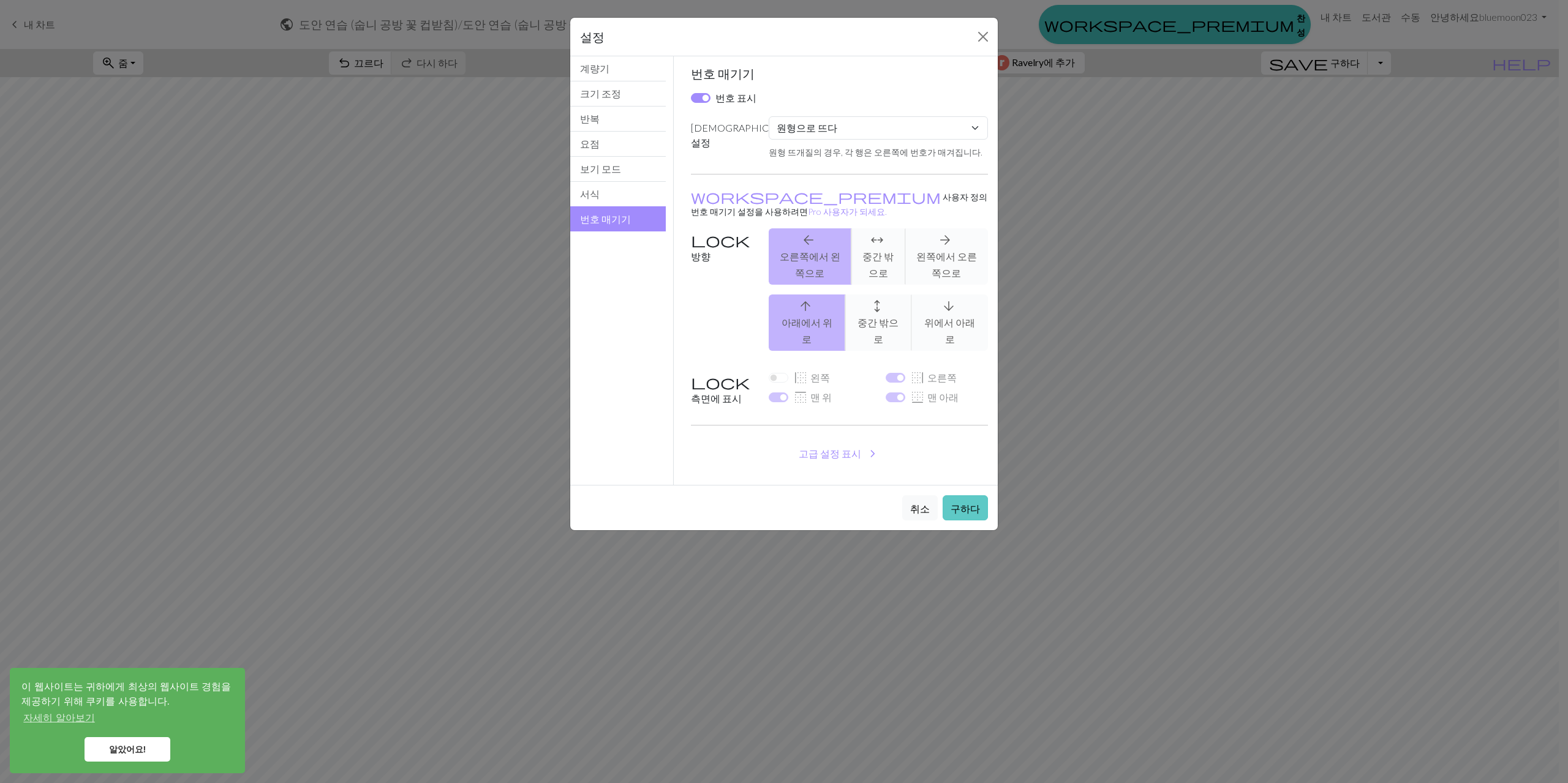
click at [970, 503] on font "구하다" at bounding box center [965, 509] width 30 height 12
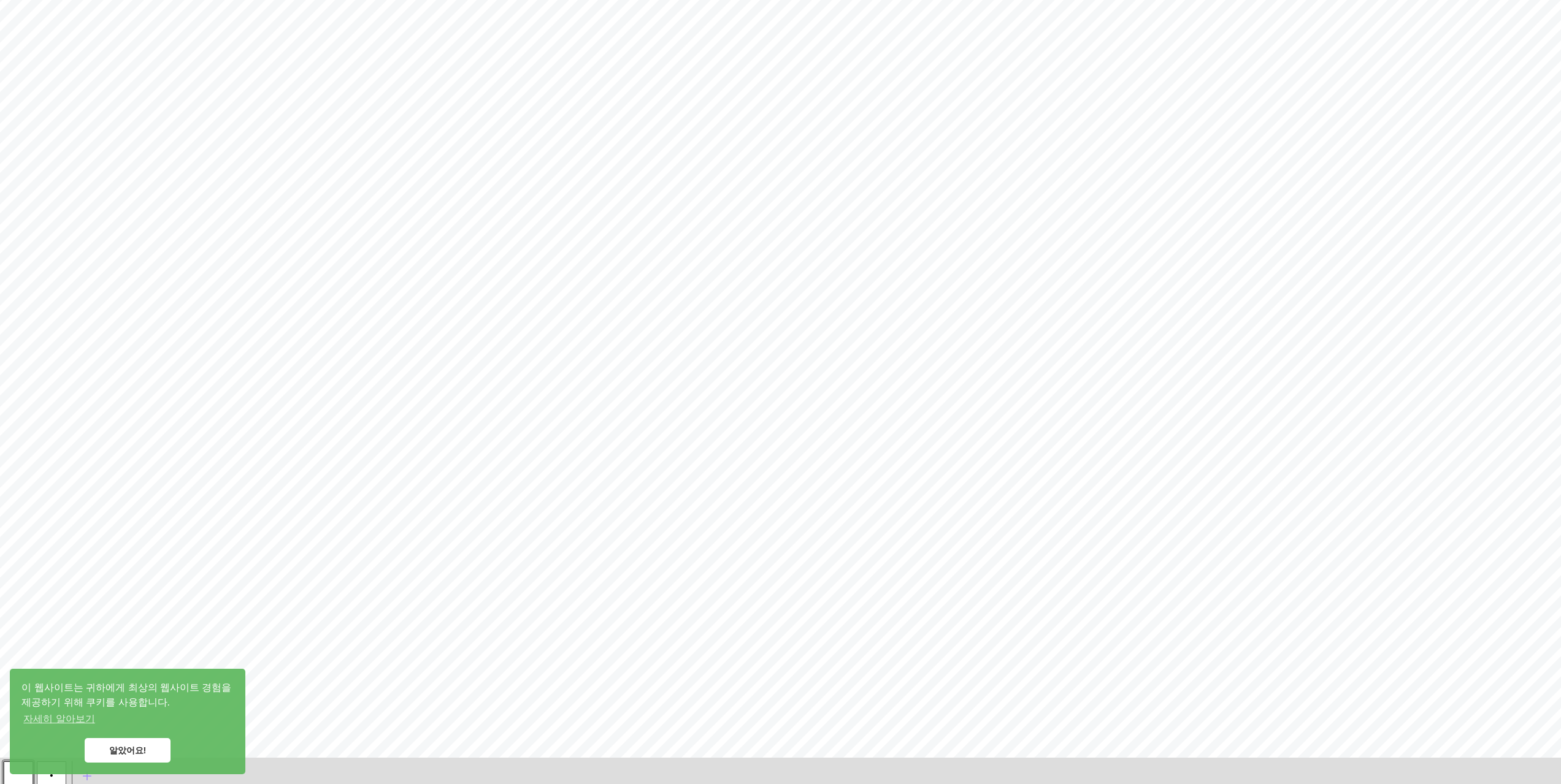
scroll to position [148, 0]
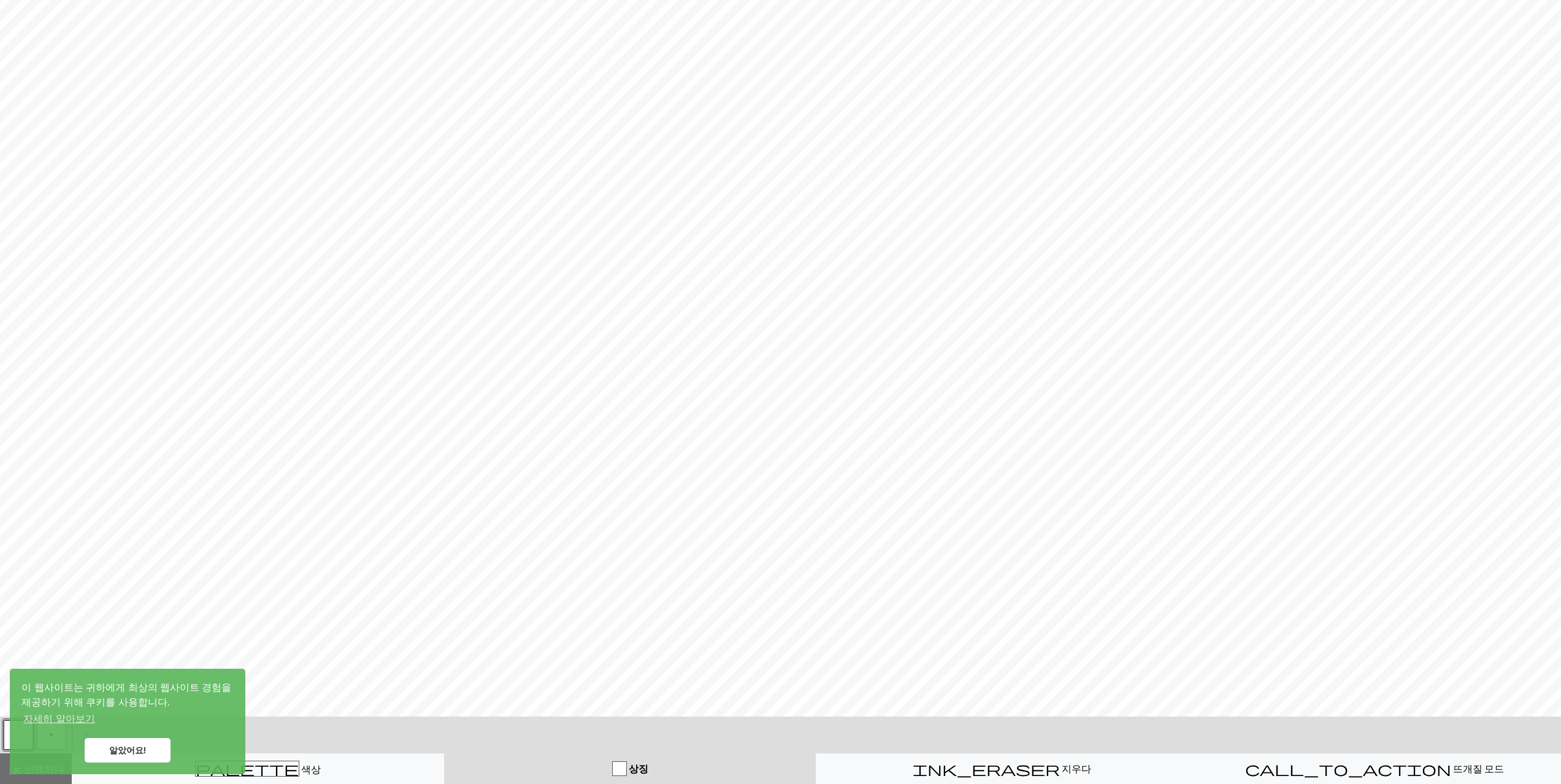
click at [602, 768] on div "상징" at bounding box center [630, 769] width 357 height 15
click at [616, 768] on div "button" at bounding box center [619, 769] width 15 height 15
drag, startPoint x: 616, startPoint y: 767, endPoint x: 566, endPoint y: 779, distance: 51.4
click at [566, 779] on button "상징" at bounding box center [630, 768] width 372 height 31
click at [123, 754] on font "알았어요!" at bounding box center [128, 750] width 37 height 10
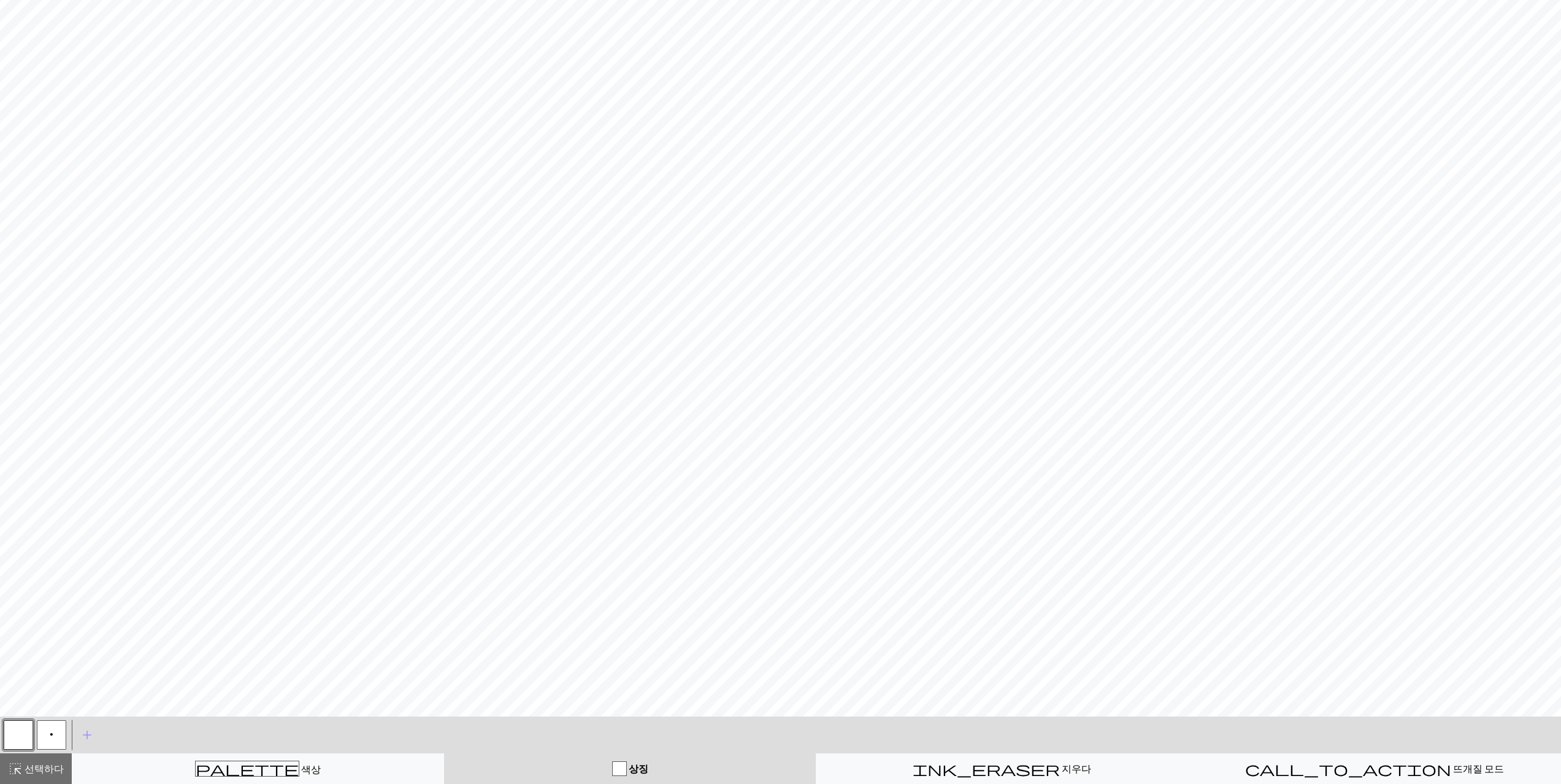
click at [95, 735] on div "이 웹사이트는 귀하에게 최상의 웹사이트 경험을 제공하기 위해 쿠키를 사용합니다. 자세히 알아보기 알았어요!" at bounding box center [128, 722] width 236 height 105
click at [84, 737] on span "add" at bounding box center [88, 736] width 15 height 17
click at [84, 737] on button "button" at bounding box center [85, 736] width 30 height 30
click at [85, 737] on button "button" at bounding box center [85, 736] width 30 height 30
click at [224, 770] on div "palette 색상 색상" at bounding box center [258, 768] width 357 height 16
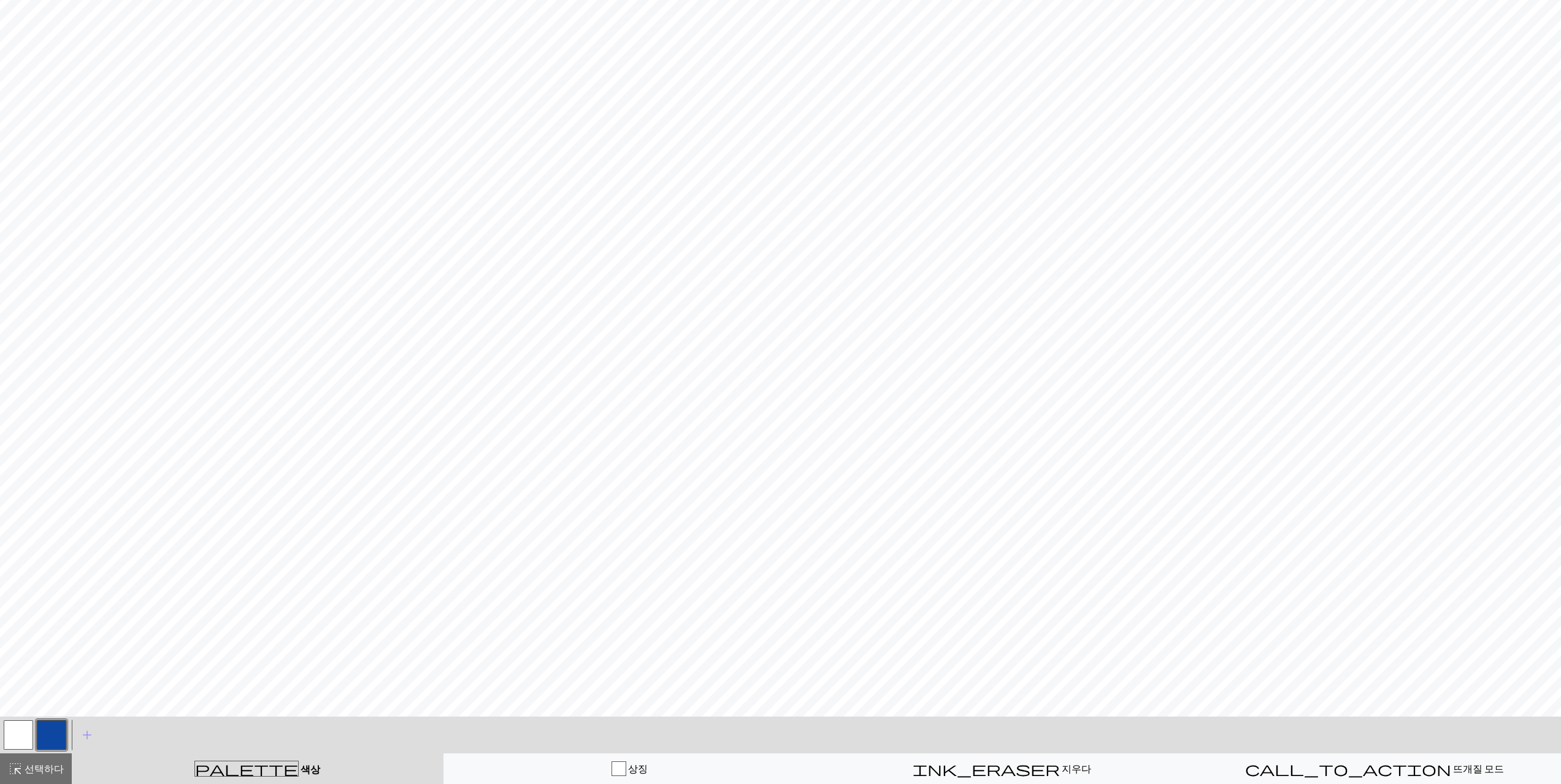
click at [299, 764] on span "색상" at bounding box center [309, 769] width 21 height 12
click at [594, 766] on div "상징" at bounding box center [630, 769] width 357 height 15
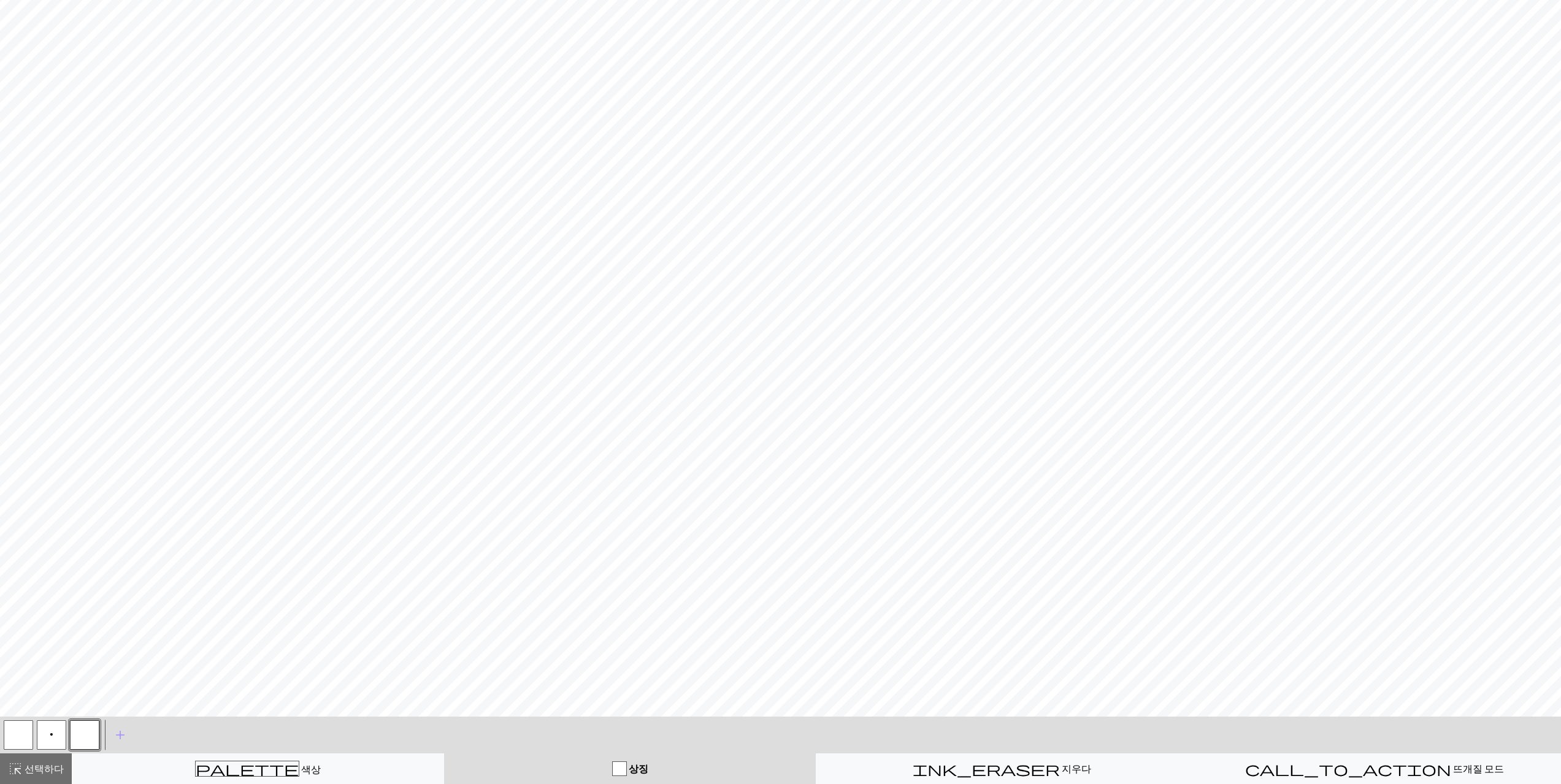
click at [645, 766] on font "상징" at bounding box center [638, 768] width 20 height 12
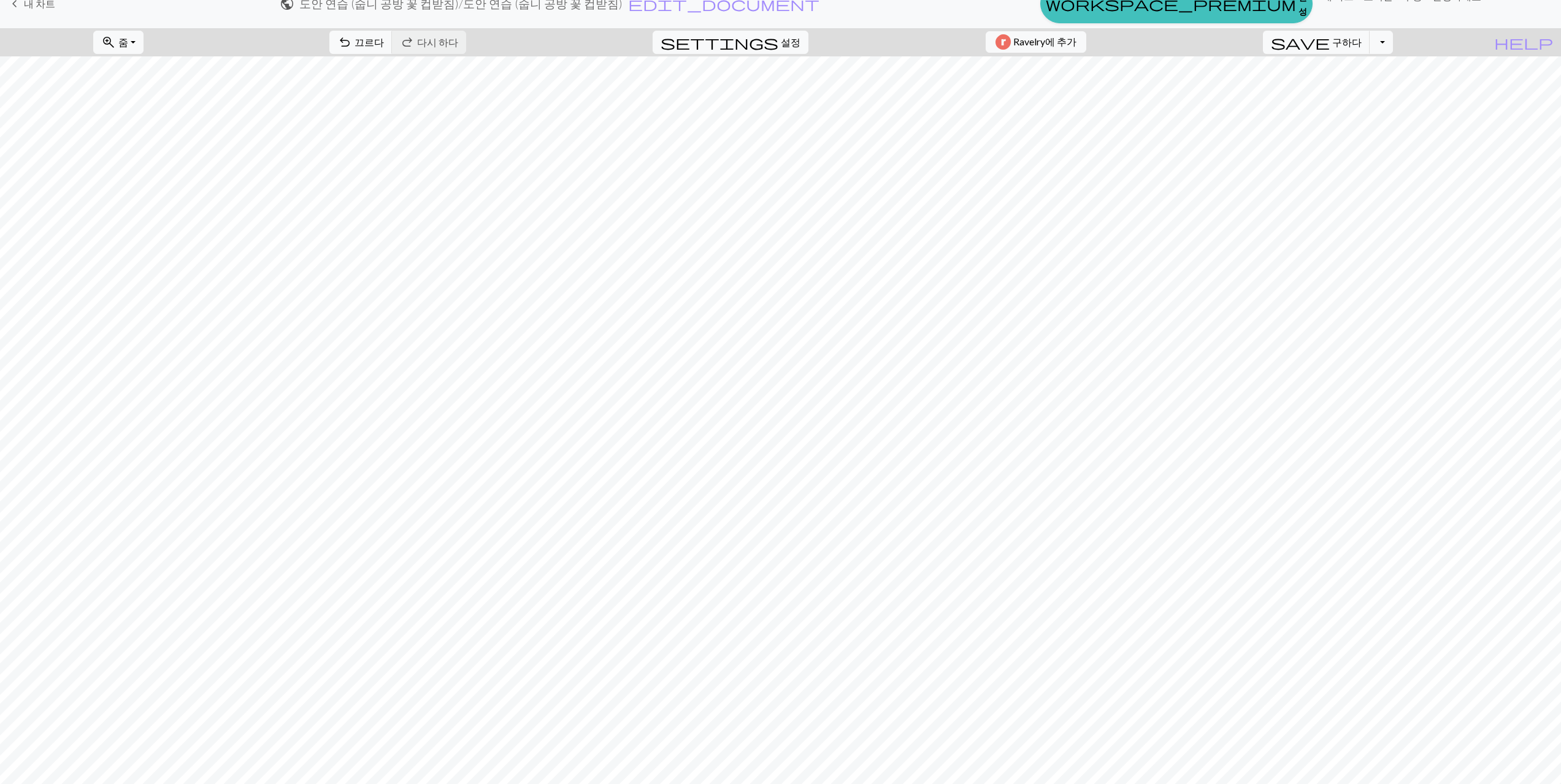
scroll to position [0, 0]
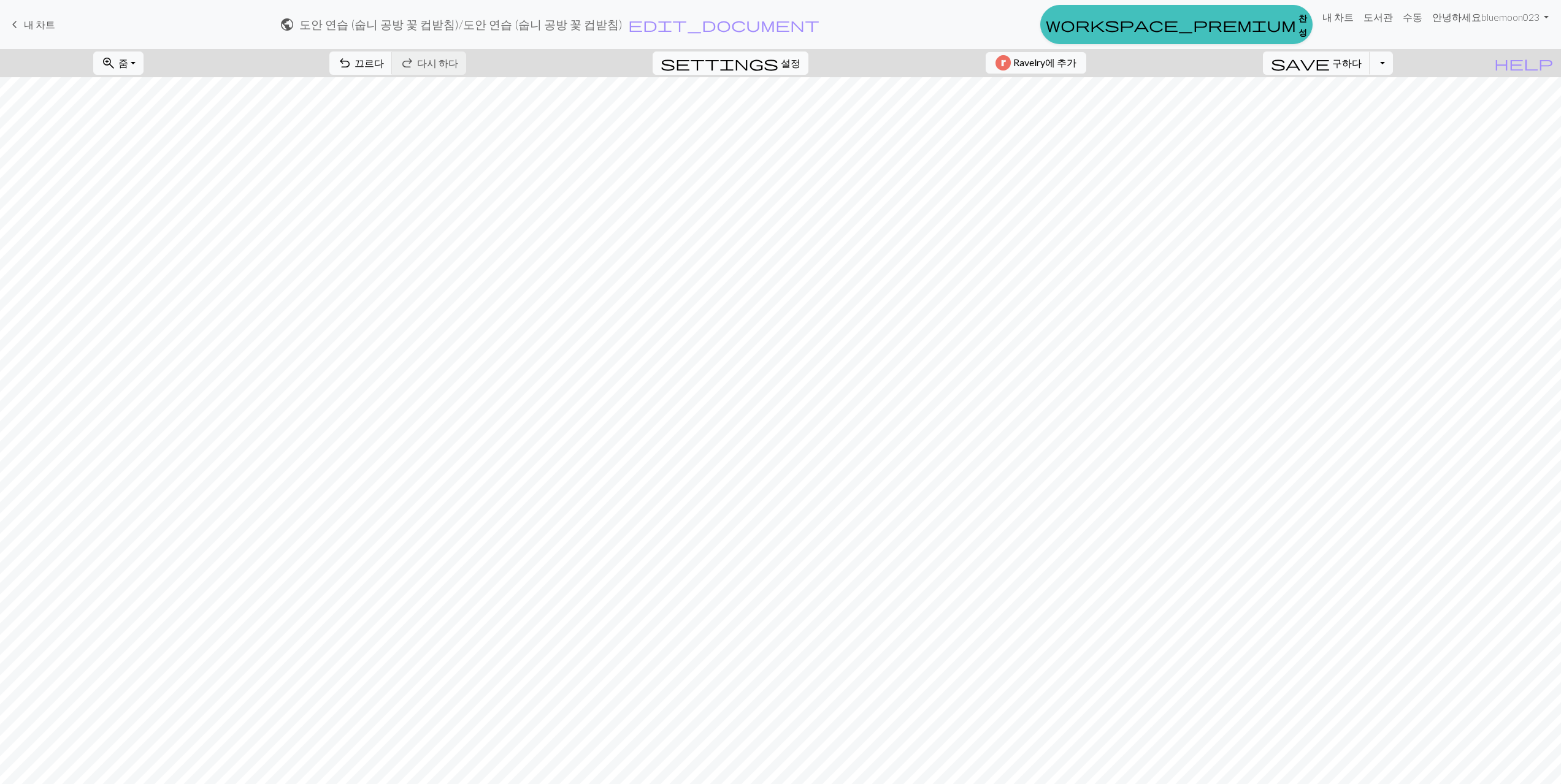
click at [780, 62] on font "설정" at bounding box center [790, 62] width 20 height 12
select select "round"
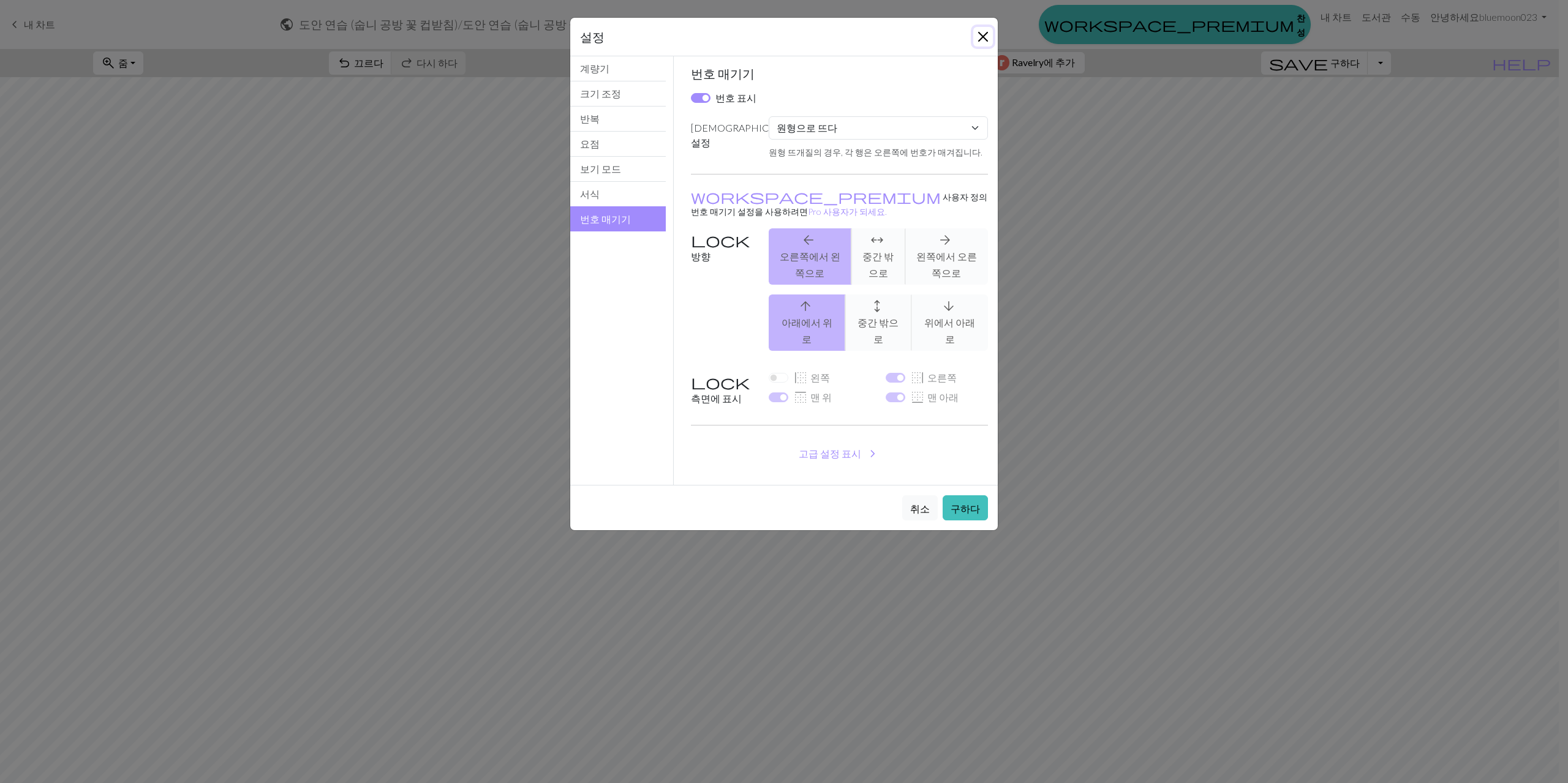
click at [979, 33] on button "닫다" at bounding box center [983, 36] width 20 height 20
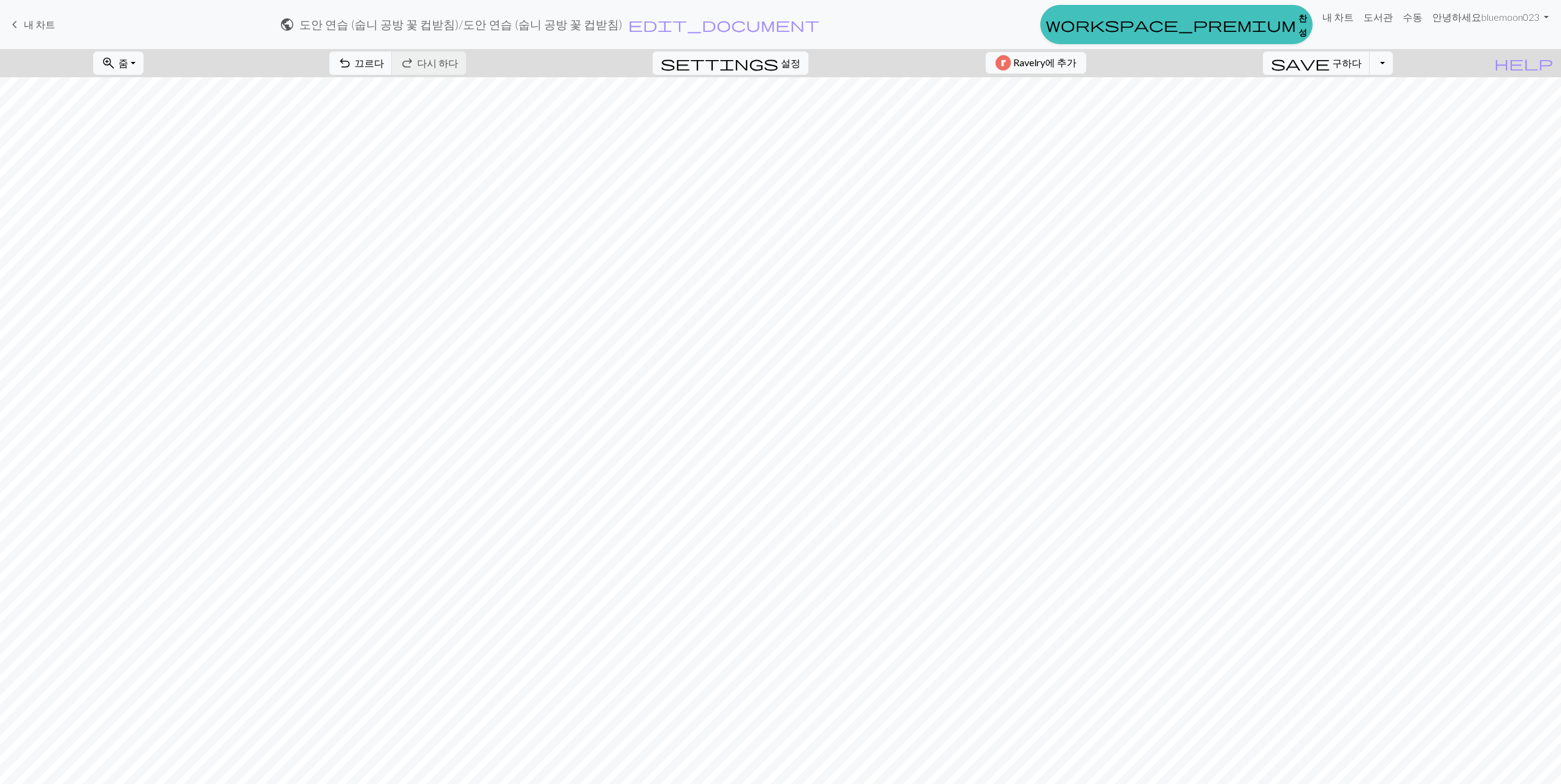
scroll to position [148, 0]
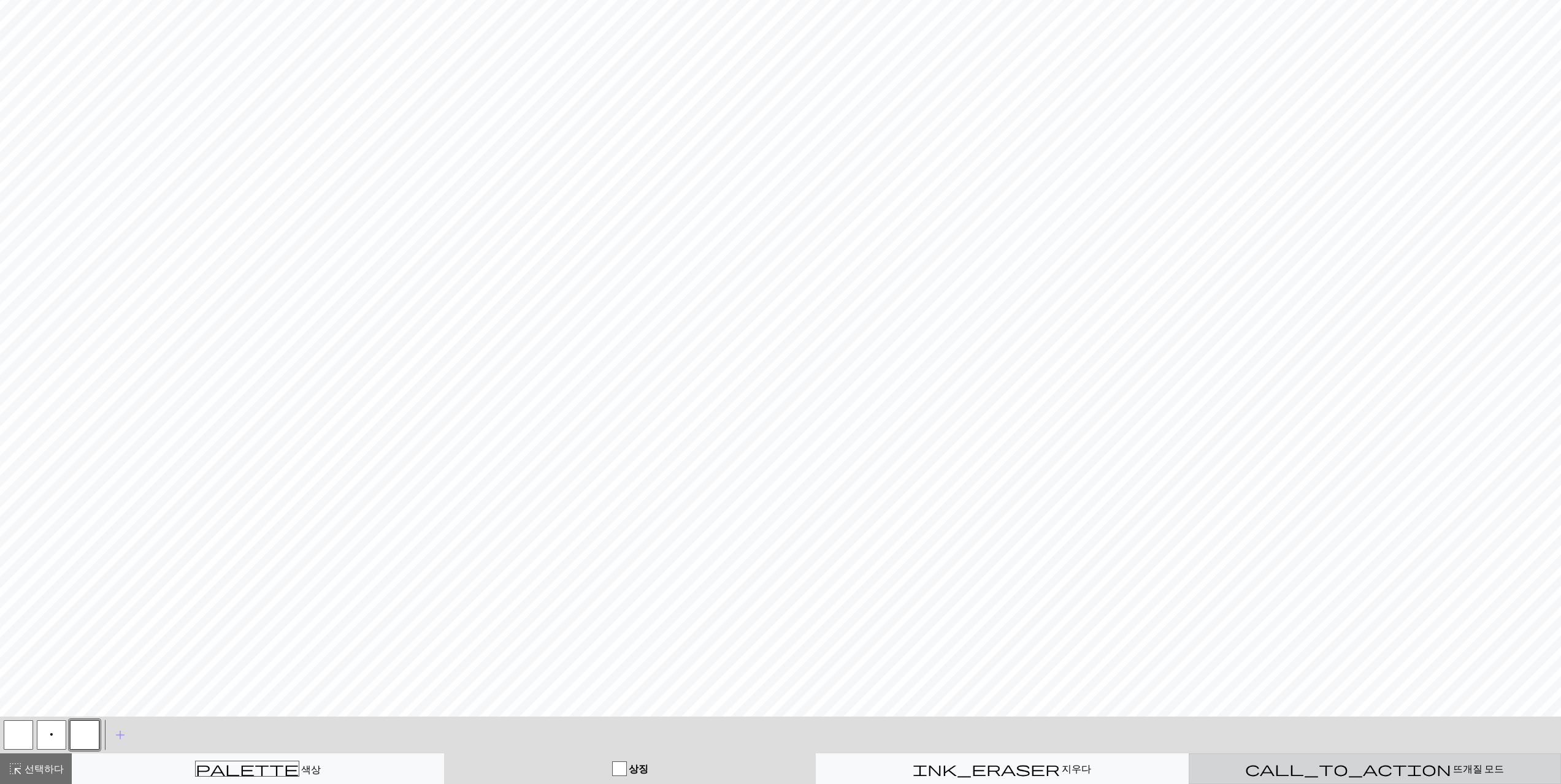
click at [1453, 768] on font "뜨개질 모드" at bounding box center [1478, 768] width 51 height 12
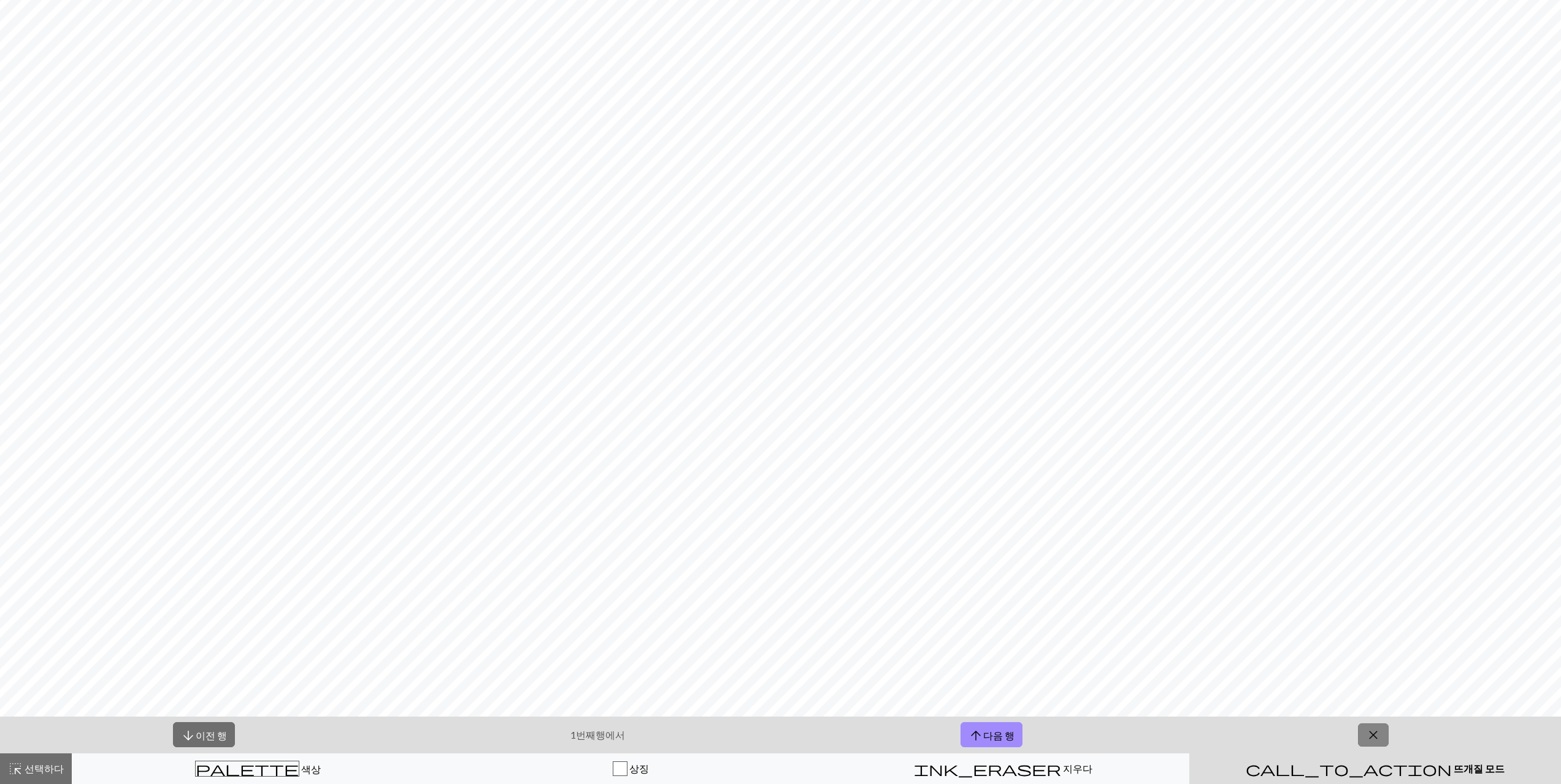
click at [1379, 725] on button "close" at bounding box center [1373, 735] width 31 height 23
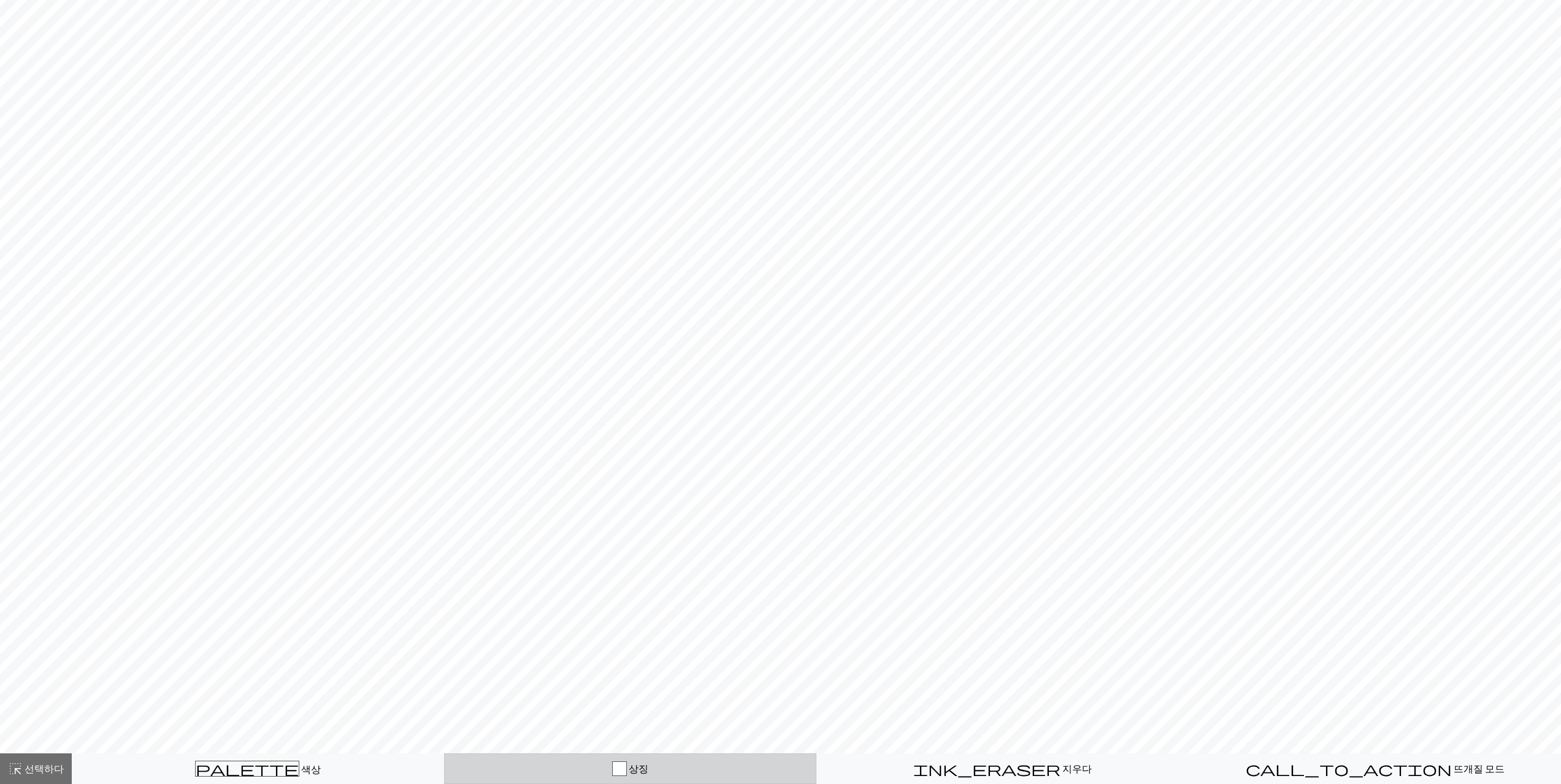
click at [609, 777] on button "상징" at bounding box center [631, 768] width 373 height 31
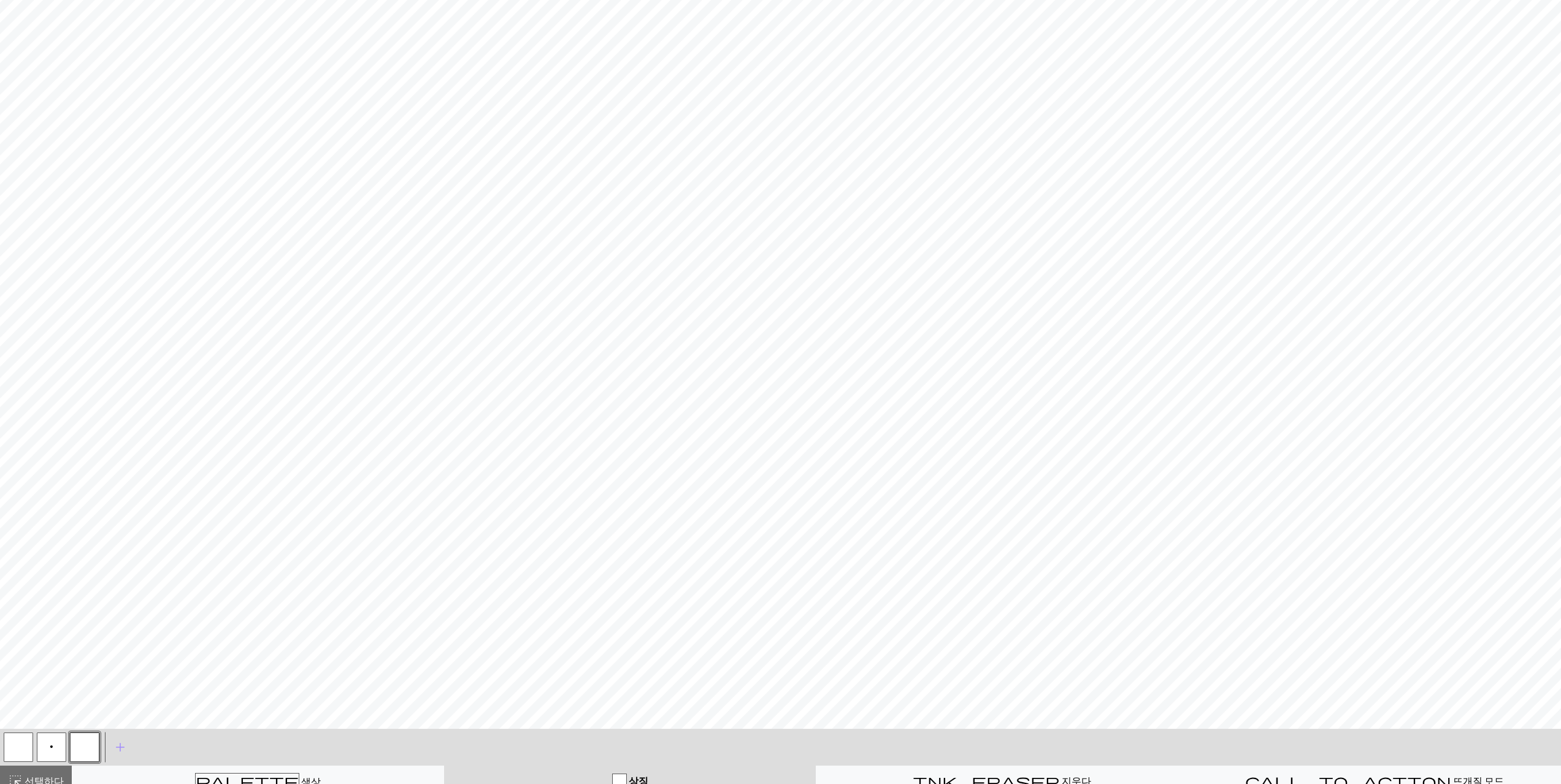
scroll to position [148, 0]
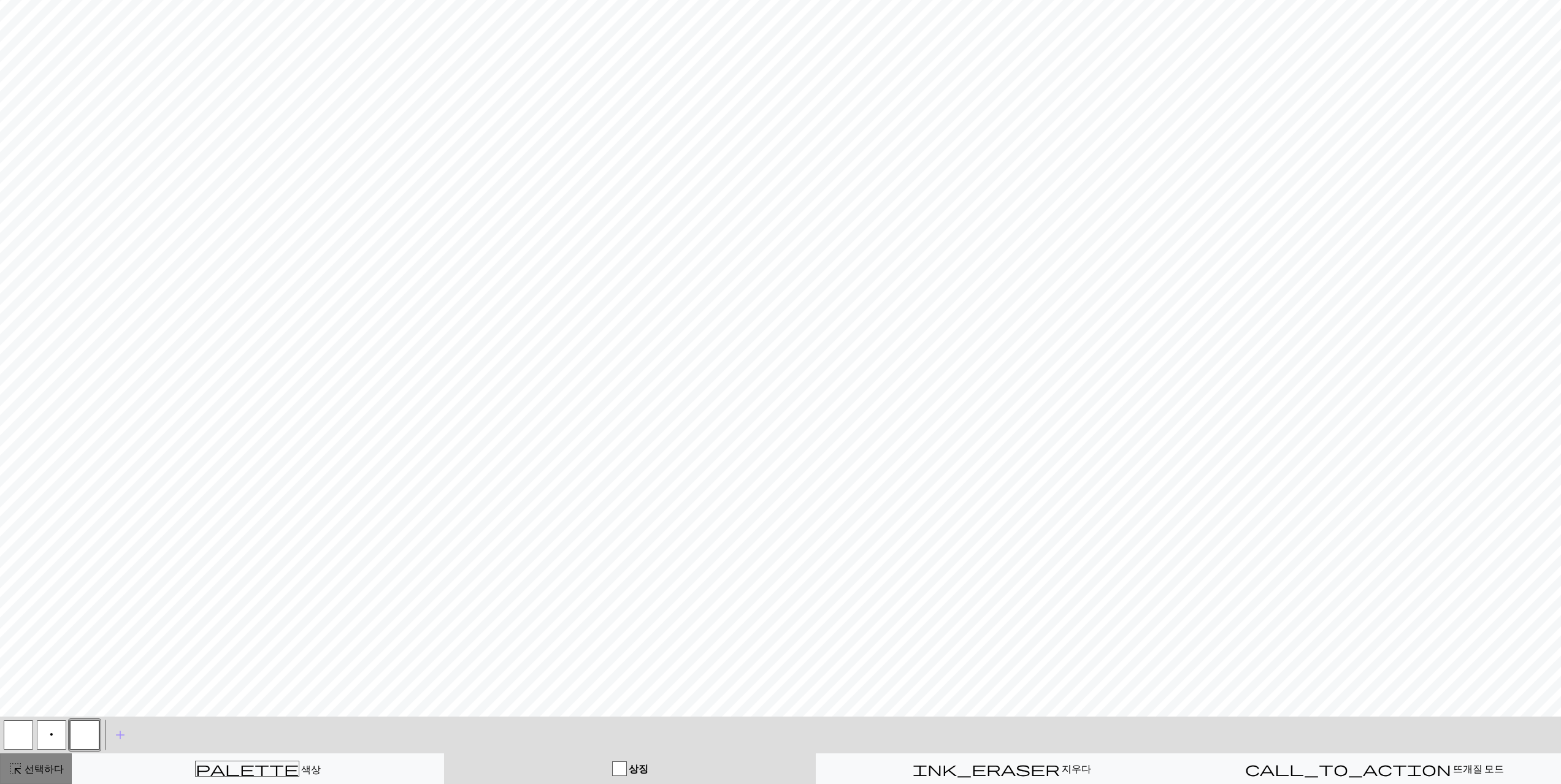
click at [38, 764] on font "선택하다" at bounding box center [44, 768] width 39 height 12
click at [34, 777] on button "highlight_alt 선택하다 선택하다" at bounding box center [35, 768] width 72 height 31
click at [121, 727] on span "add" at bounding box center [120, 736] width 15 height 17
click at [113, 737] on button "button" at bounding box center [118, 736] width 30 height 30
click at [83, 739] on button "button" at bounding box center [85, 736] width 30 height 30
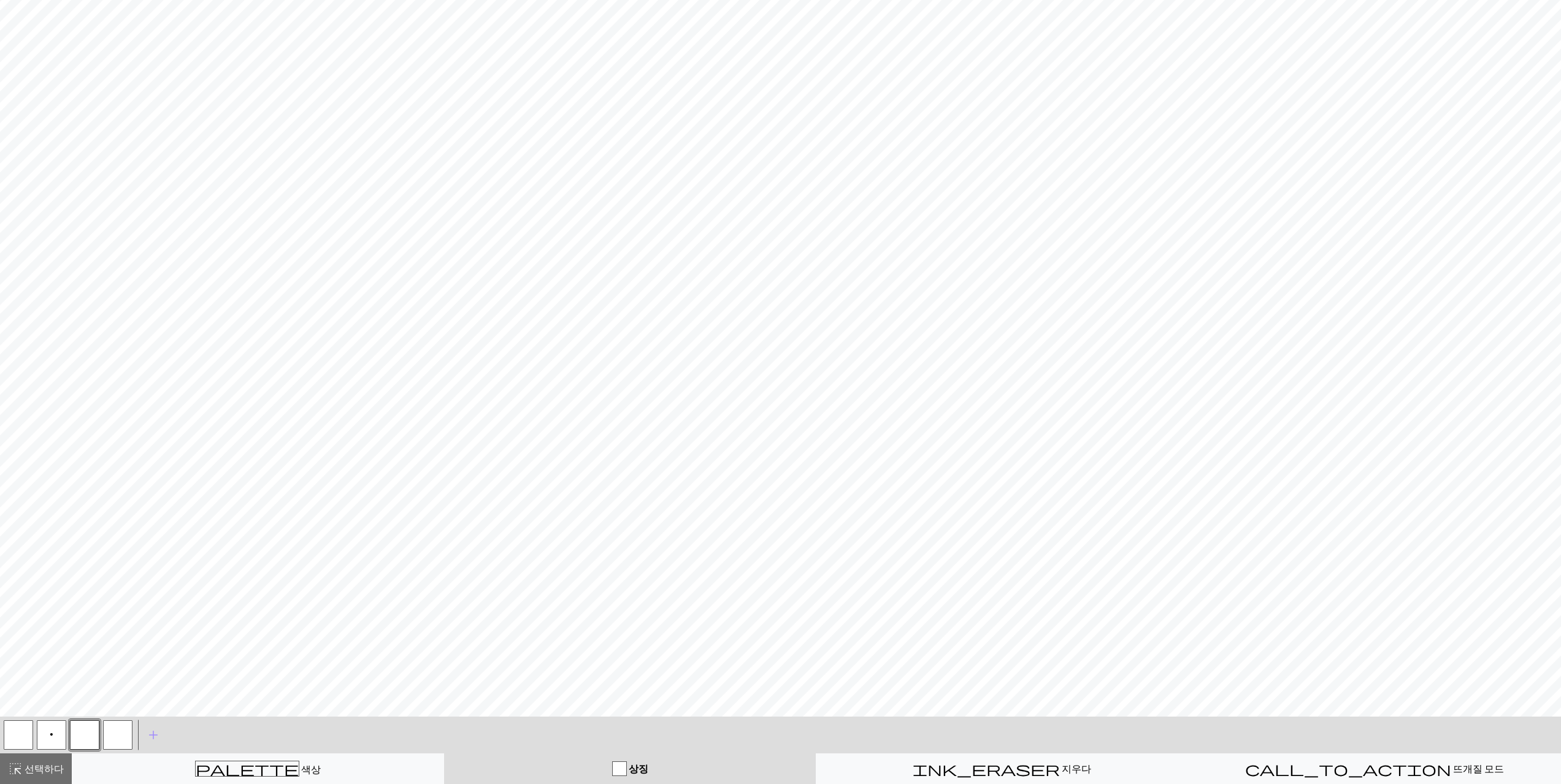
click at [115, 738] on button "button" at bounding box center [118, 736] width 30 height 30
drag, startPoint x: 99, startPoint y: 723, endPoint x: 115, endPoint y: 738, distance: 21.9
click at [115, 738] on button "button" at bounding box center [118, 736] width 30 height 30
click at [115, 738] on div "Edit symbol Name d f g h j k p s t F H J O P T / | 0 1 2 3 4 5 6 7 8 9 e m n G …" at bounding box center [785, 392] width 1570 height 784
click at [115, 738] on button "button" at bounding box center [118, 736] width 30 height 30
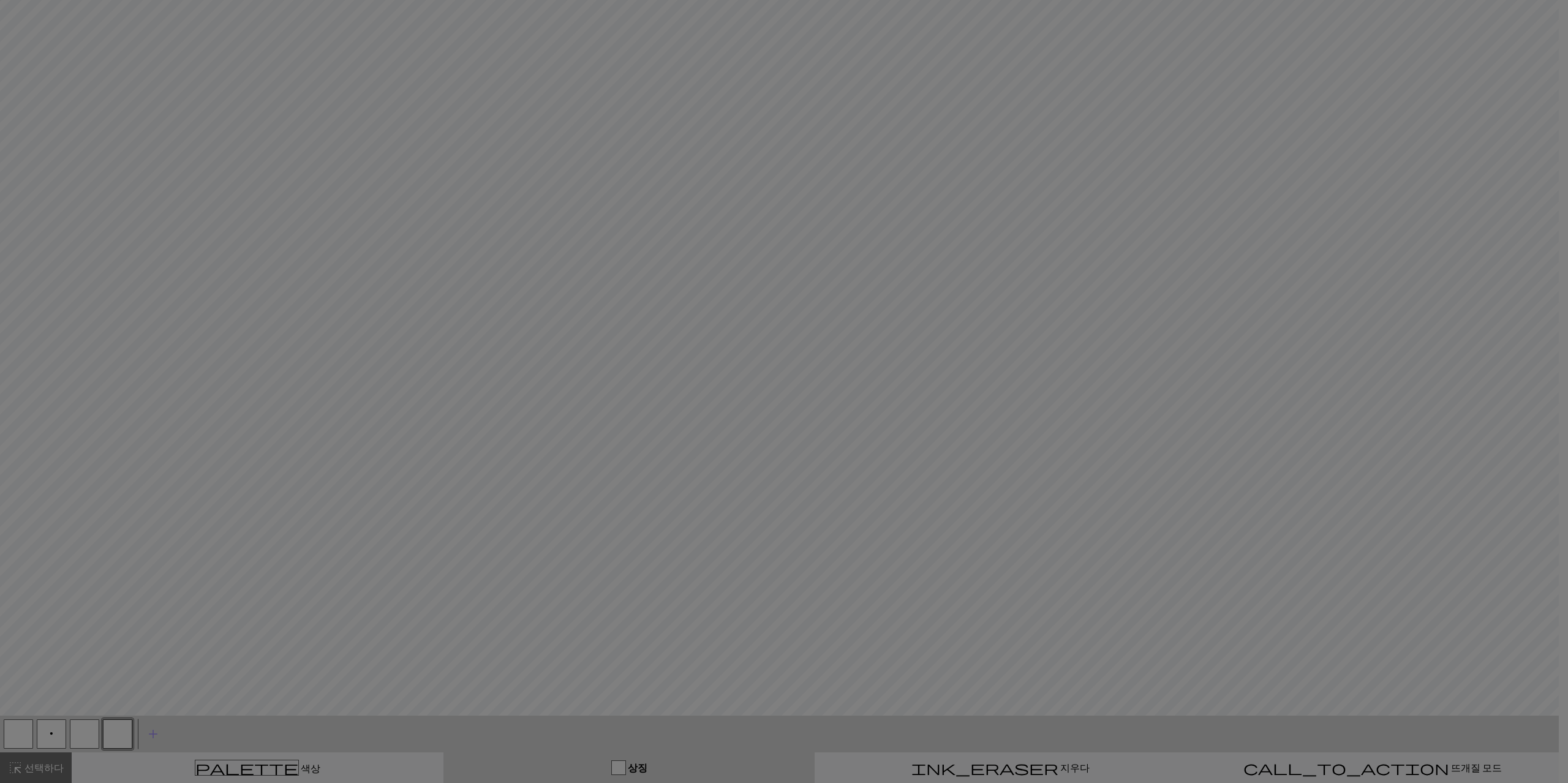
click at [115, 737] on div "기호 편집 이름 d f g h j k p s t F H J O P T / | 0 1 2 3 4 5 6 7 8 9 e m n G I ' ~ . …" at bounding box center [784, 392] width 1568 height 783
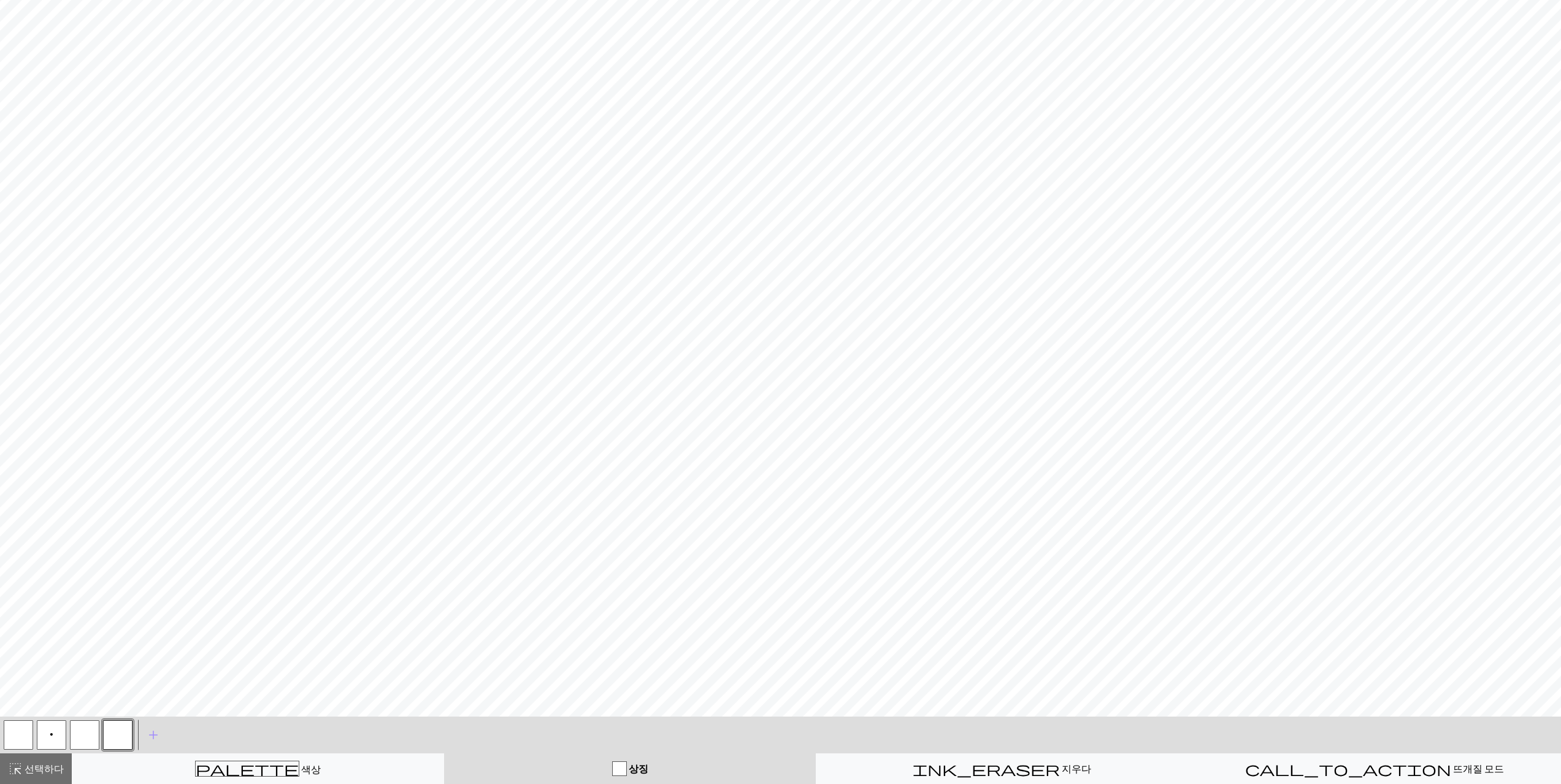
click at [115, 738] on button "button" at bounding box center [118, 736] width 30 height 30
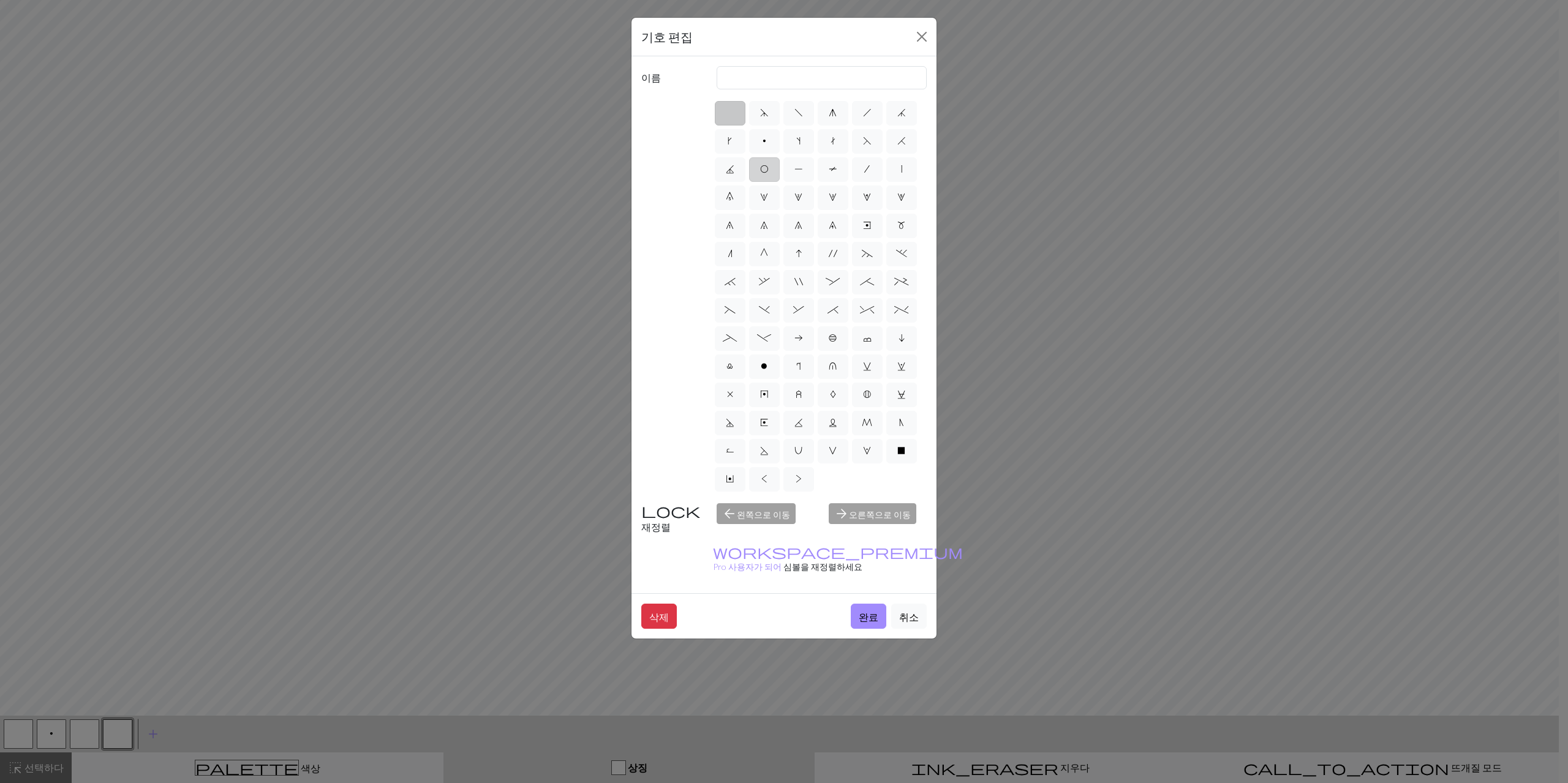
click at [765, 171] on span "O" at bounding box center [764, 169] width 8 height 10
click at [765, 169] on input "O" at bounding box center [764, 166] width 8 height 8
radio input "true"
type input "yo"
click at [878, 611] on font "완료" at bounding box center [868, 617] width 20 height 12
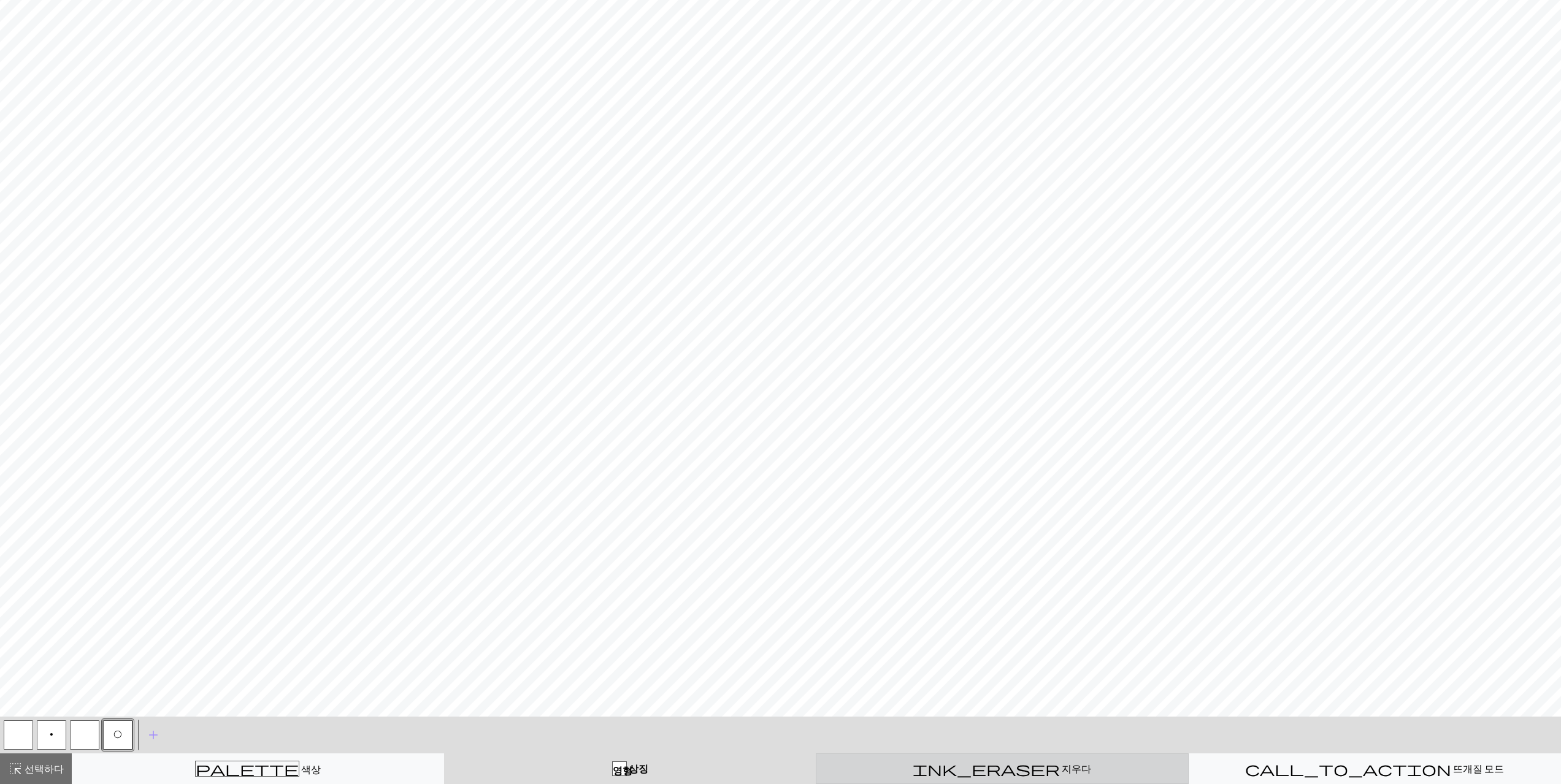
click at [968, 763] on div "ink_eraser 지우다 지우다" at bounding box center [1002, 769] width 357 height 15
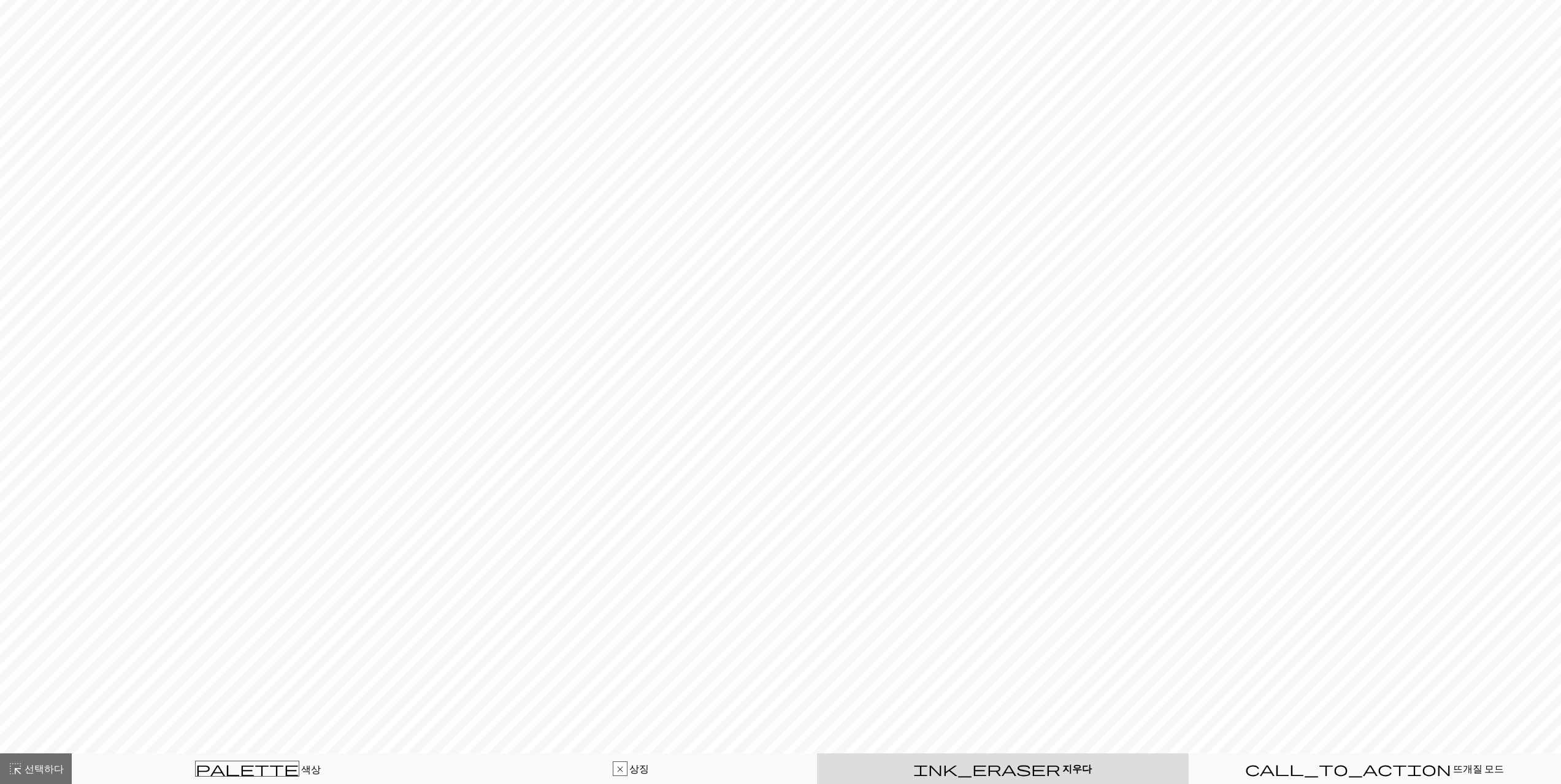
scroll to position [111, 0]
click at [26, 763] on font "선택하다" at bounding box center [44, 768] width 39 height 12
click at [48, 771] on font "선택하다" at bounding box center [44, 768] width 39 height 12
click at [566, 770] on div "엑스 상징" at bounding box center [630, 769] width 357 height 15
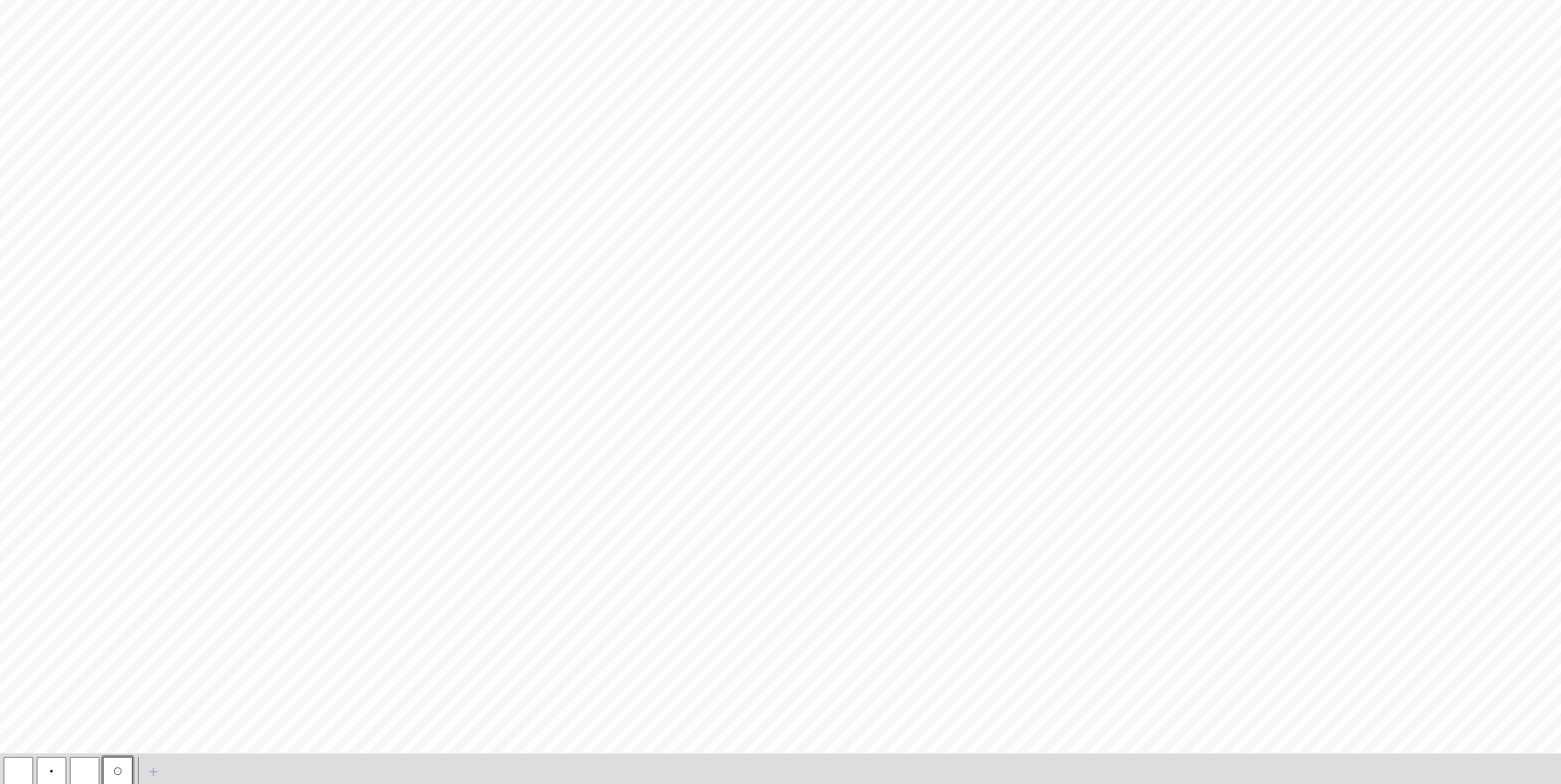
click at [9, 772] on button "button" at bounding box center [19, 772] width 30 height 30
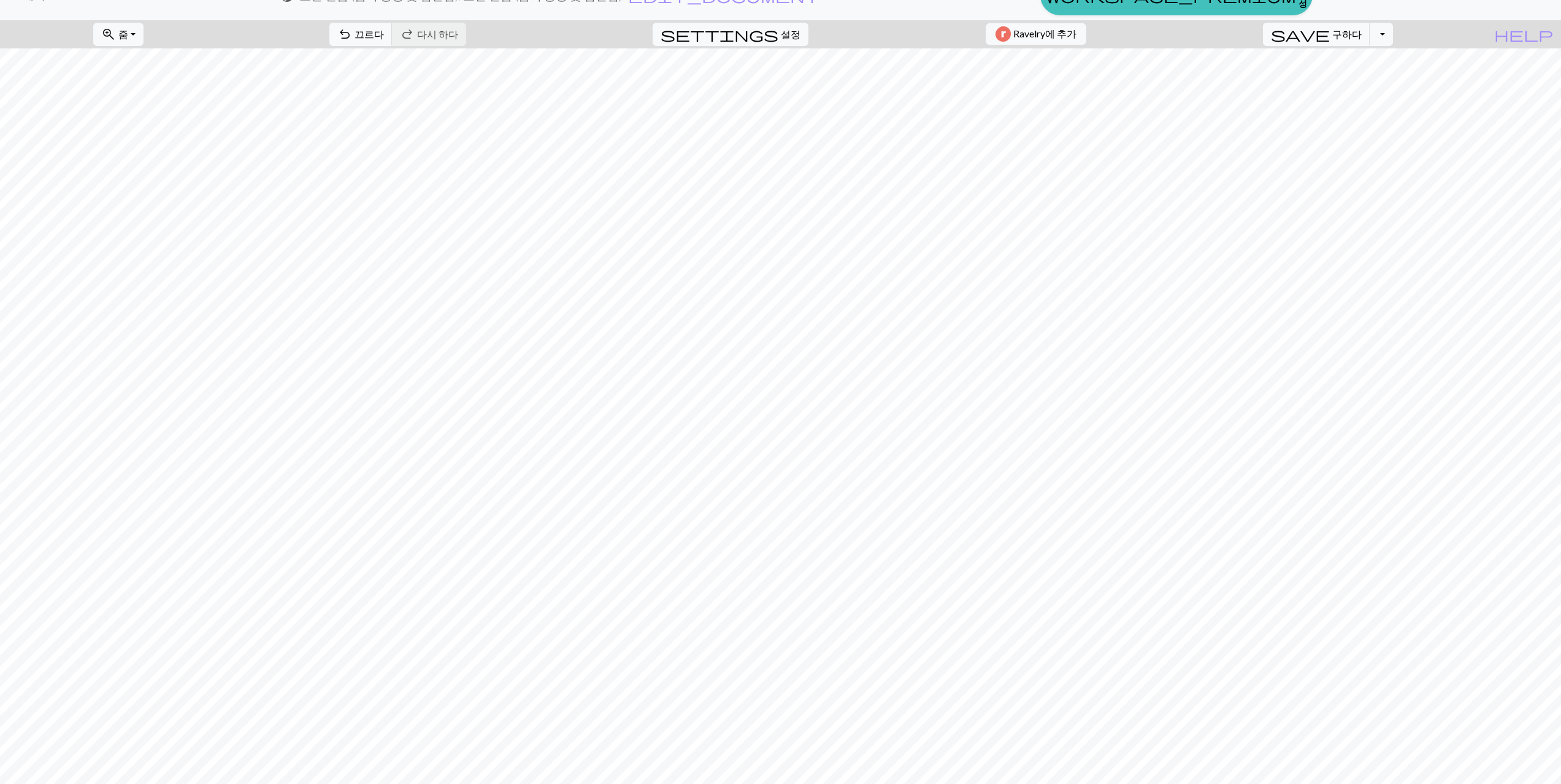
scroll to position [0, 0]
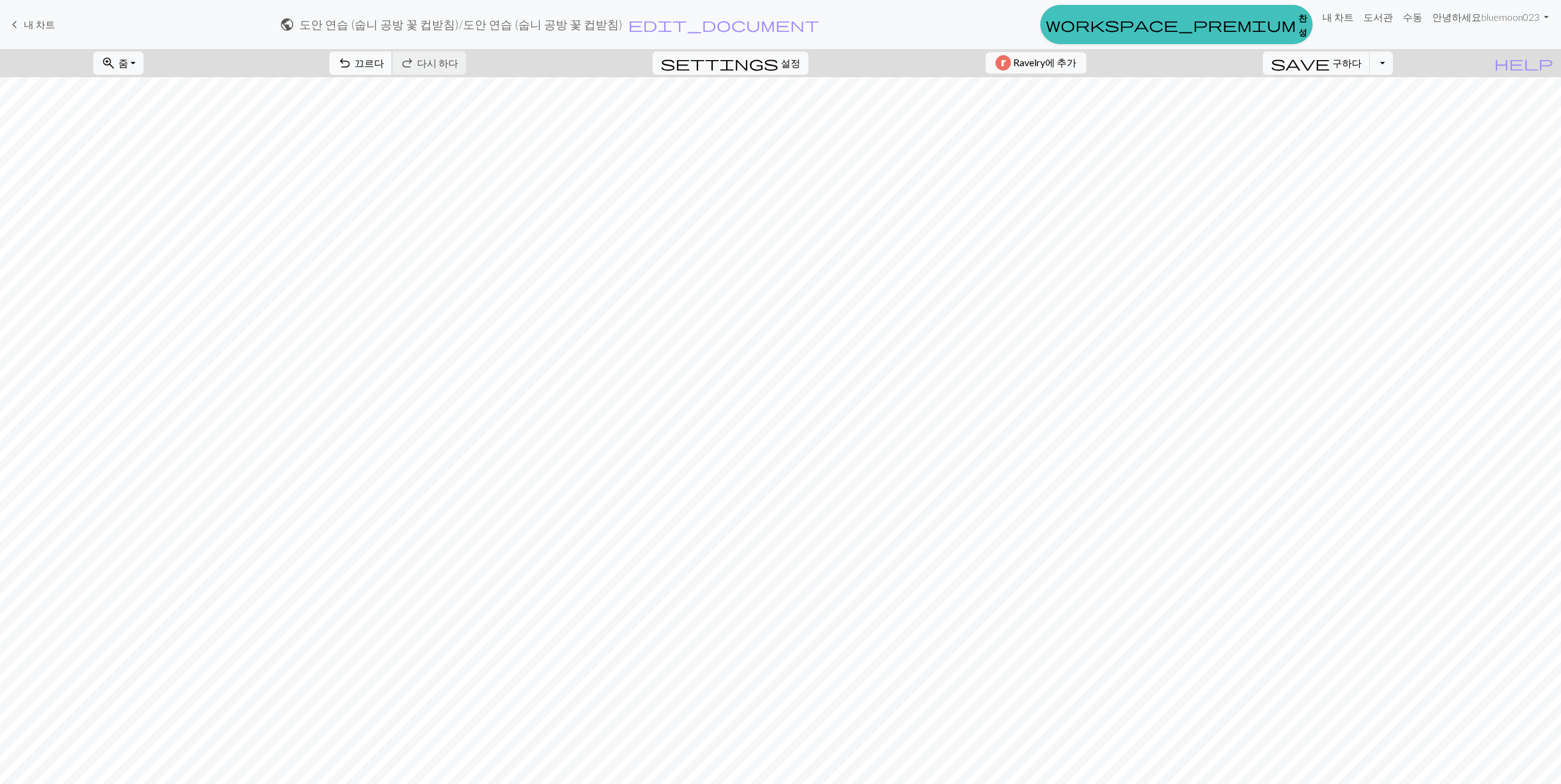
click at [352, 67] on span "undo" at bounding box center [345, 63] width 15 height 17
click at [352, 66] on span "undo" at bounding box center [345, 63] width 15 height 17
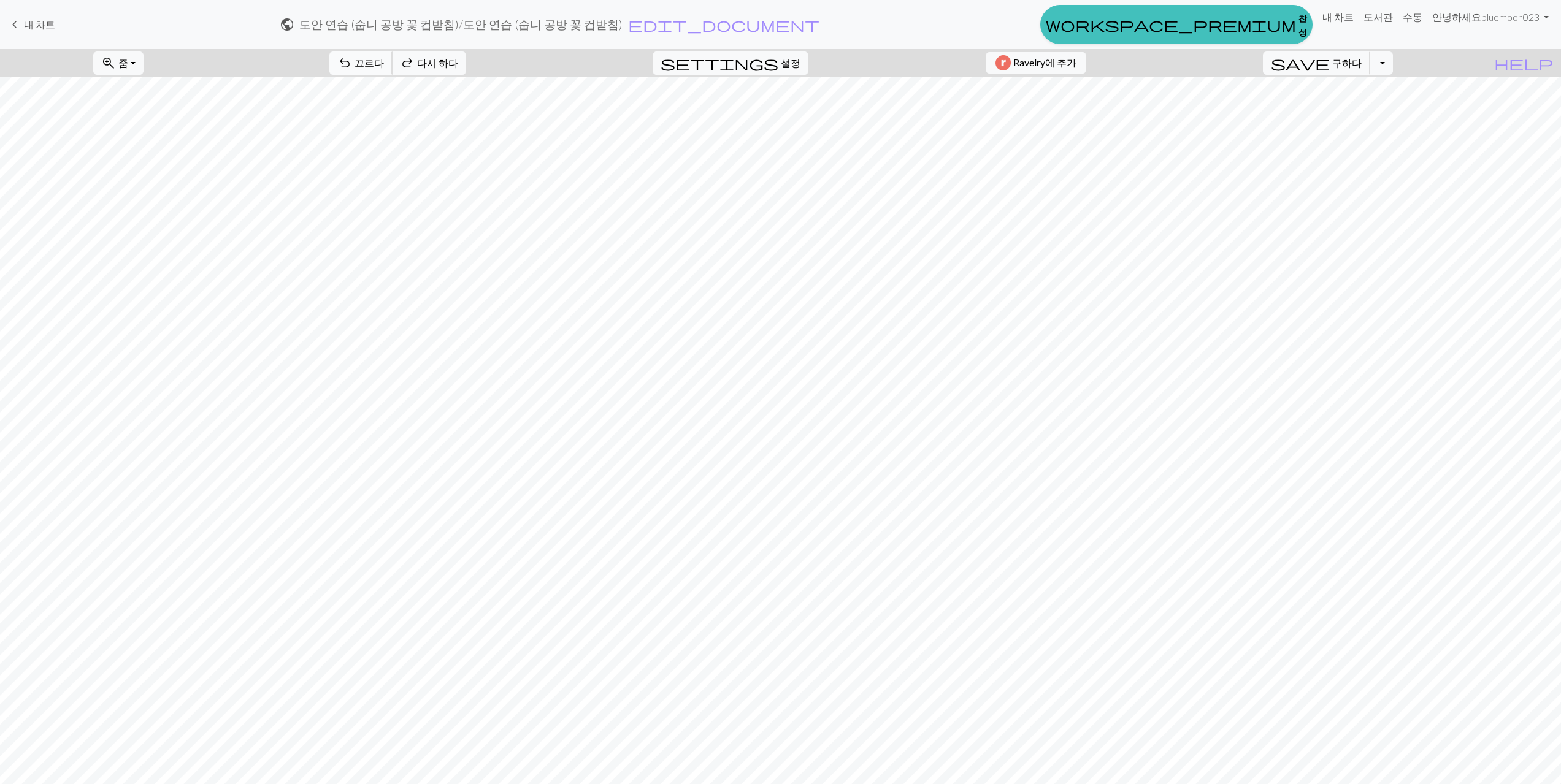
click at [352, 65] on span "undo" at bounding box center [345, 63] width 15 height 17
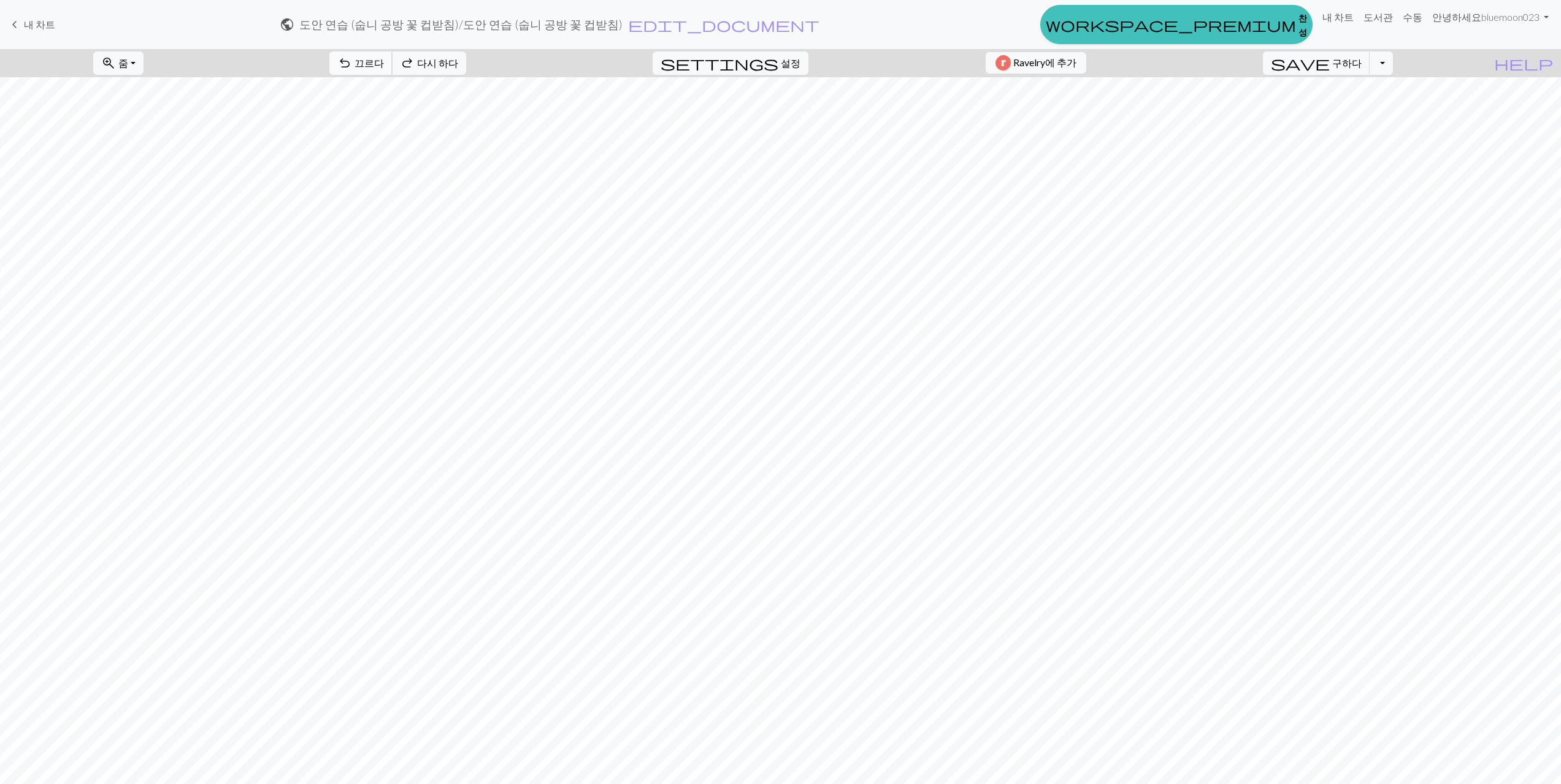
click at [352, 65] on span "undo" at bounding box center [345, 63] width 15 height 17
click at [352, 60] on span "undo" at bounding box center [345, 63] width 15 height 17
click at [352, 56] on span "undo" at bounding box center [345, 63] width 15 height 17
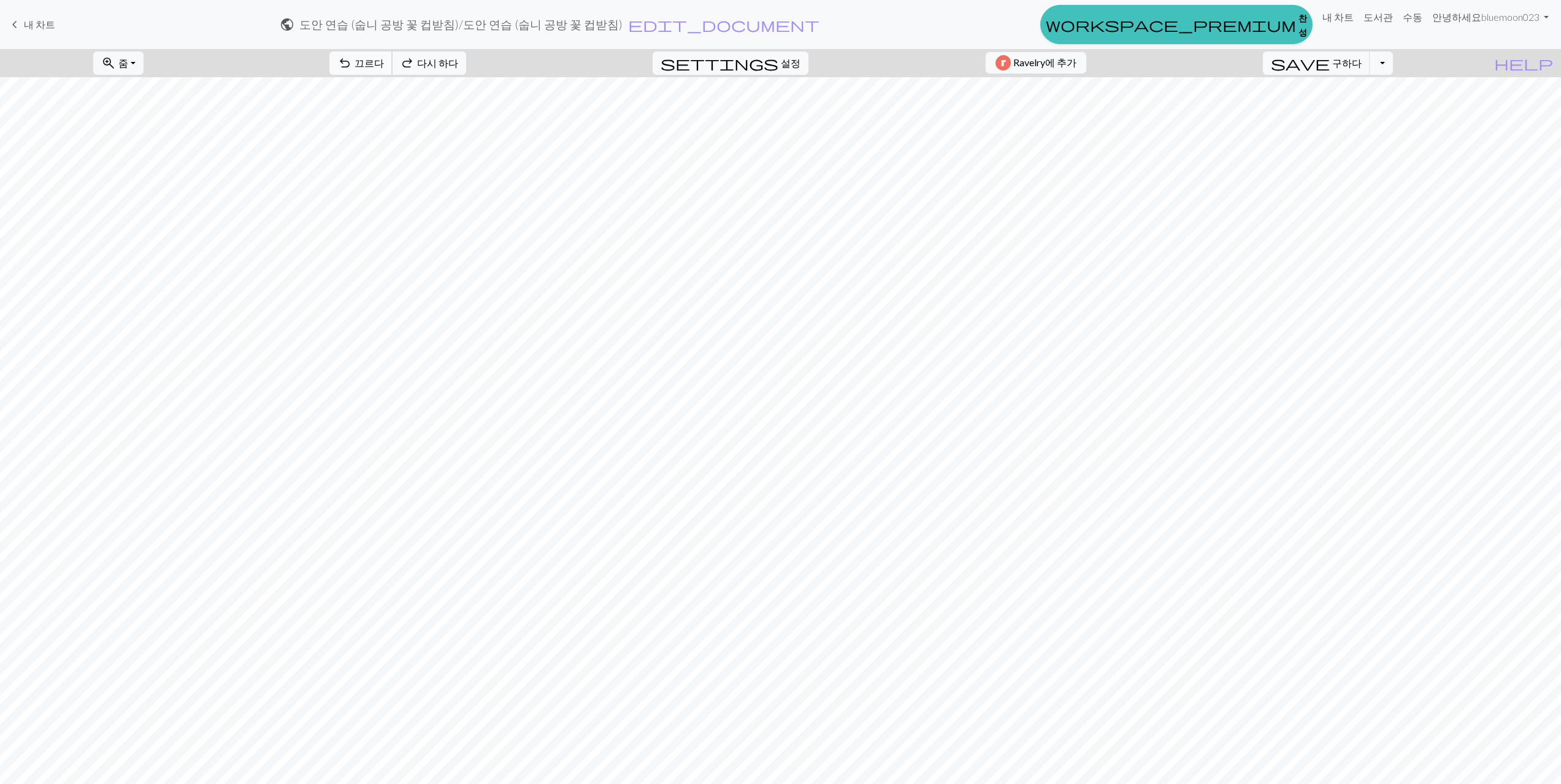
click at [352, 55] on span "undo" at bounding box center [345, 63] width 15 height 17
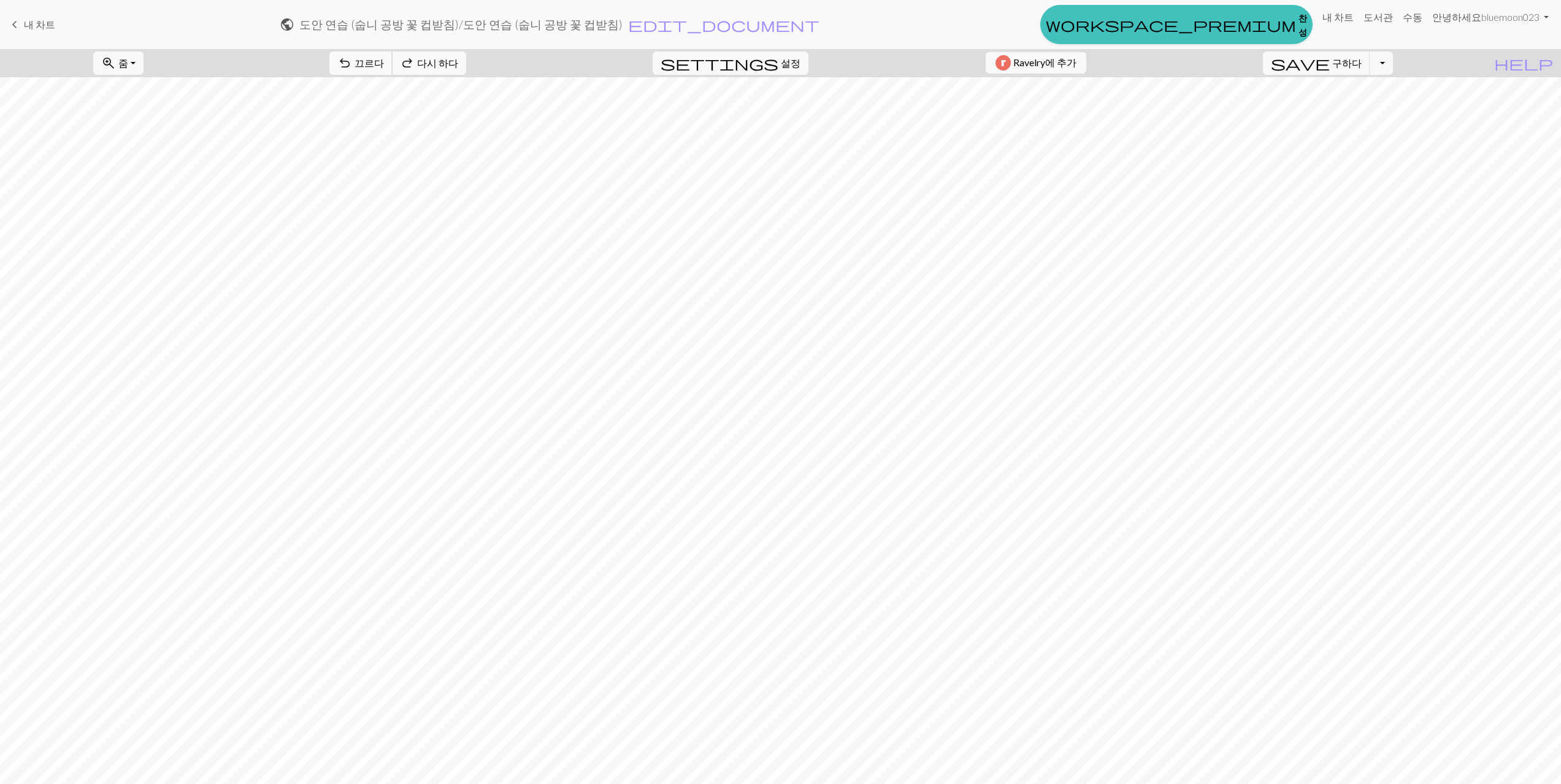
click at [352, 55] on span "undo" at bounding box center [345, 63] width 15 height 17
click at [406, 55] on div "undo 끄르다 끄르다 redo 다시 하다 다시 하다" at bounding box center [398, 63] width 156 height 28
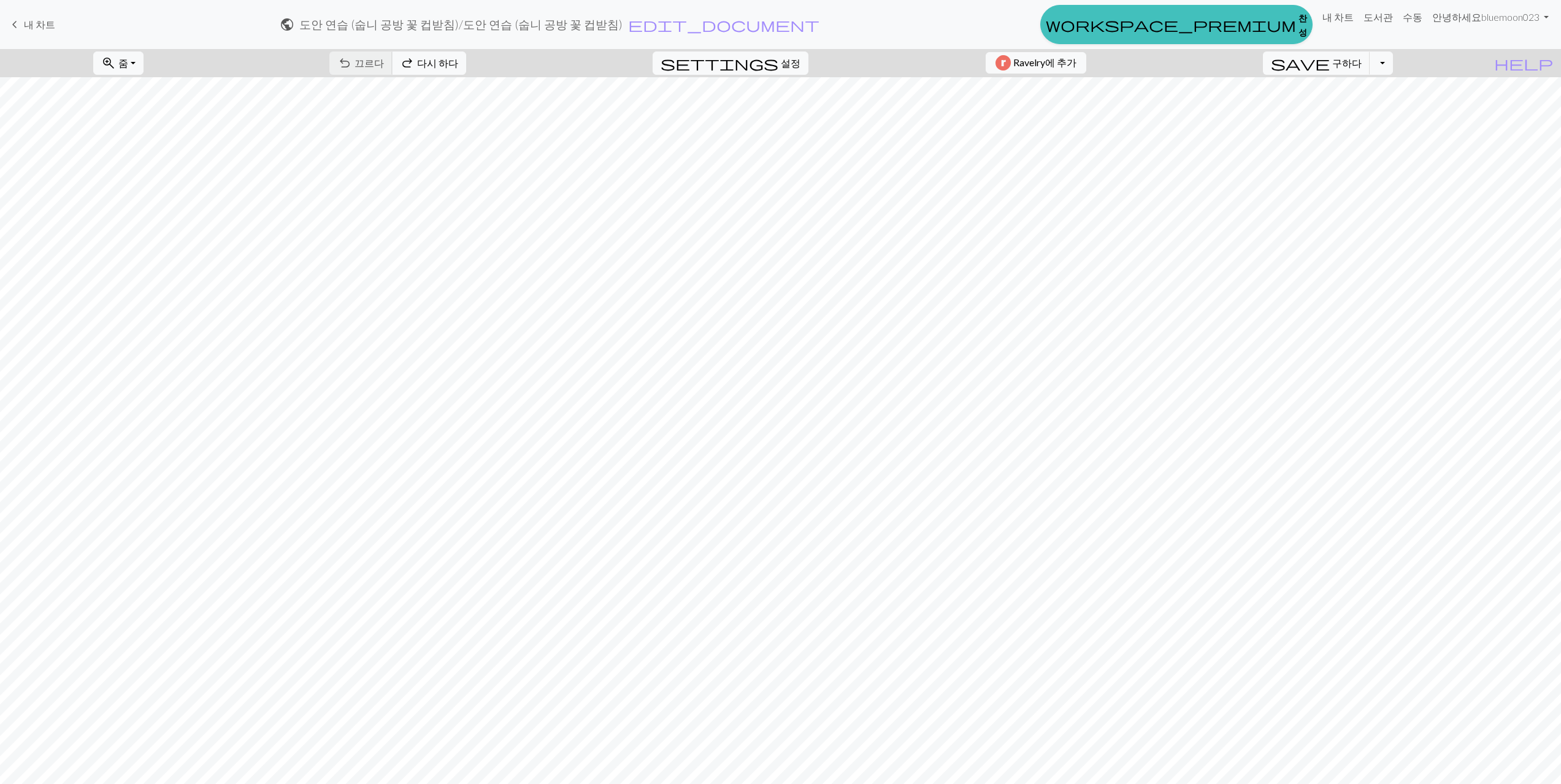
click at [406, 55] on div "undo 끄르다 끄르다 redo 다시 하다 다시 하다" at bounding box center [398, 63] width 156 height 28
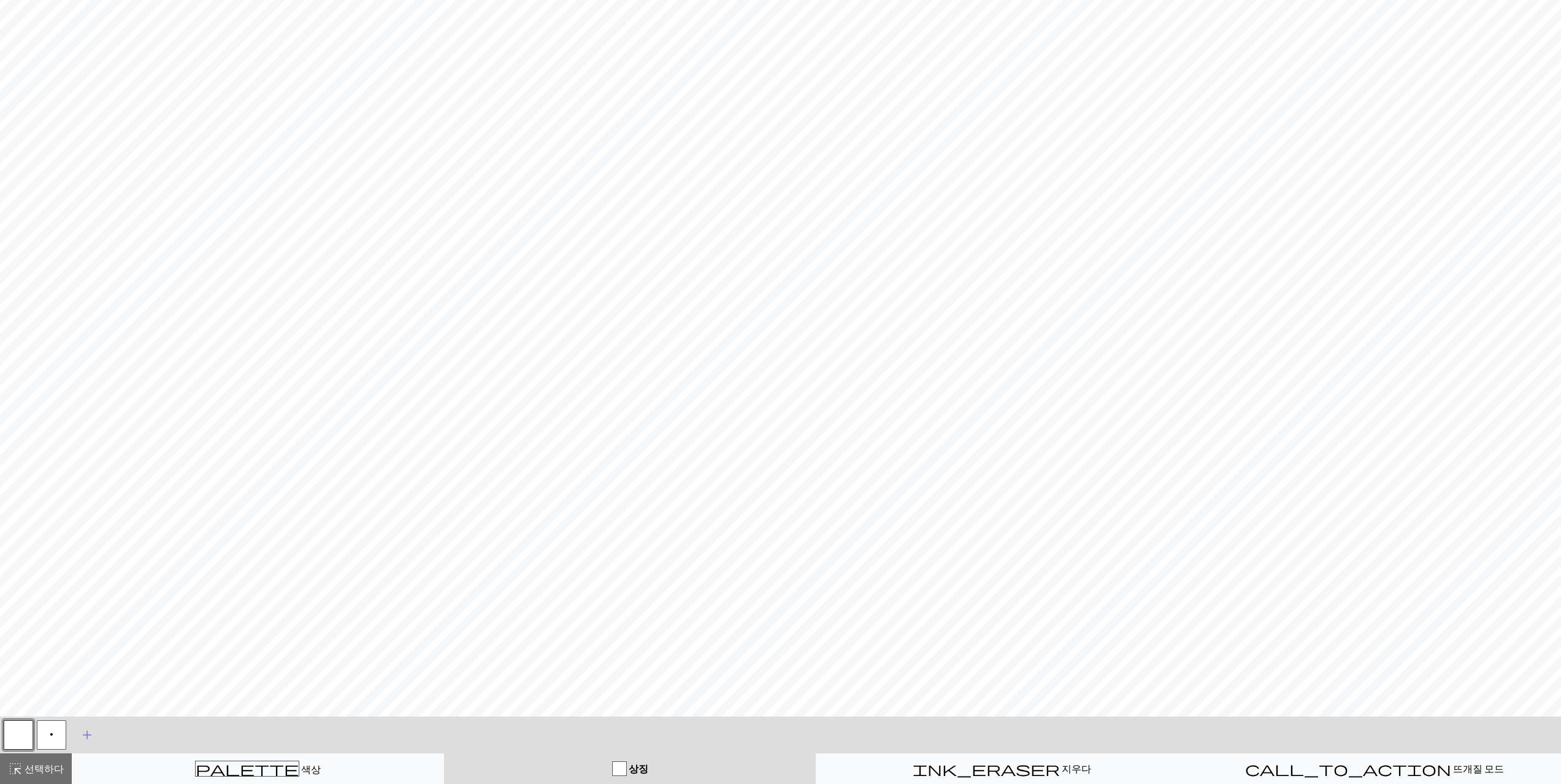
click at [87, 736] on span "add" at bounding box center [88, 736] width 15 height 17
click at [78, 736] on button "button" at bounding box center [85, 736] width 30 height 30
click at [80, 736] on button "button" at bounding box center [85, 736] width 30 height 30
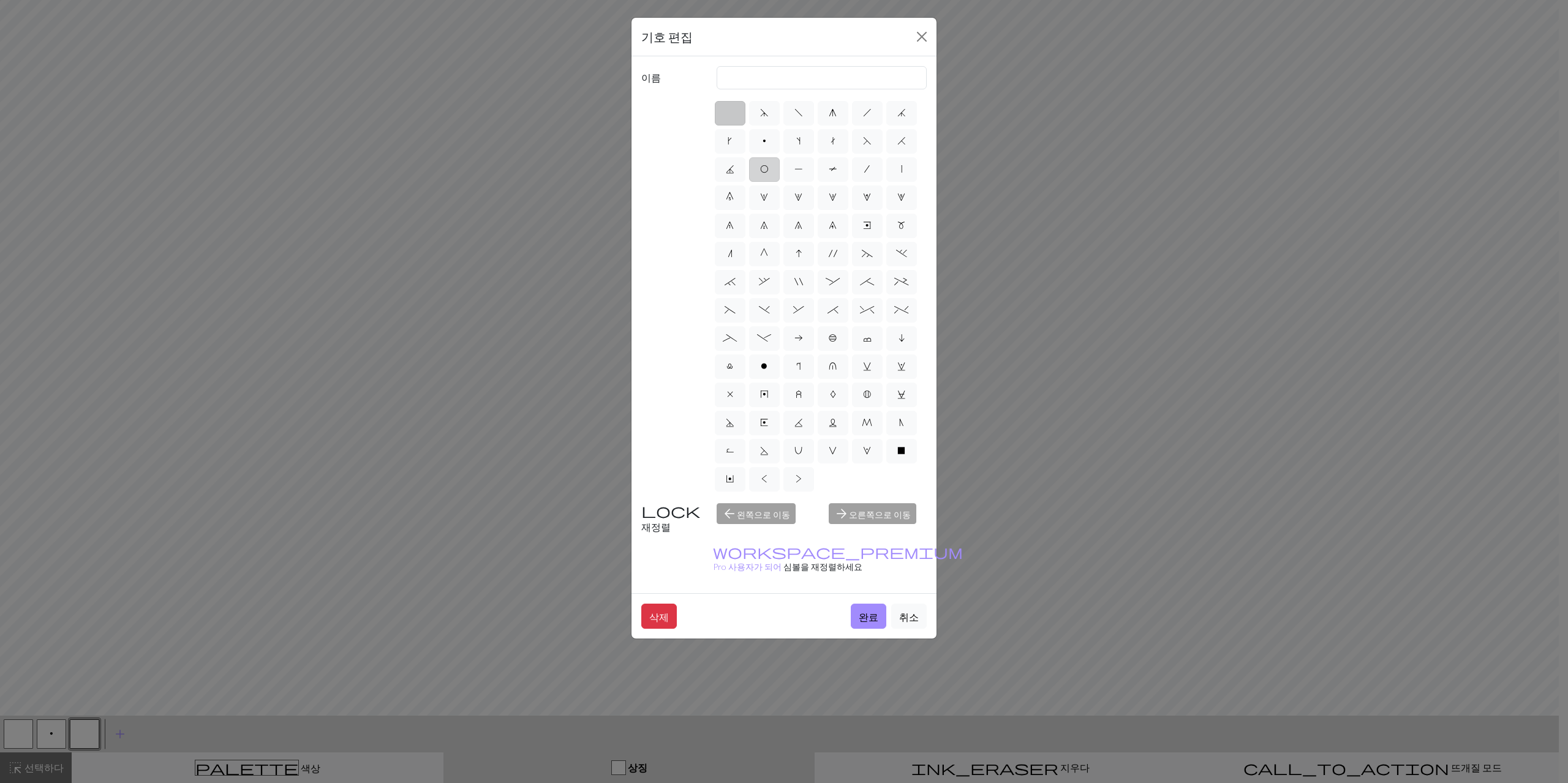
click at [769, 167] on label "O" at bounding box center [764, 169] width 31 height 24
click at [768, 167] on input "O" at bounding box center [764, 166] width 8 height 8
radio input "true"
type input "yo"
click at [870, 611] on font "완료" at bounding box center [868, 617] width 20 height 12
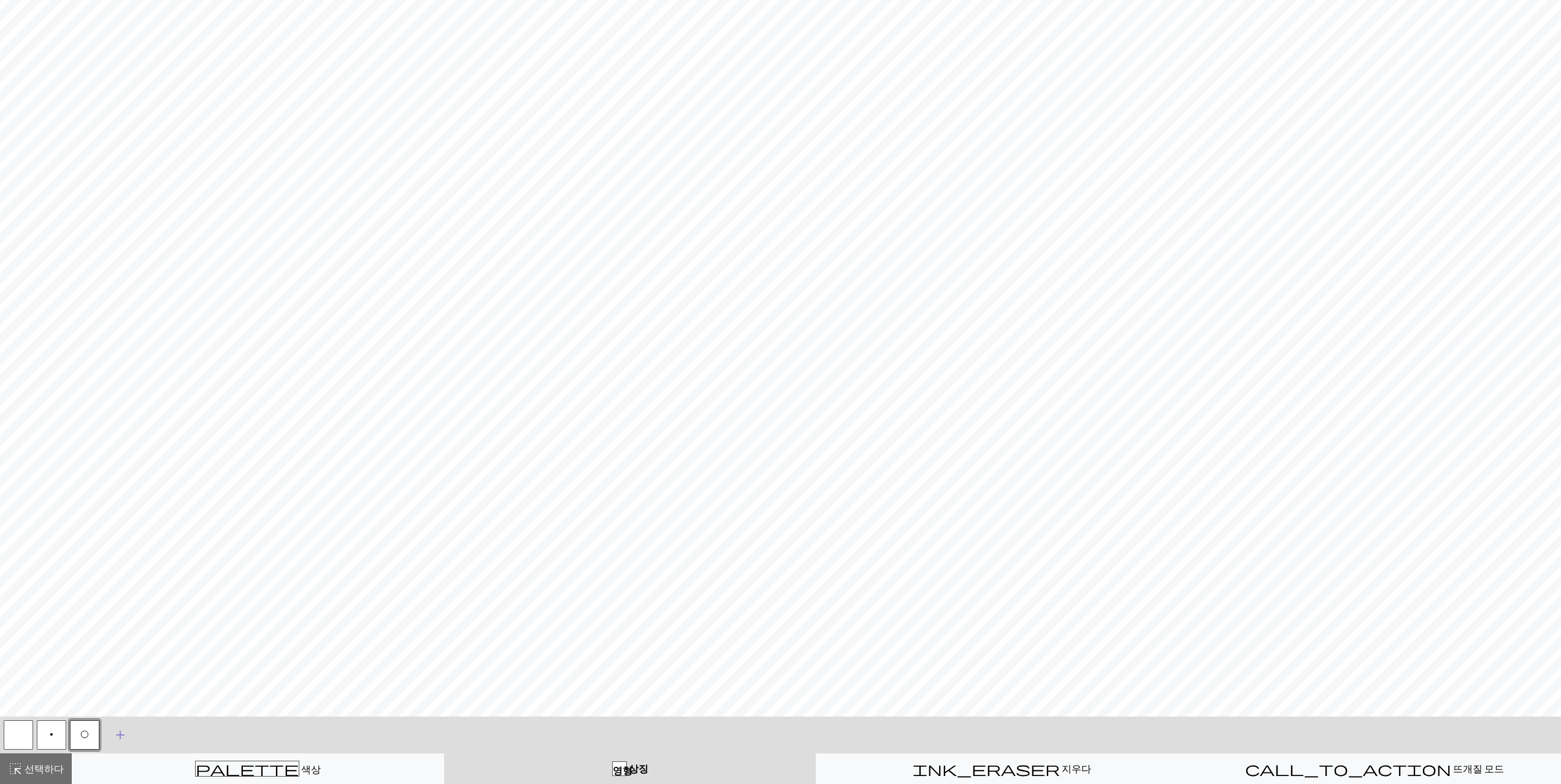
click at [125, 727] on span "add" at bounding box center [120, 736] width 15 height 17
click at [122, 742] on button "button" at bounding box center [118, 736] width 30 height 30
click at [121, 741] on button "button" at bounding box center [118, 736] width 30 height 30
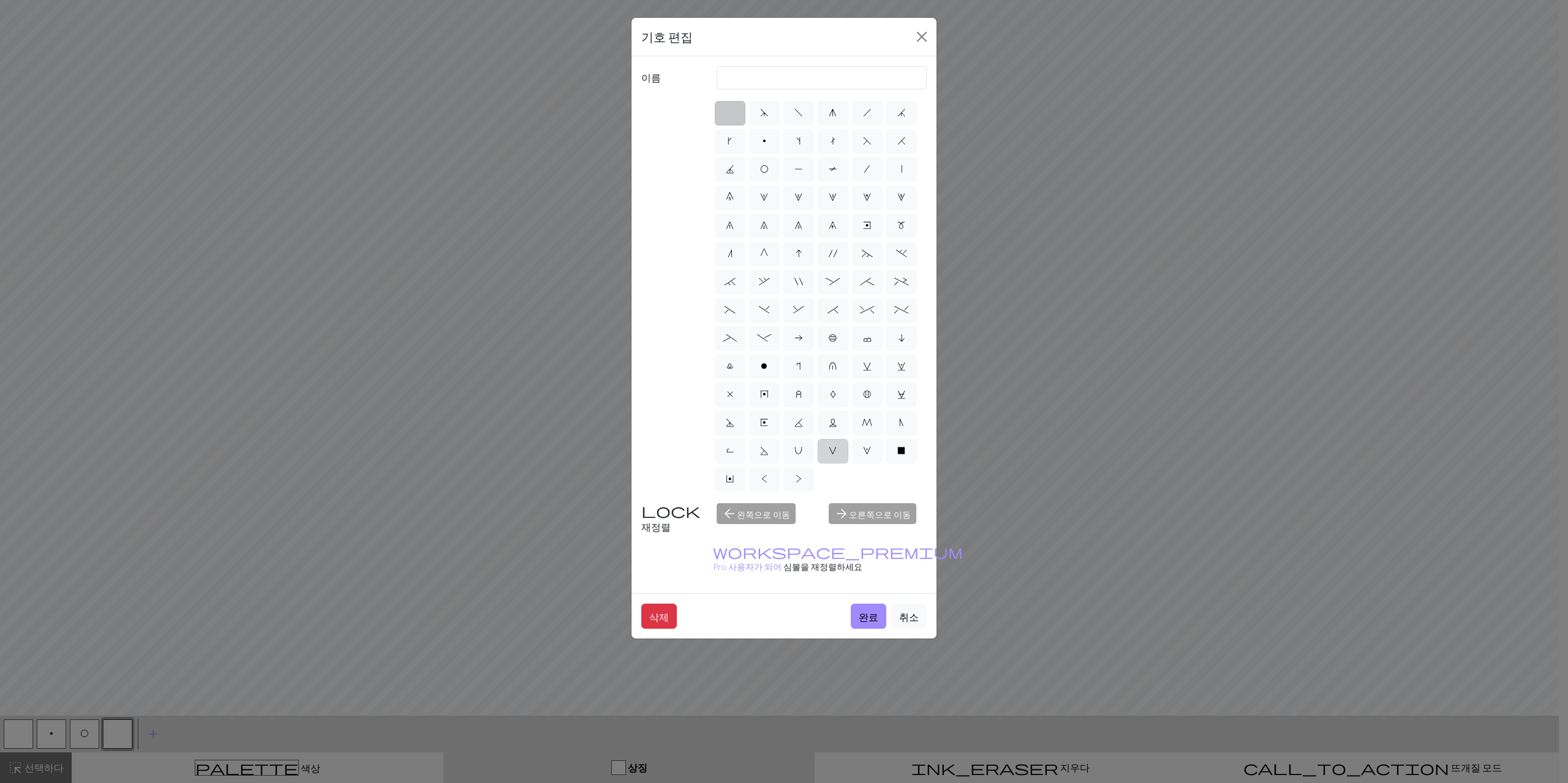
click at [840, 445] on label "V" at bounding box center [832, 451] width 31 height 24
click at [837, 445] on input "V" at bounding box center [832, 447] width 8 height 8
radio input "true"
type input "sl1 purlwise"
click at [866, 604] on button "완료" at bounding box center [869, 616] width 35 height 25
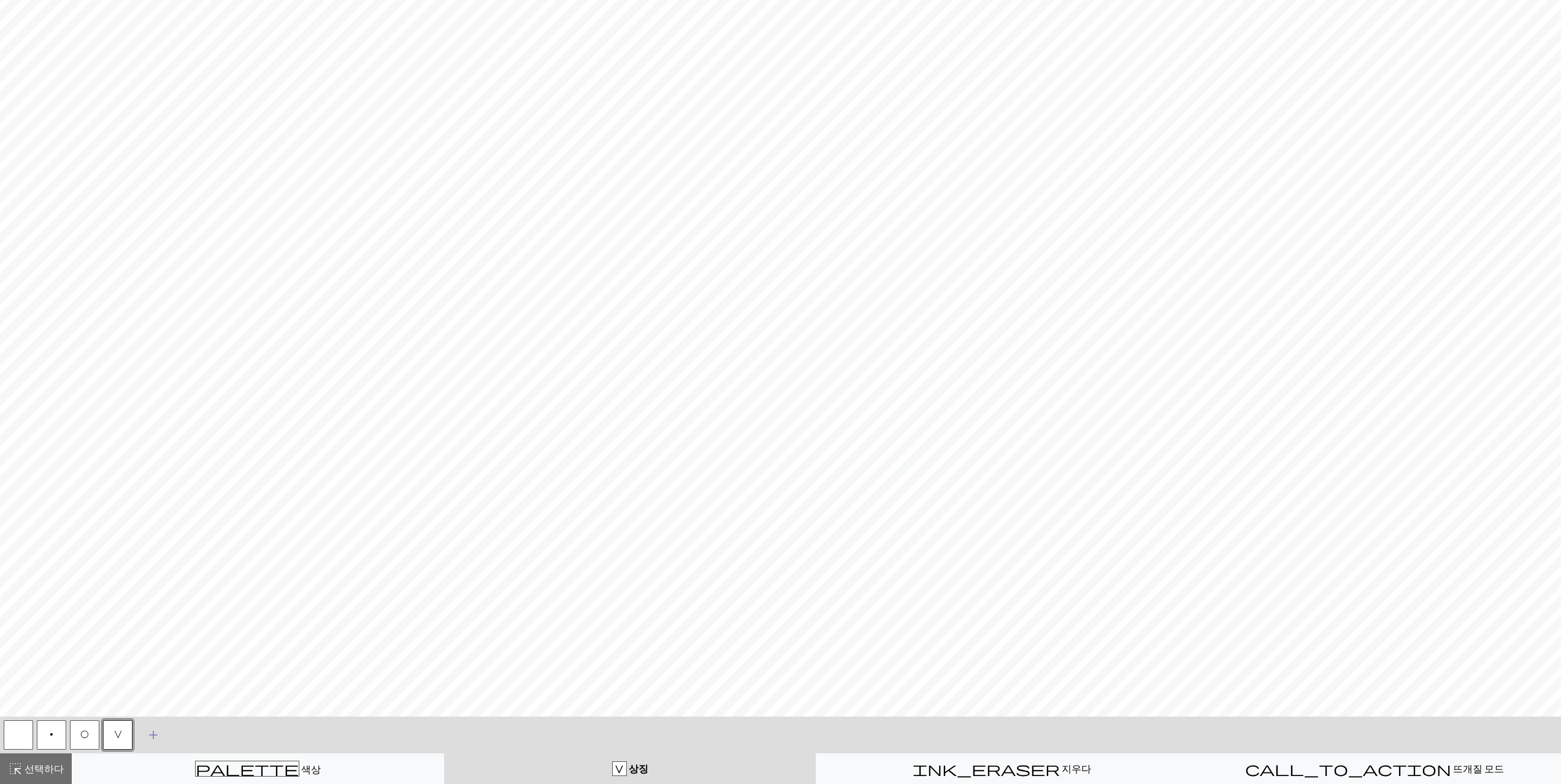
click at [145, 738] on button "add 기호 추가" at bounding box center [153, 735] width 31 height 31
click at [152, 737] on button "button" at bounding box center [151, 736] width 30 height 30
click at [150, 737] on button "button" at bounding box center [151, 736] width 30 height 30
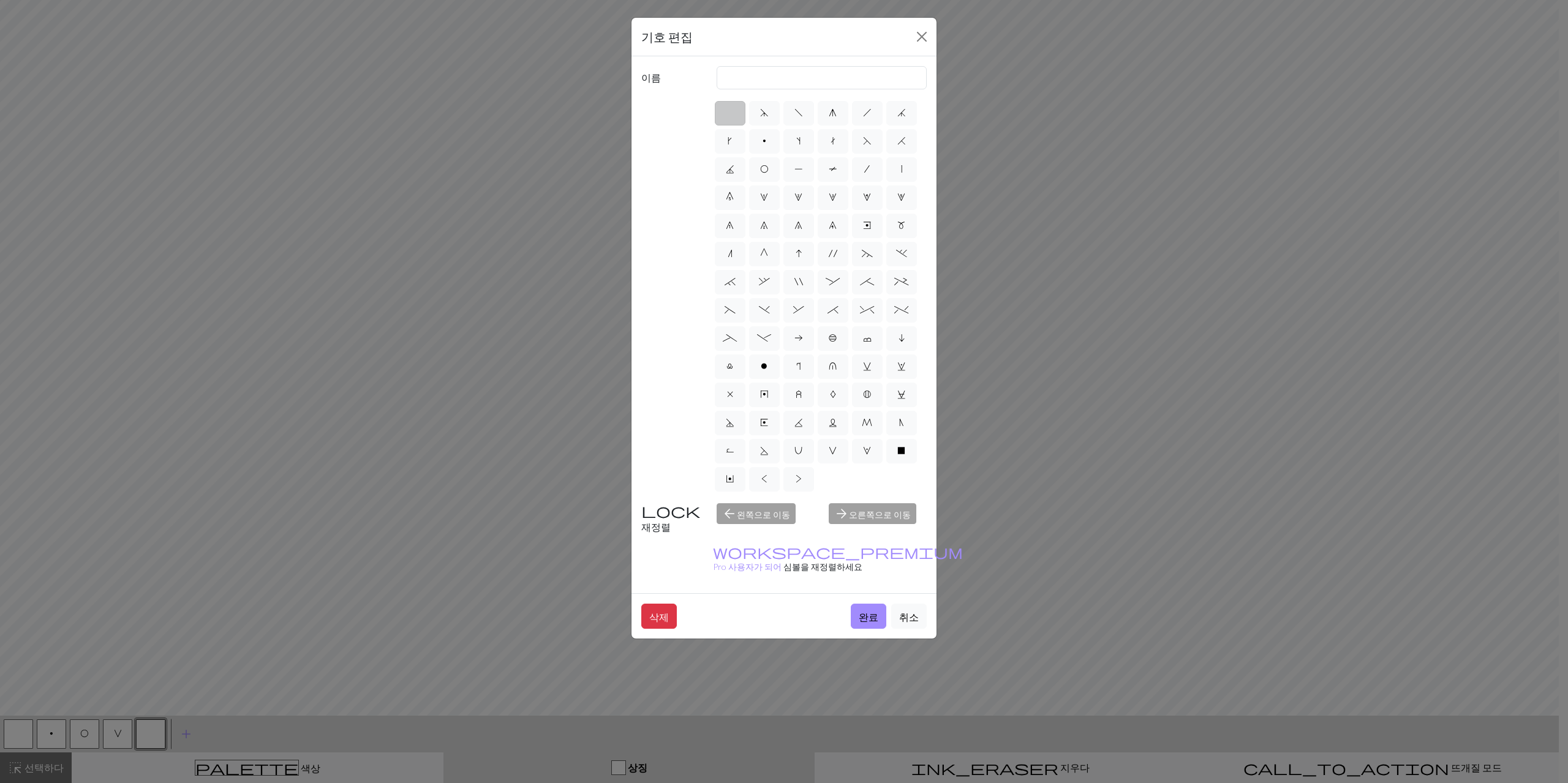
click at [1093, 297] on div "기호 편집 이름 d f g h j k p s t F H J O P T / | 0 1 2 3 4 5 6 7 8 9 e m n G I ' ~ . …" at bounding box center [784, 392] width 1568 height 783
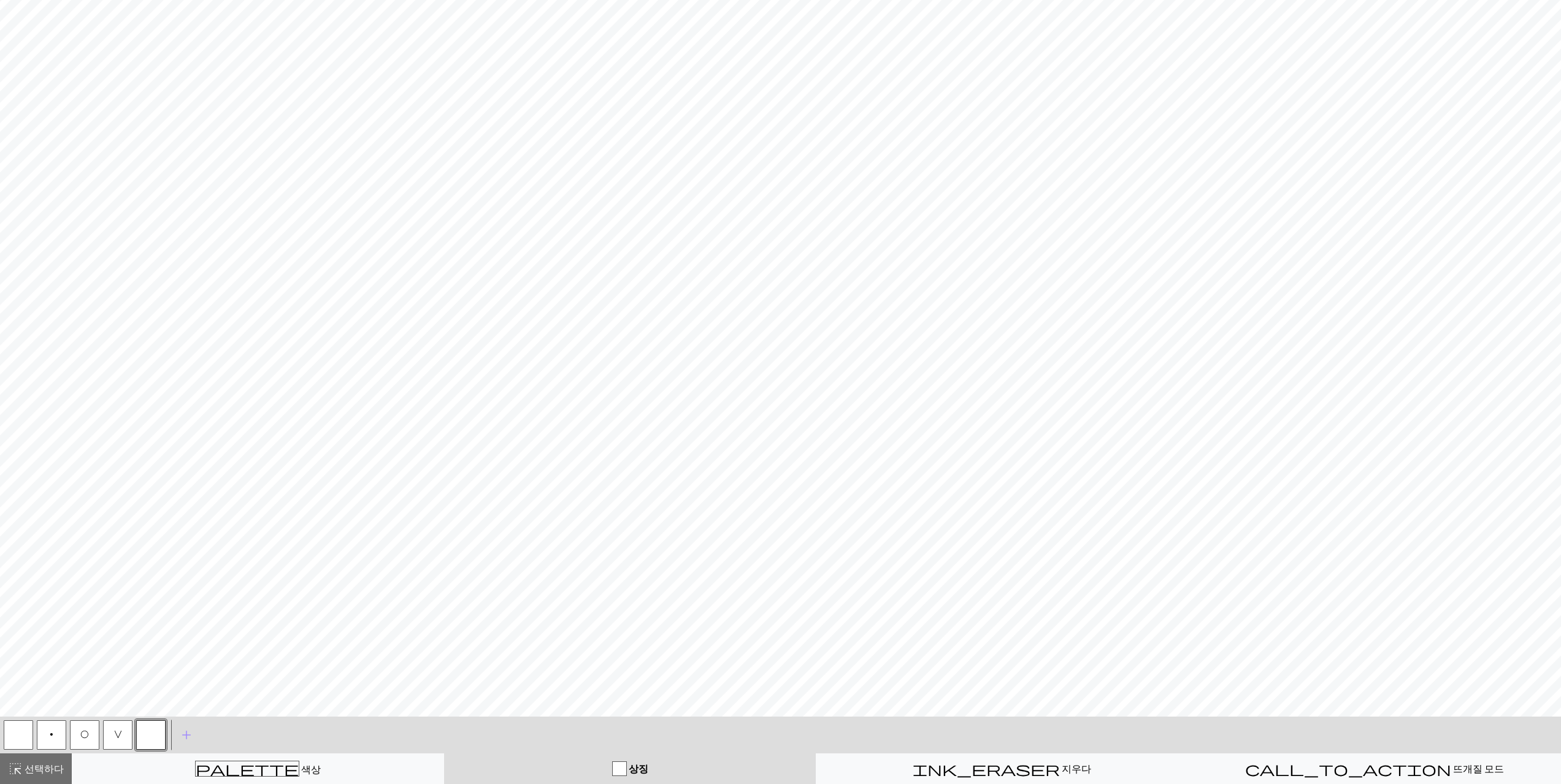
click at [89, 732] on button "O" at bounding box center [85, 736] width 30 height 30
click at [119, 727] on button "V" at bounding box center [118, 736] width 30 height 30
click at [154, 737] on button "button" at bounding box center [151, 736] width 30 height 30
click at [158, 735] on button "button" at bounding box center [151, 736] width 30 height 30
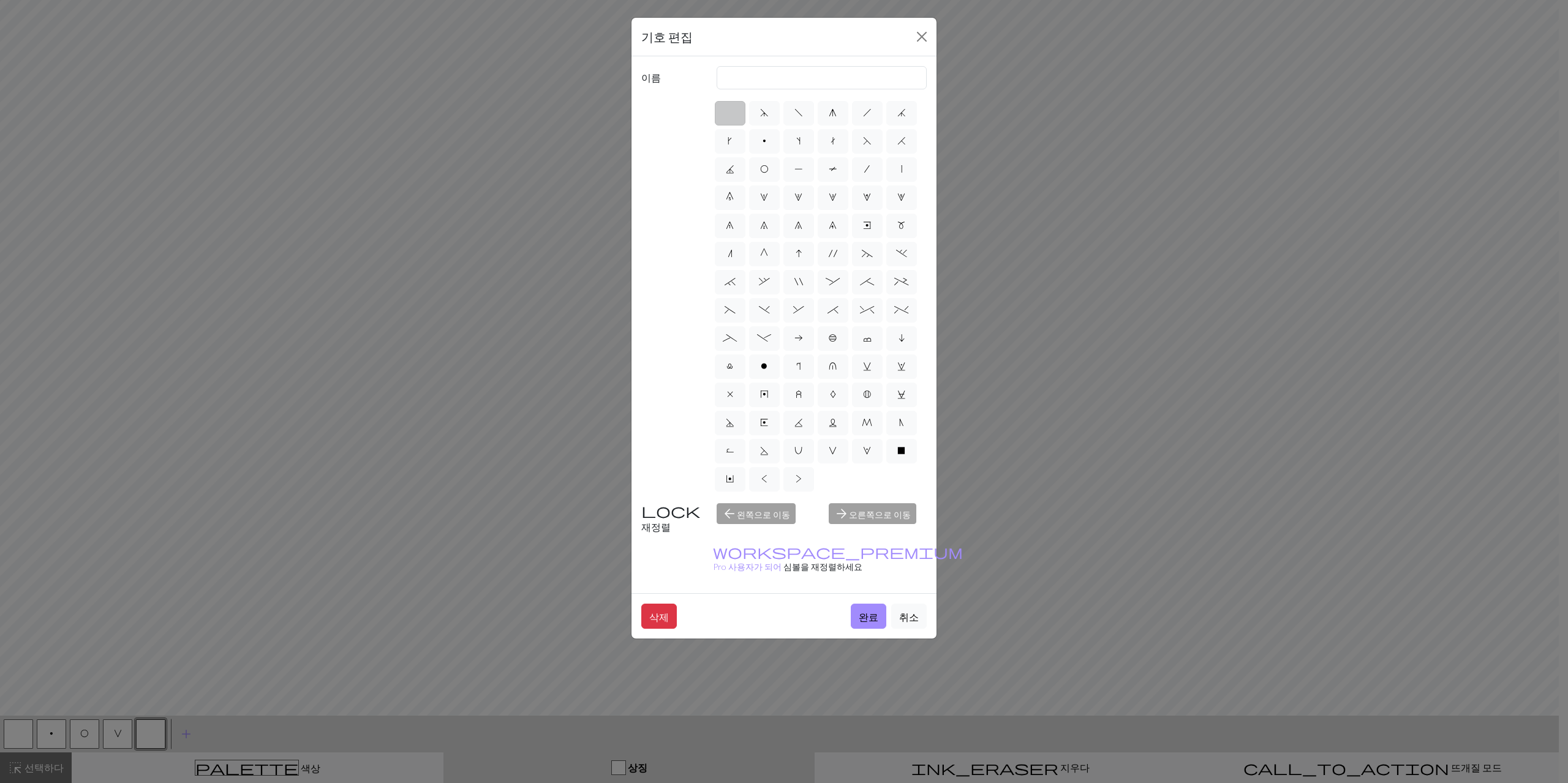
click at [857, 513] on div "arrow_forward 오른쪽으로 이동" at bounding box center [877, 519] width 113 height 32
click at [800, 485] on label ">" at bounding box center [798, 480] width 31 height 24
click at [800, 480] on input ">" at bounding box center [800, 475] width 8 height 8
radio input "true"
type input "twisted purl"
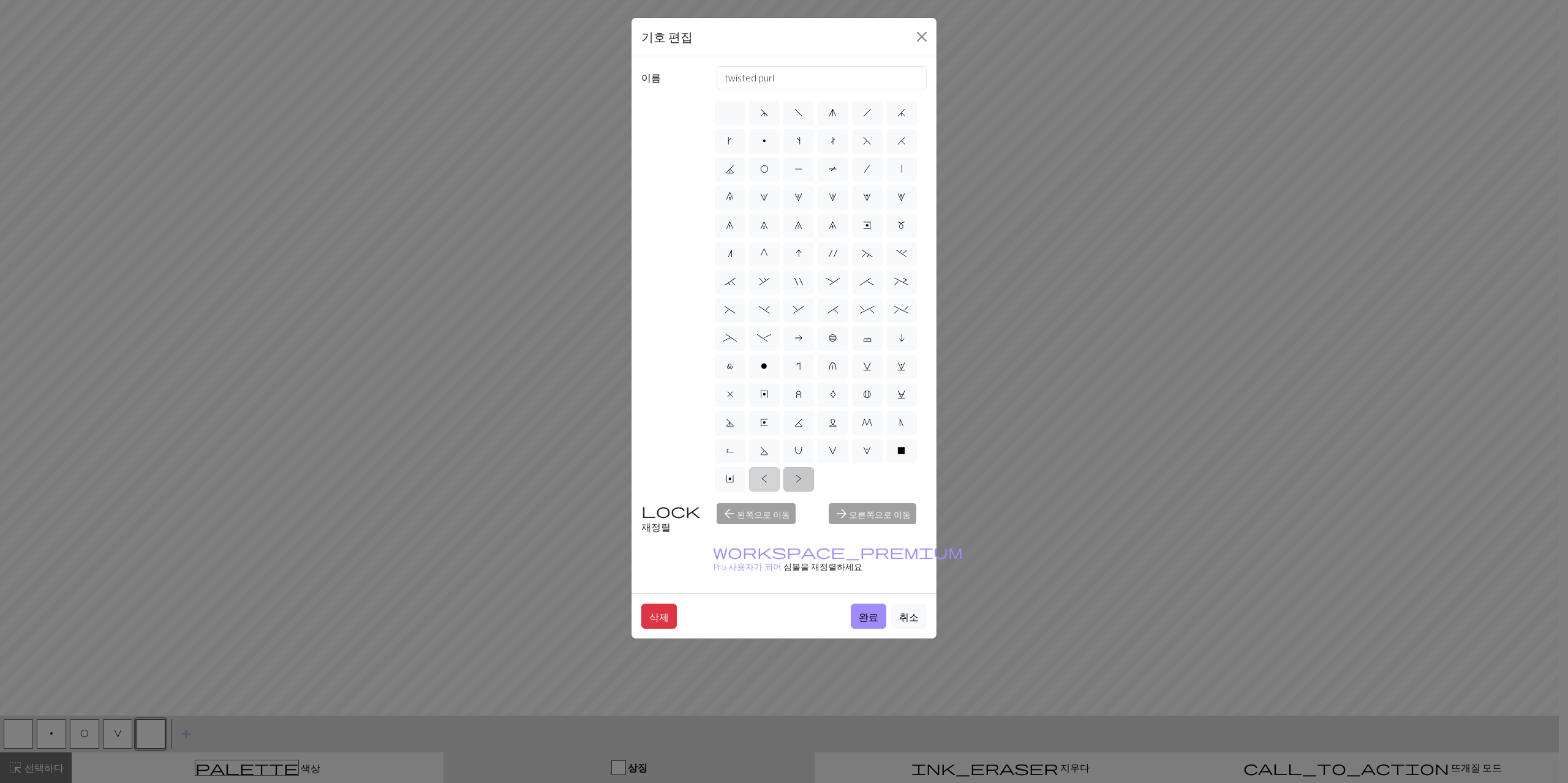
click at [767, 484] on label "<" at bounding box center [764, 480] width 31 height 24
click at [767, 480] on input "<" at bounding box center [765, 475] width 8 height 8
radio input "true"
type input "twisted knit"
click at [1056, 395] on div "기호 편집 이름 twisted knit d f g h j k p s t F H J O P T / | 0 1 2 3 4 5 6 7 8 9 e m…" at bounding box center [784, 392] width 1568 height 783
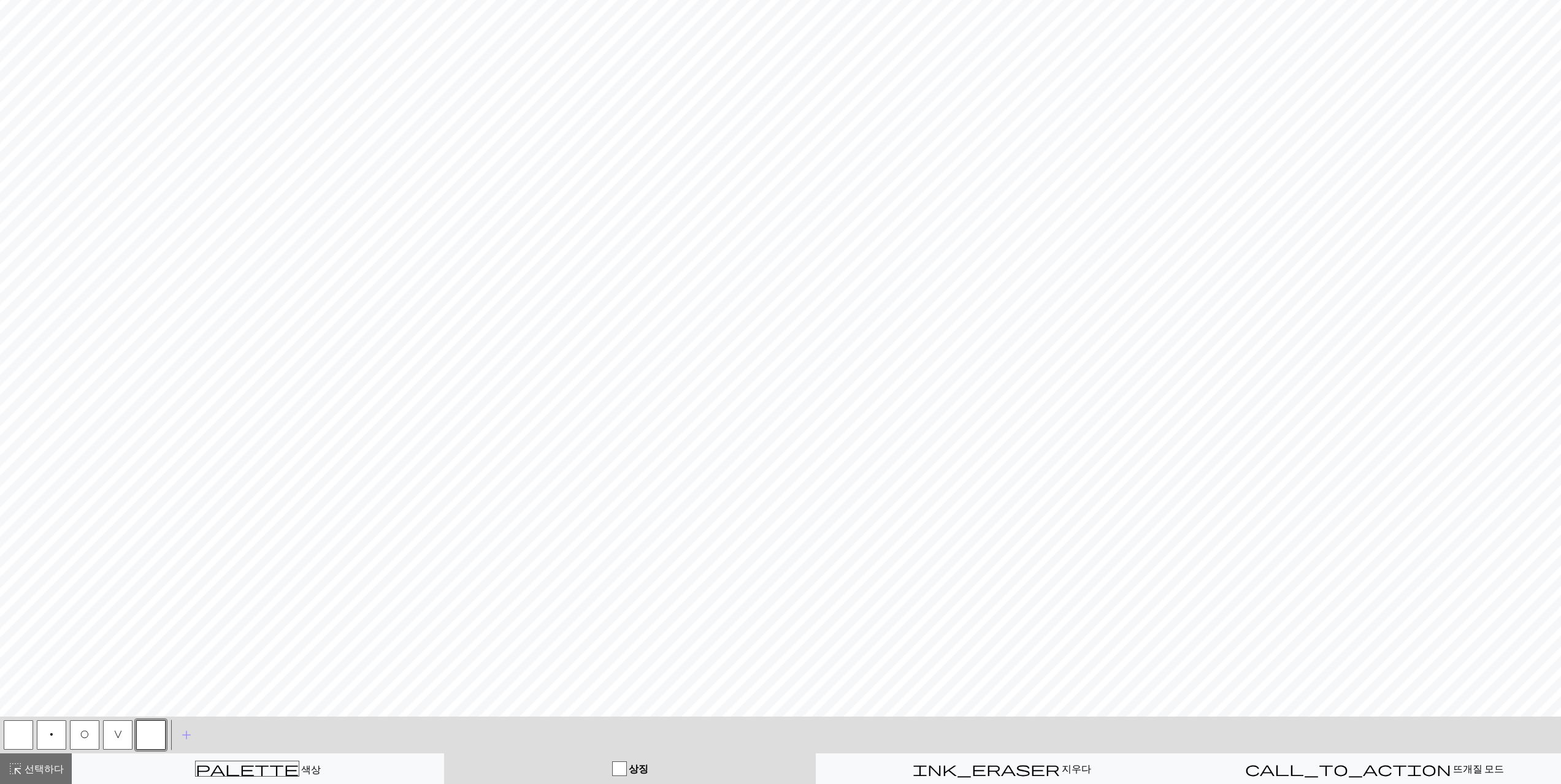
click at [150, 734] on button "button" at bounding box center [151, 736] width 30 height 30
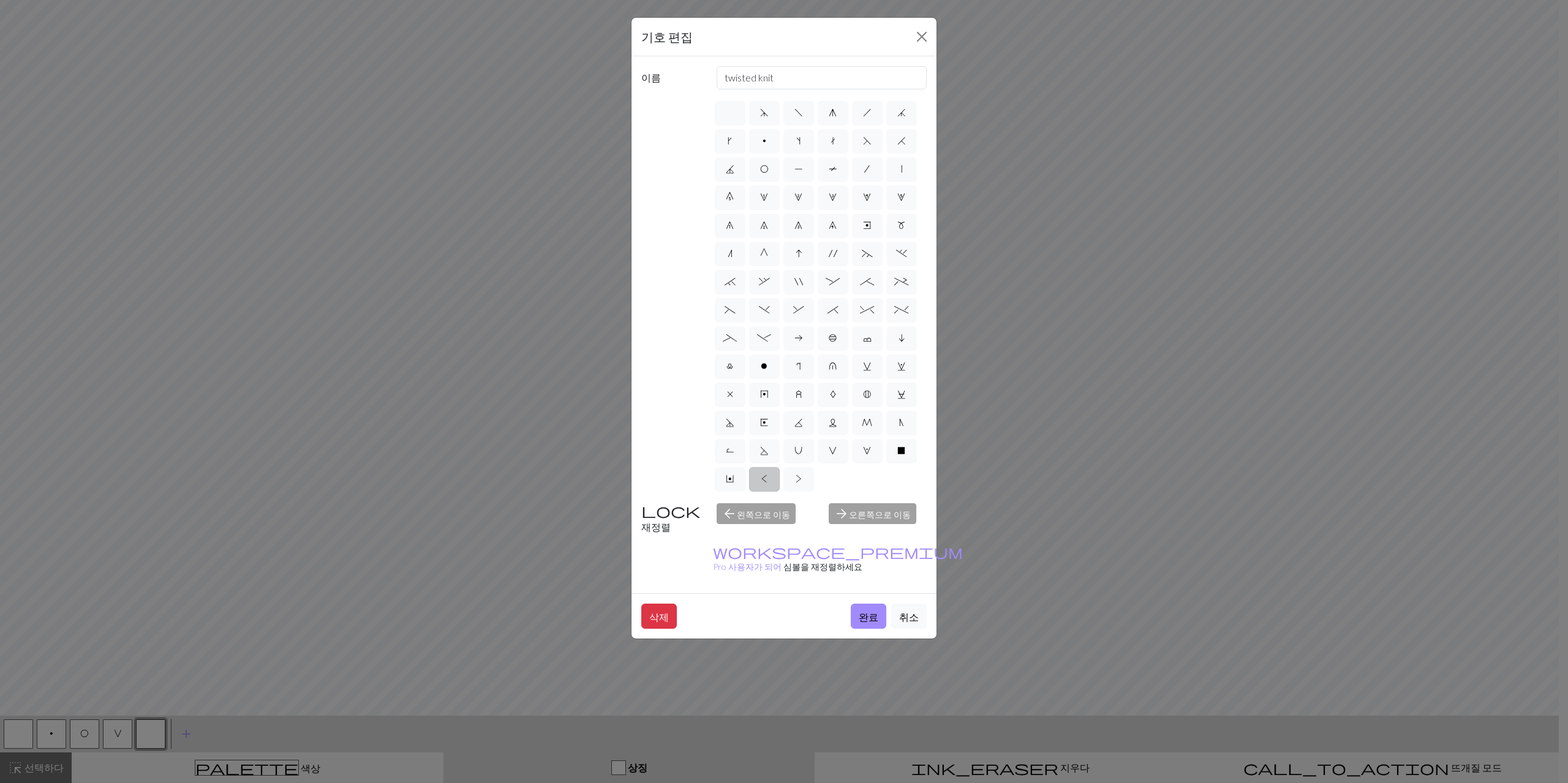
click at [665, 522] on font "재정렬" at bounding box center [657, 527] width 30 height 12
click at [796, 479] on span ">" at bounding box center [799, 479] width 7 height 10
click at [796, 479] on input ">" at bounding box center [800, 475] width 8 height 8
radio input "true"
type input "twisted purl"
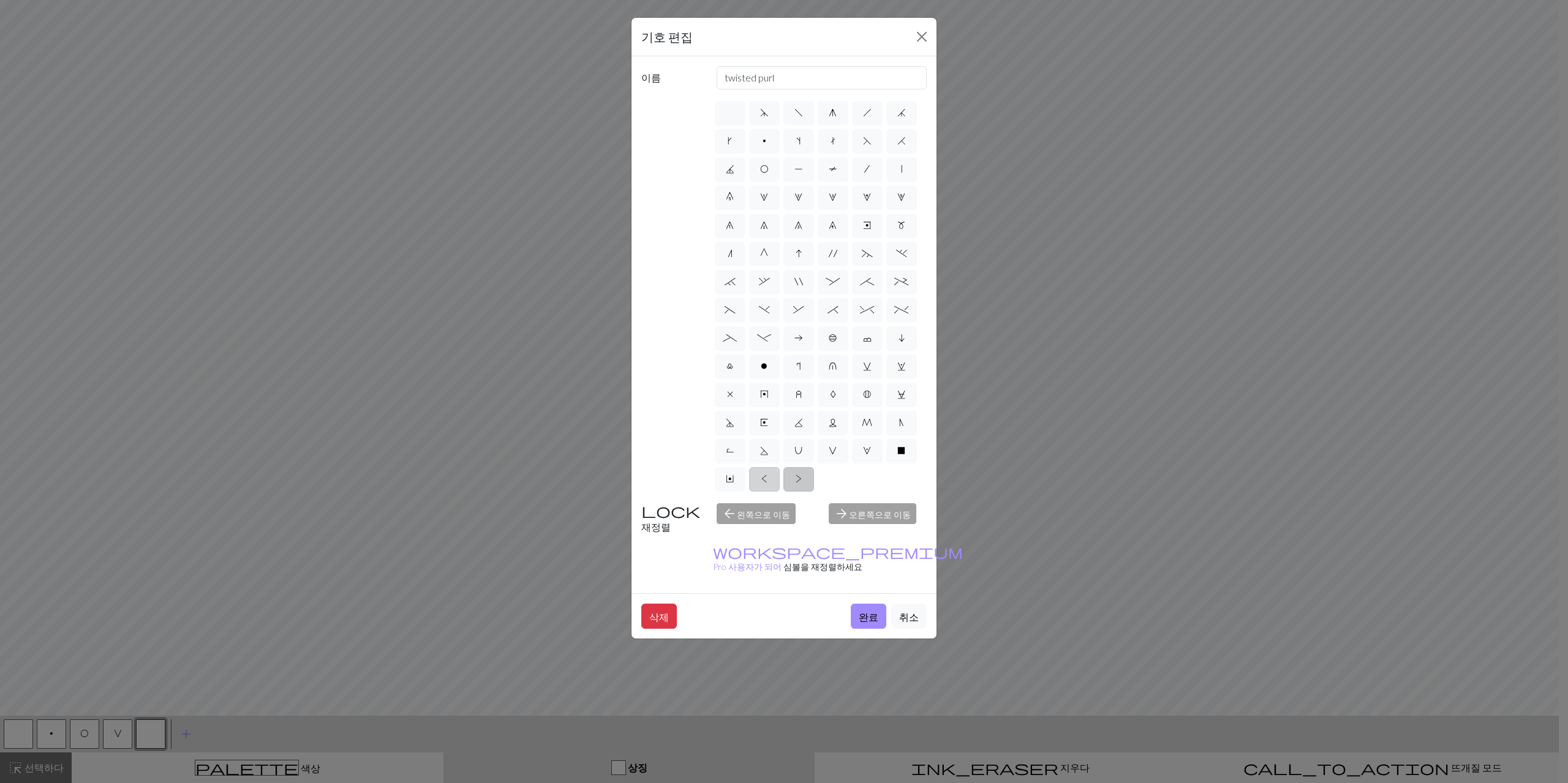
click at [767, 478] on label "<" at bounding box center [764, 480] width 31 height 24
click at [767, 478] on input "<" at bounding box center [765, 475] width 8 height 8
radio input "true"
type input "twisted knit"
click at [837, 171] on span "T" at bounding box center [832, 169] width 8 height 10
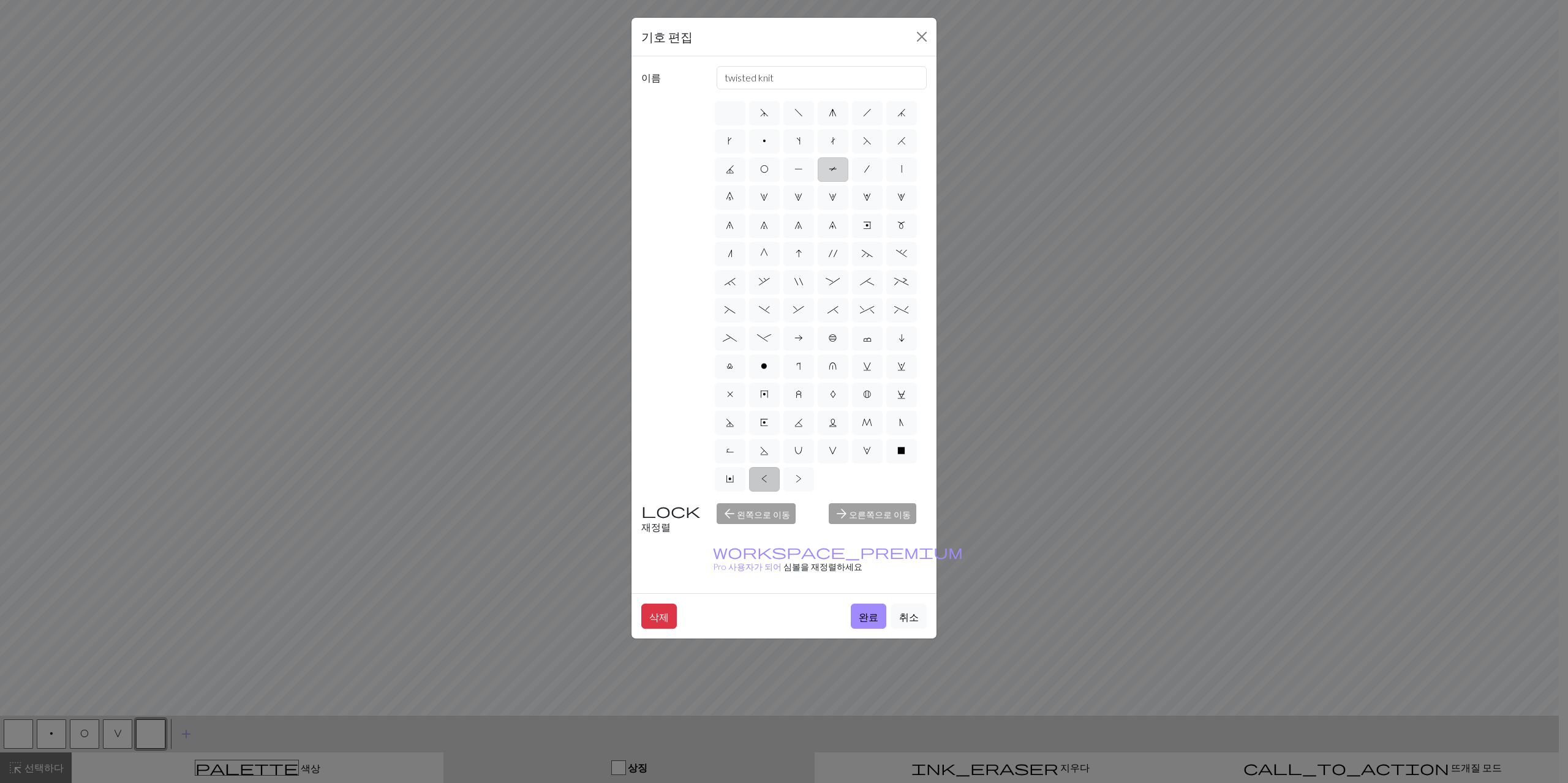
click at [837, 169] on input "T" at bounding box center [832, 166] width 8 height 8
radio input "true"
type input "ptbl"
click at [855, 604] on button "완료" at bounding box center [869, 616] width 35 height 25
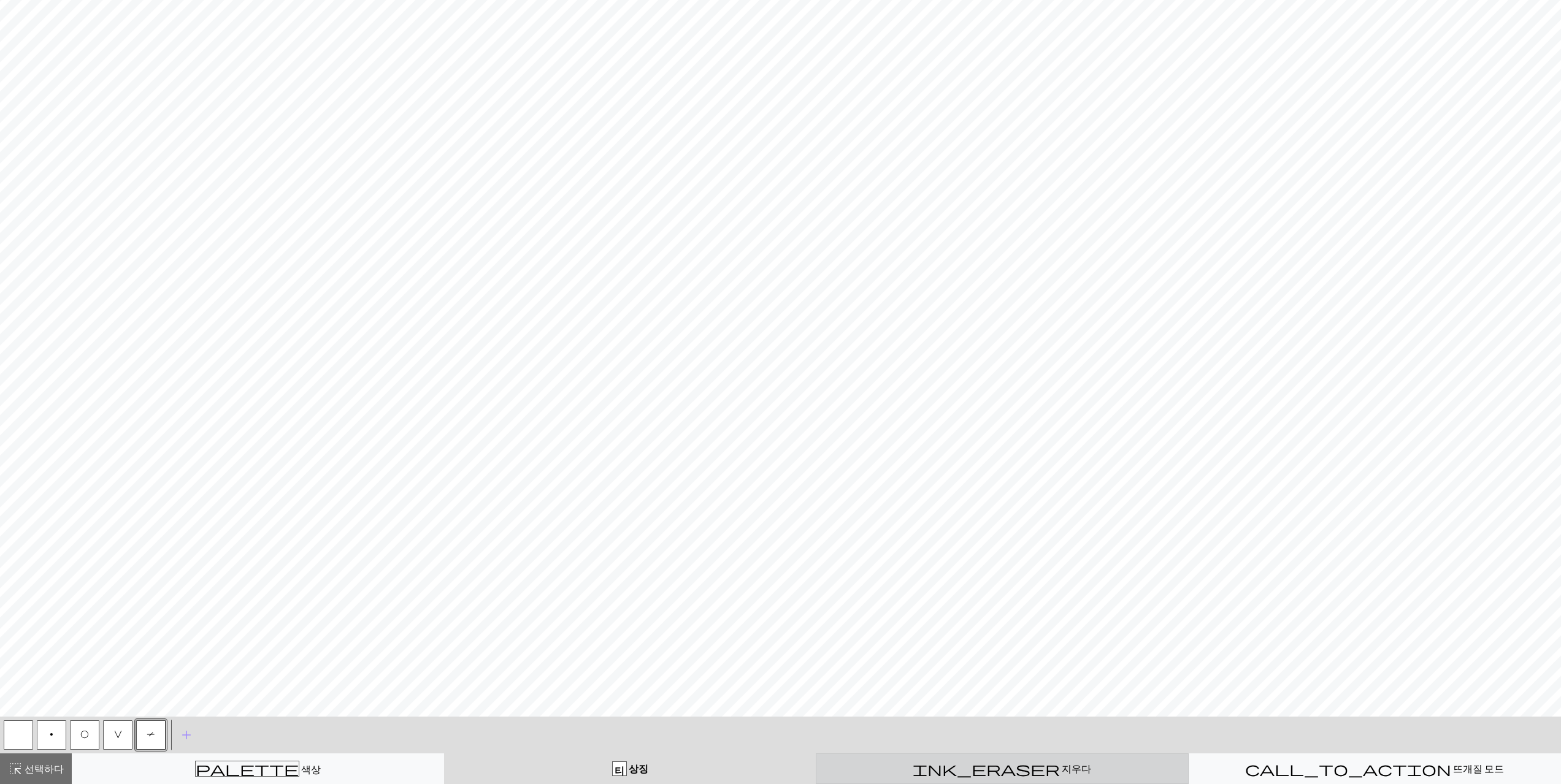
click at [1062, 766] on font "지우다" at bounding box center [1077, 768] width 30 height 12
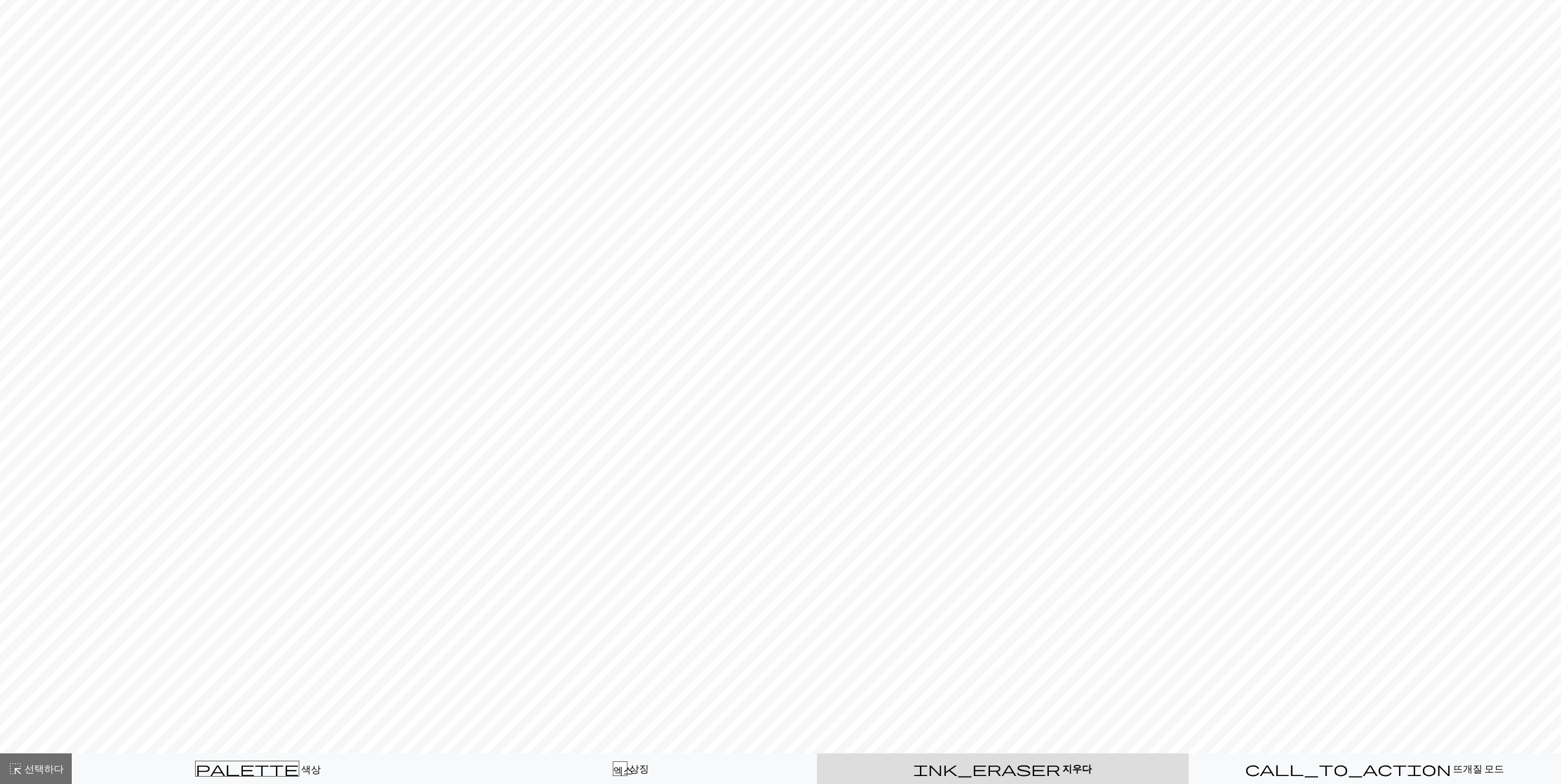
scroll to position [0, 0]
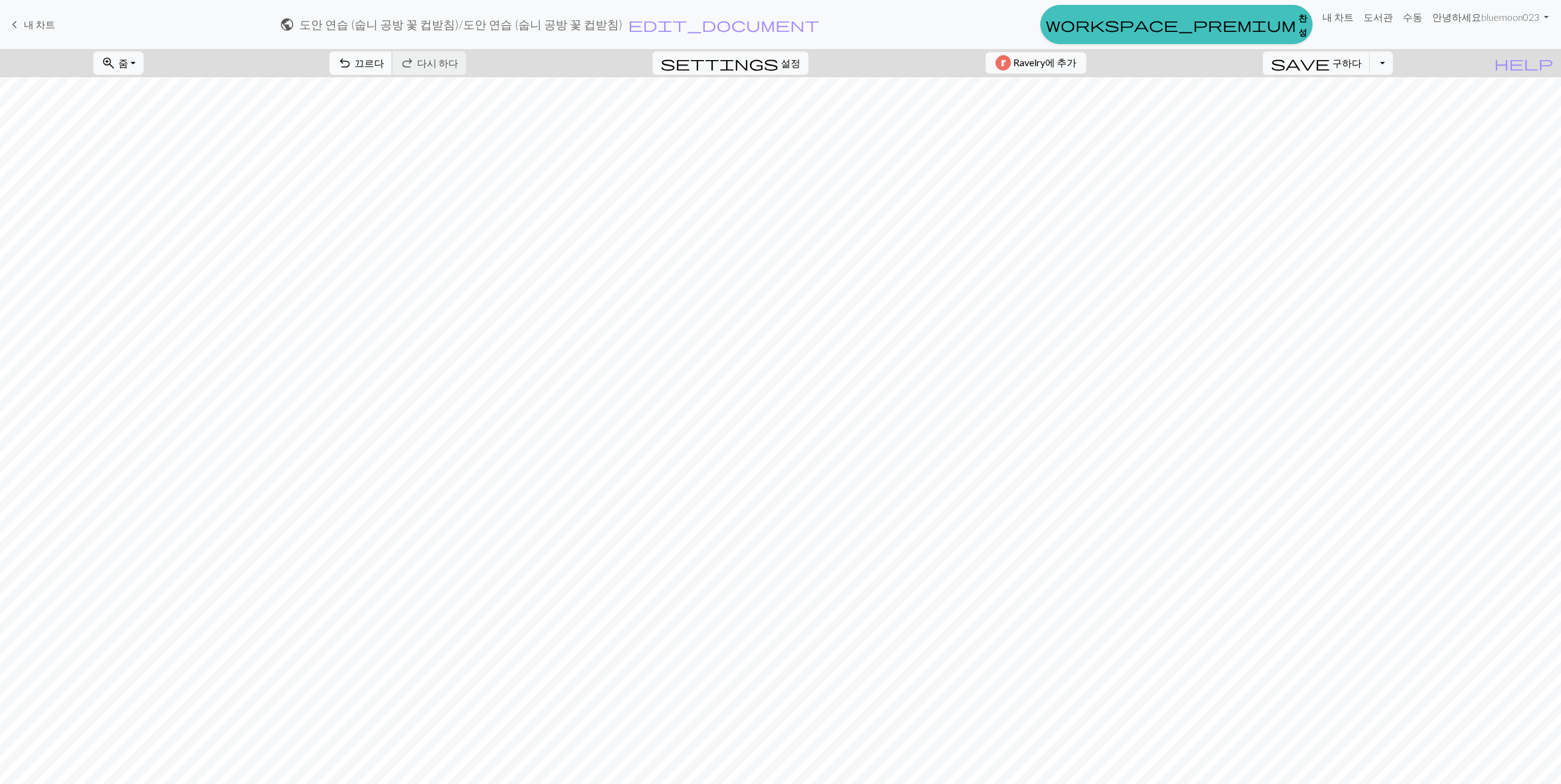
click at [393, 73] on button "undo 끄르다 끄르다" at bounding box center [361, 62] width 63 height 23
click at [352, 71] on span "undo" at bounding box center [345, 63] width 15 height 17
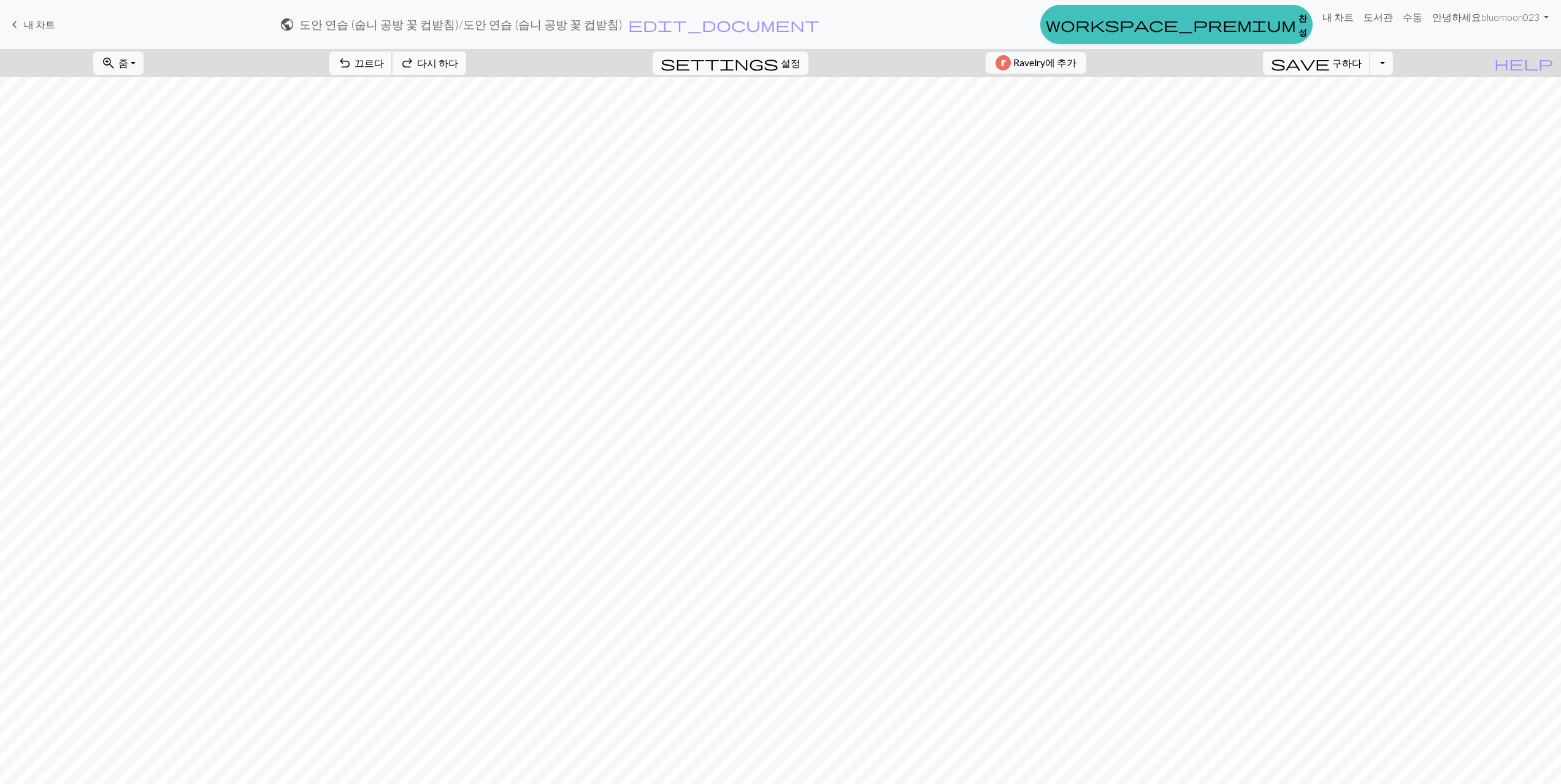
click at [352, 71] on span "undo" at bounding box center [345, 63] width 15 height 17
click at [352, 70] on span "undo" at bounding box center [345, 63] width 15 height 17
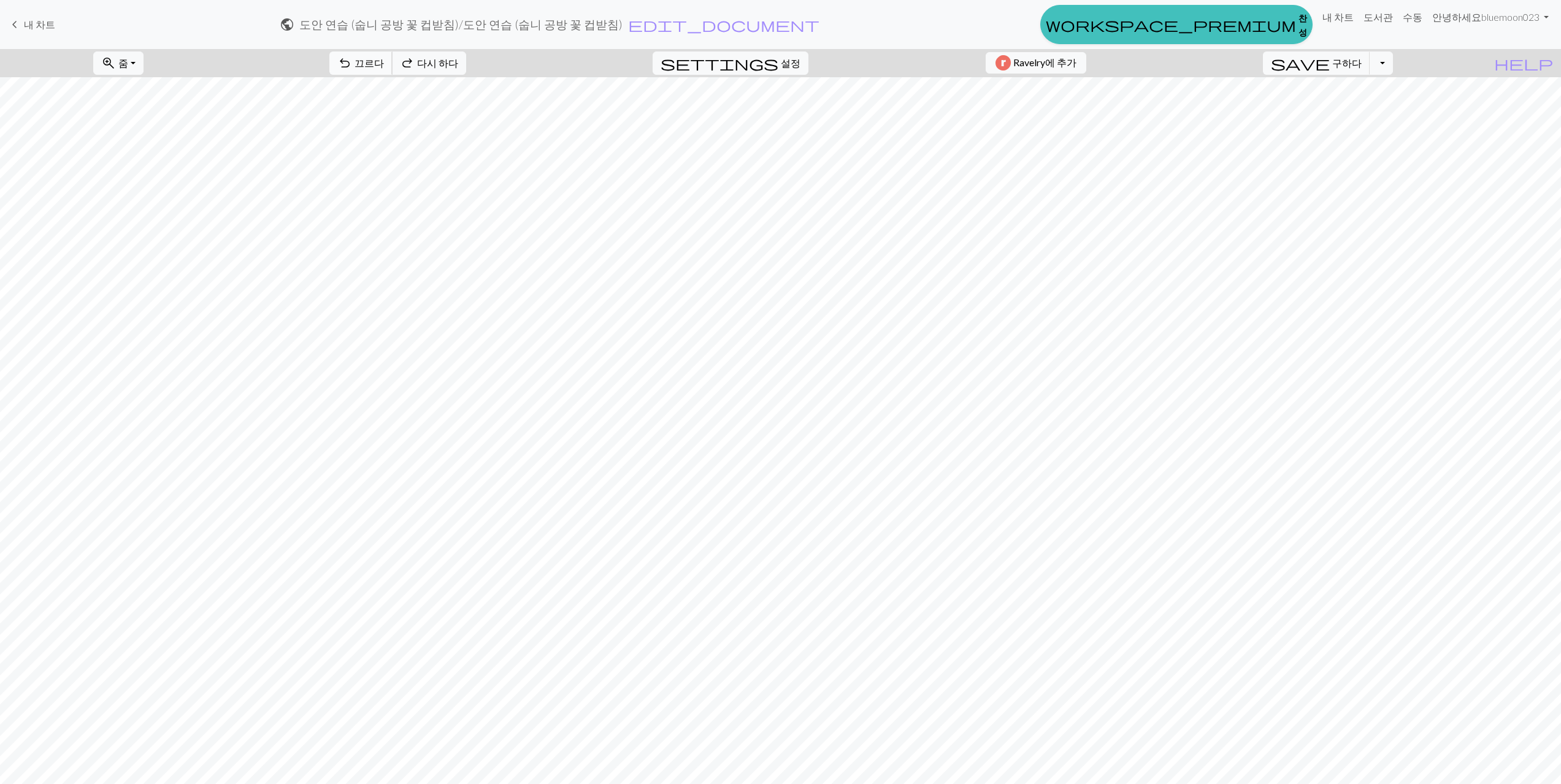
click at [352, 70] on span "undo" at bounding box center [345, 63] width 15 height 17
